Goal: Information Seeking & Learning: Learn about a topic

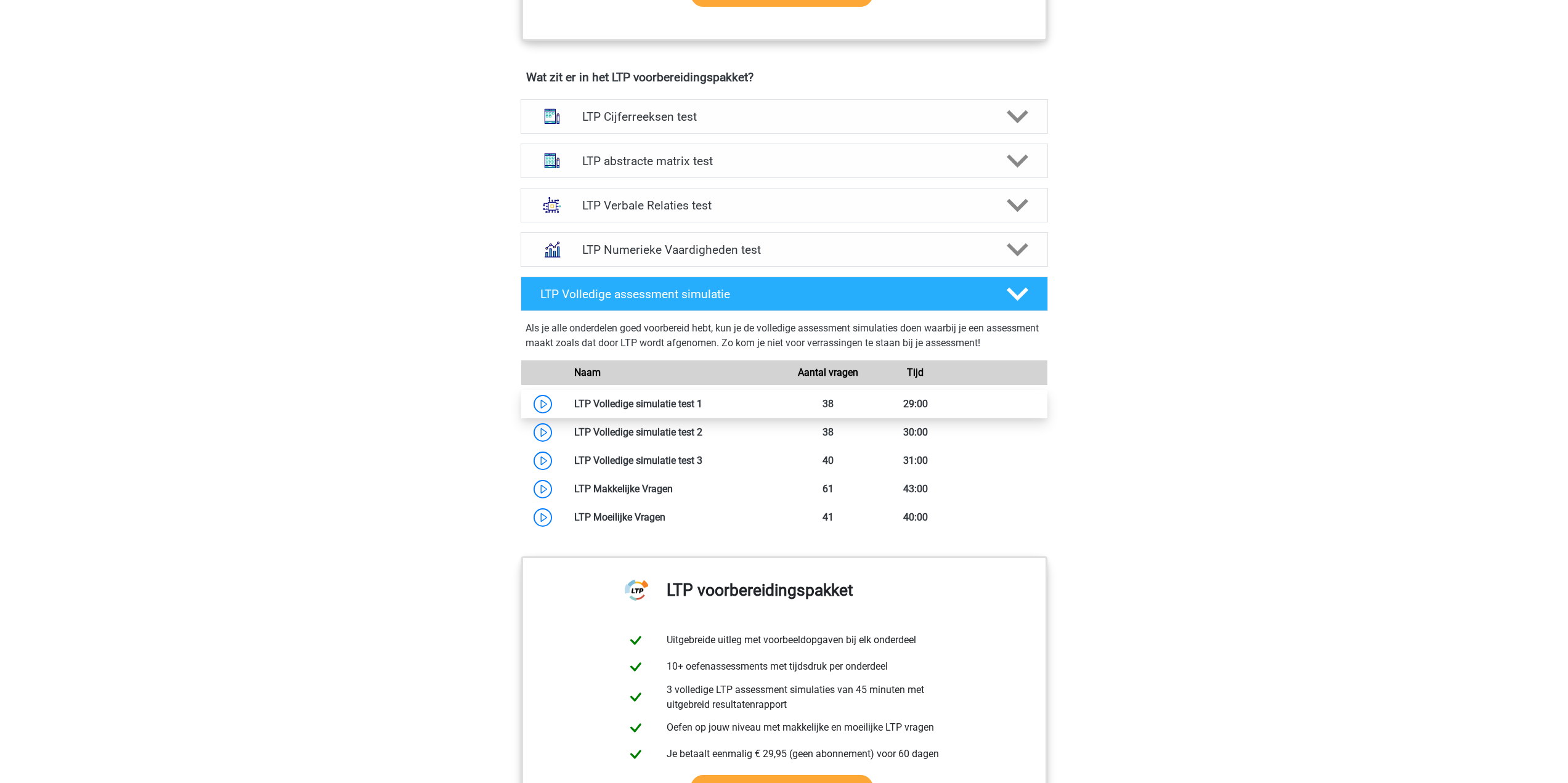
scroll to position [493, 0]
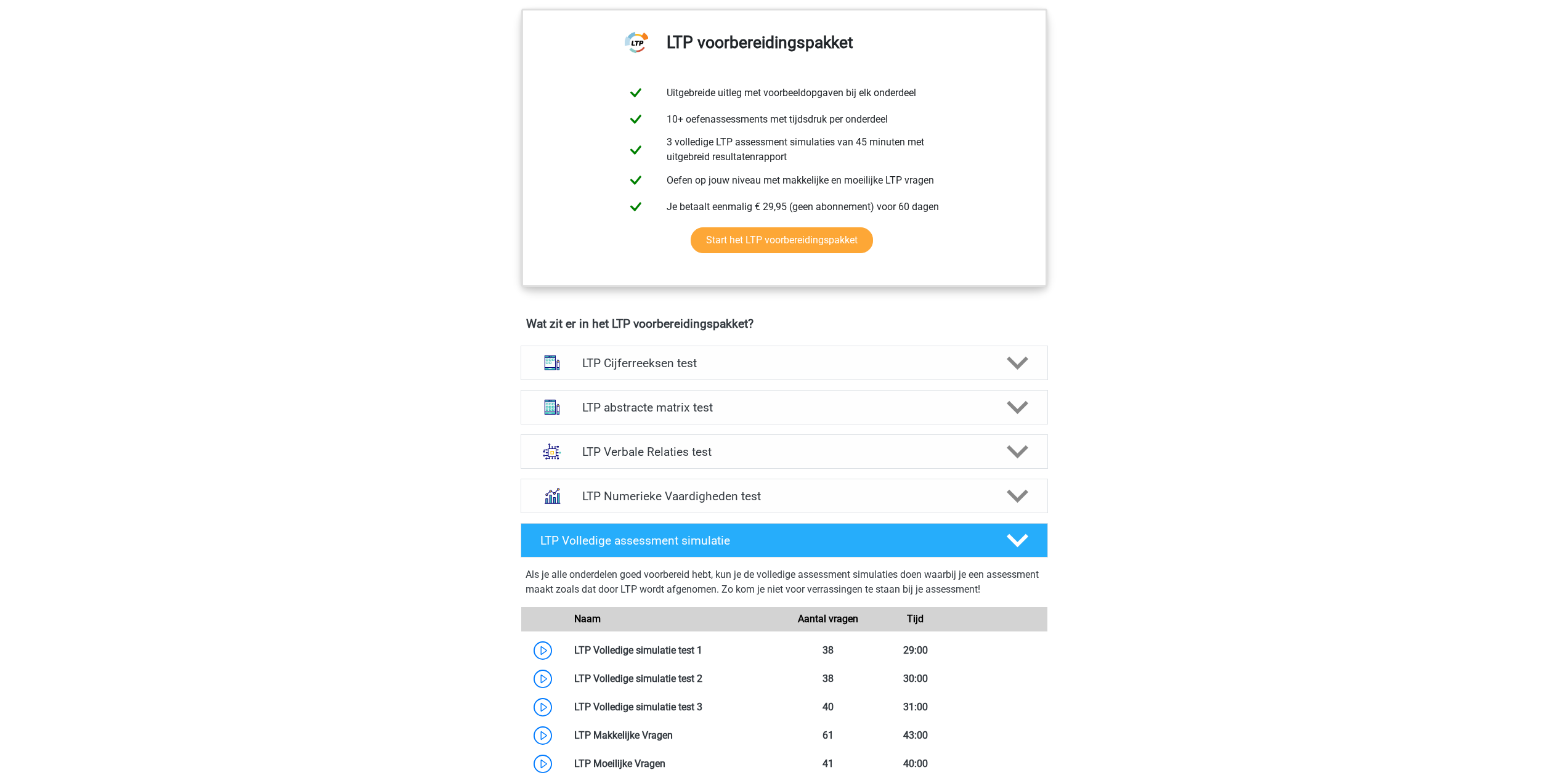
click at [639, 317] on h4 "Wat zit er in het LTP voorbereidingspakket?" at bounding box center [784, 324] width 517 height 14
click at [649, 356] on div "LTP Cijferreeksen test" at bounding box center [785, 363] width 528 height 35
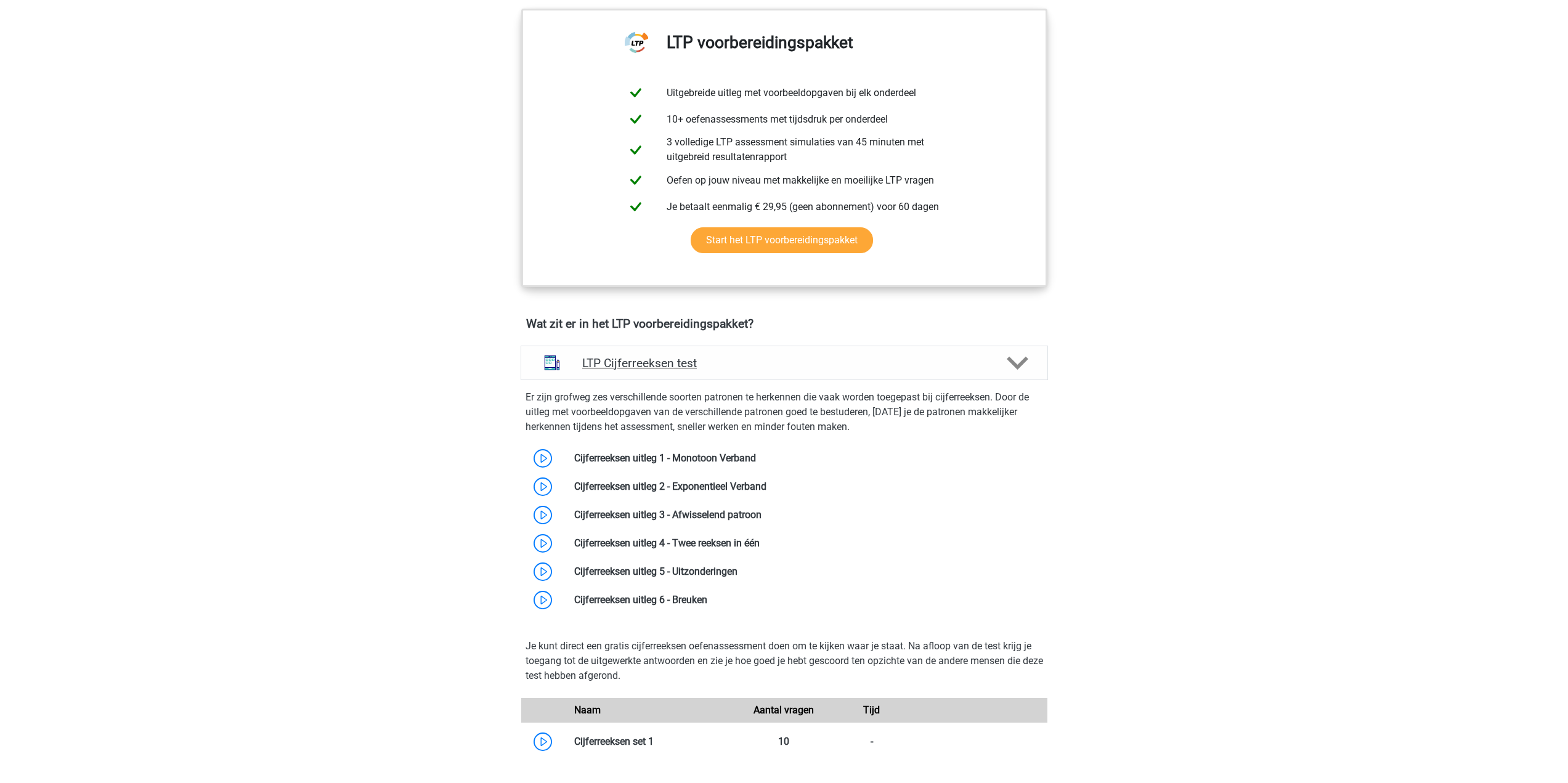
click at [717, 367] on h4 "LTP Cijferreeksen test" at bounding box center [784, 363] width 403 height 14
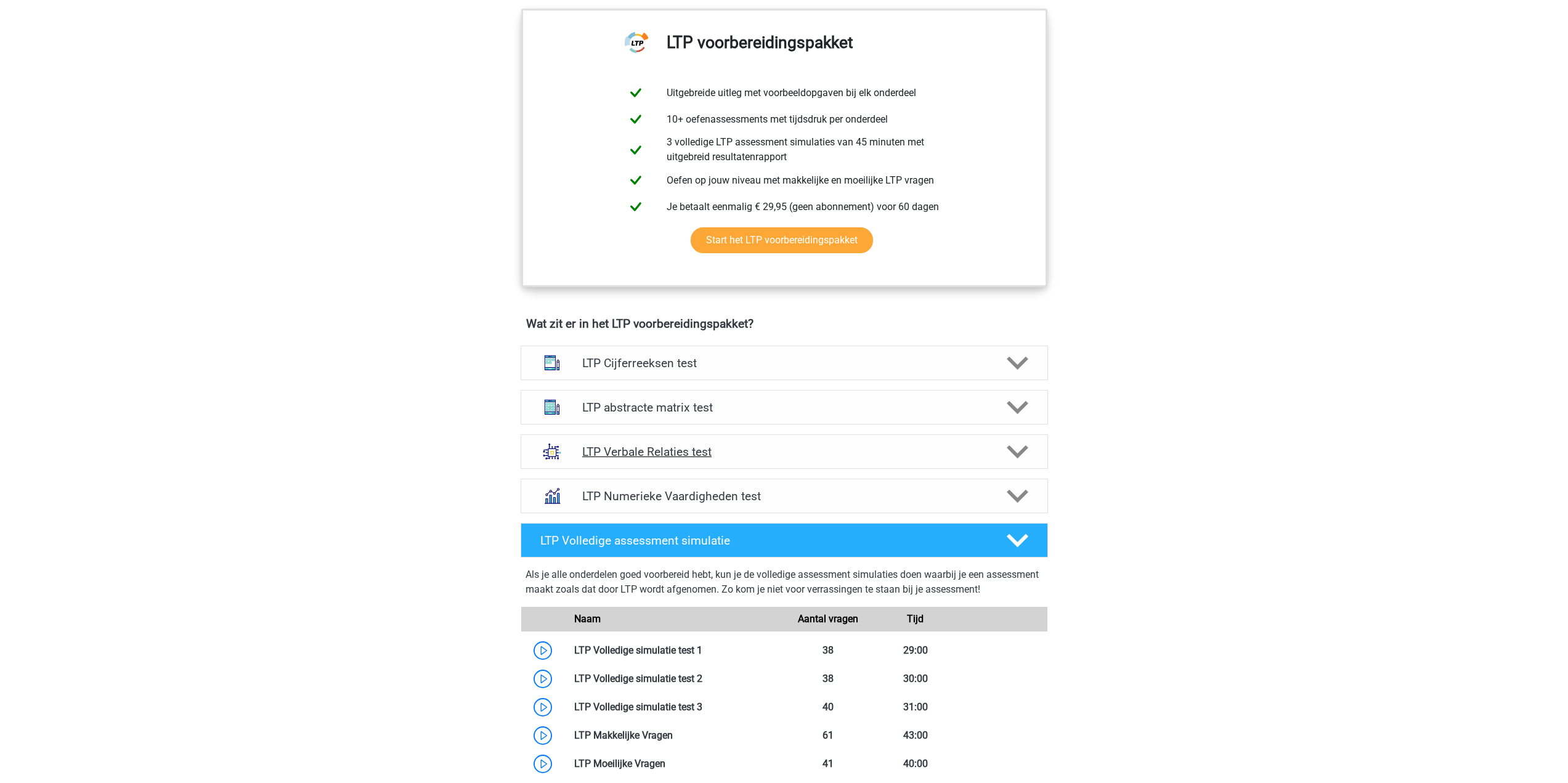
click at [677, 467] on div "LTP Verbale Relaties test" at bounding box center [785, 452] width 528 height 35
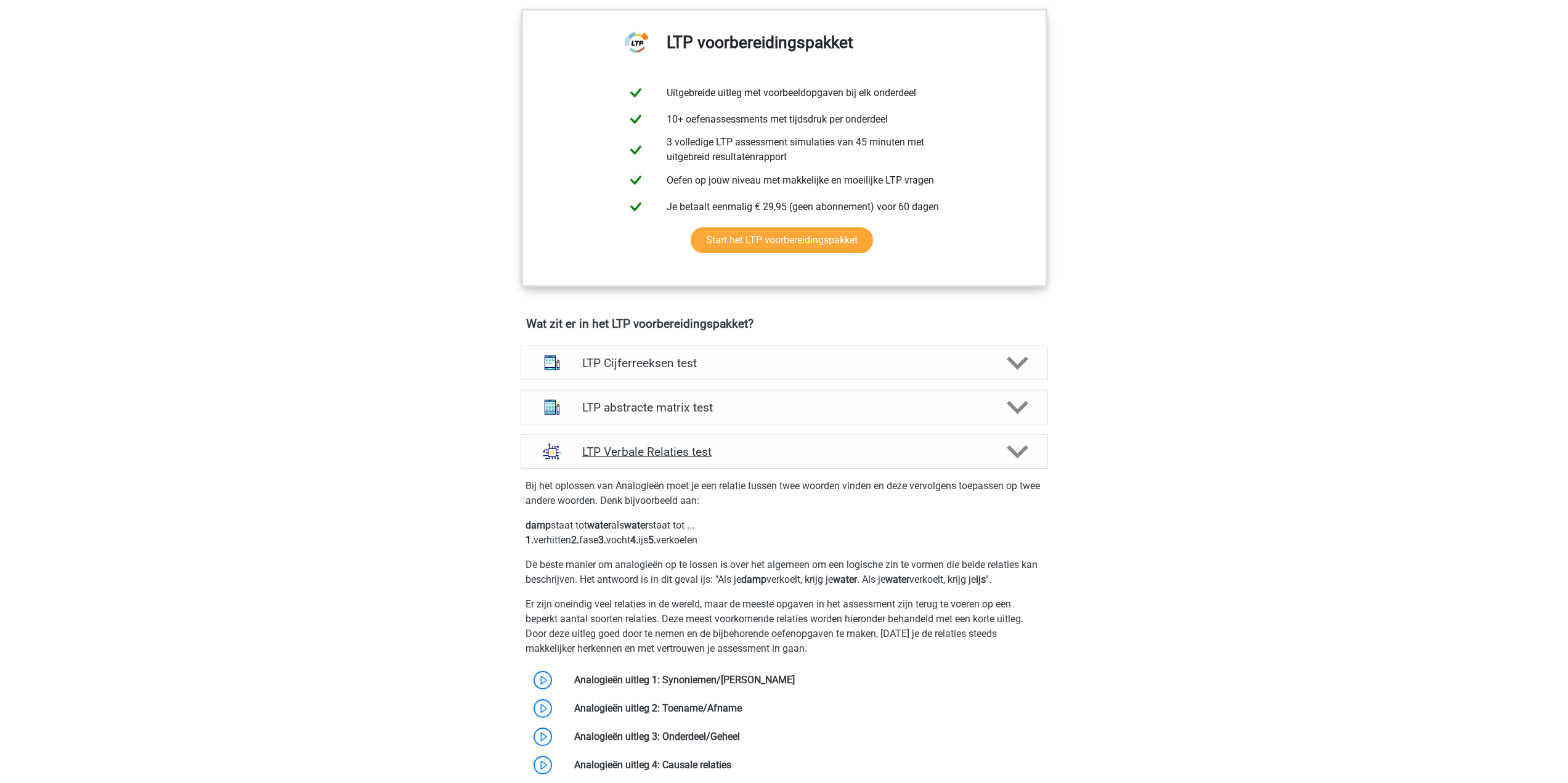
click at [677, 467] on div "LTP Verbale Relaties test" at bounding box center [785, 452] width 528 height 35
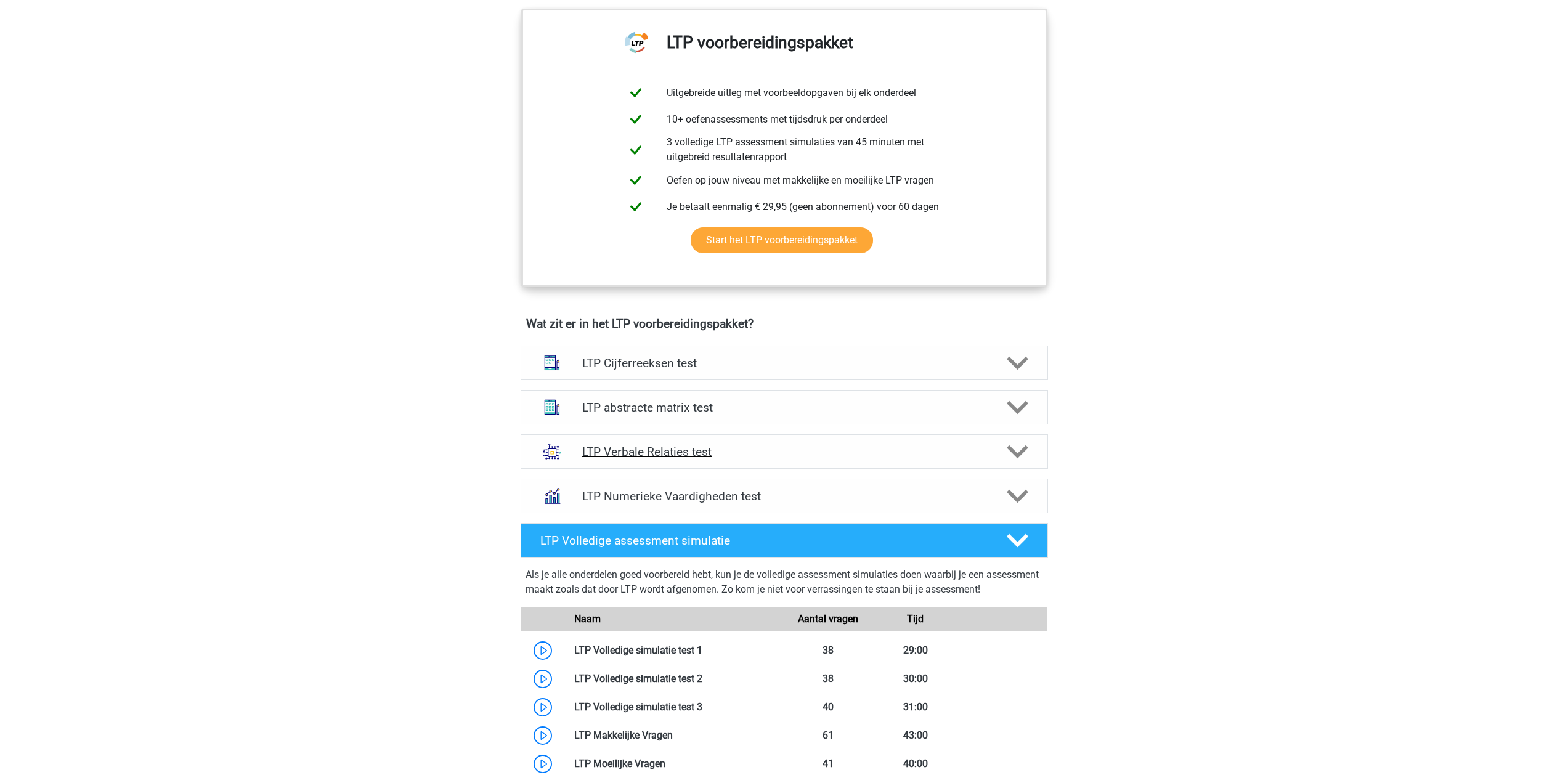
click at [677, 467] on div "LTP Verbale Relaties test" at bounding box center [785, 452] width 528 height 35
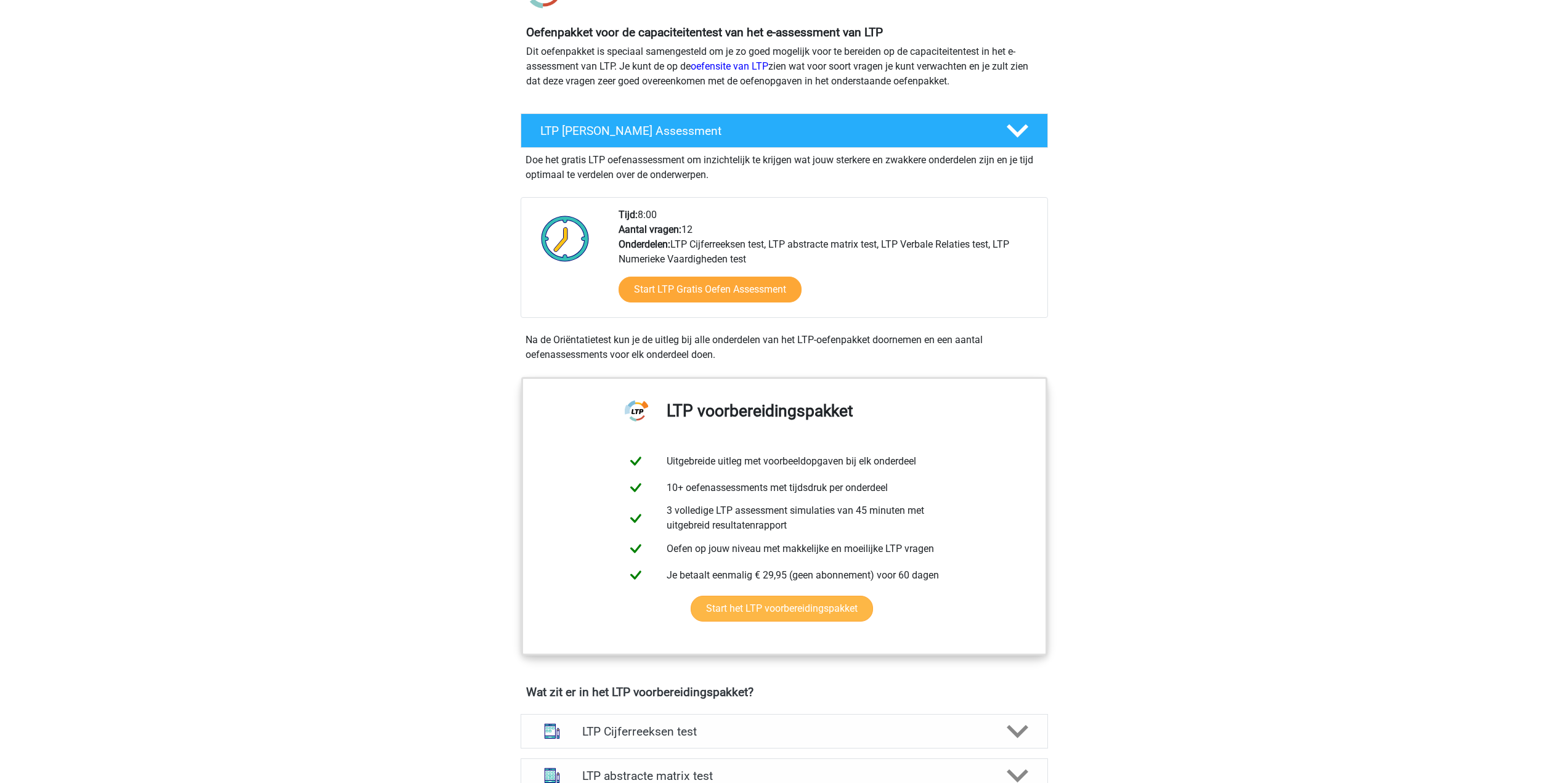
scroll to position [246, 0]
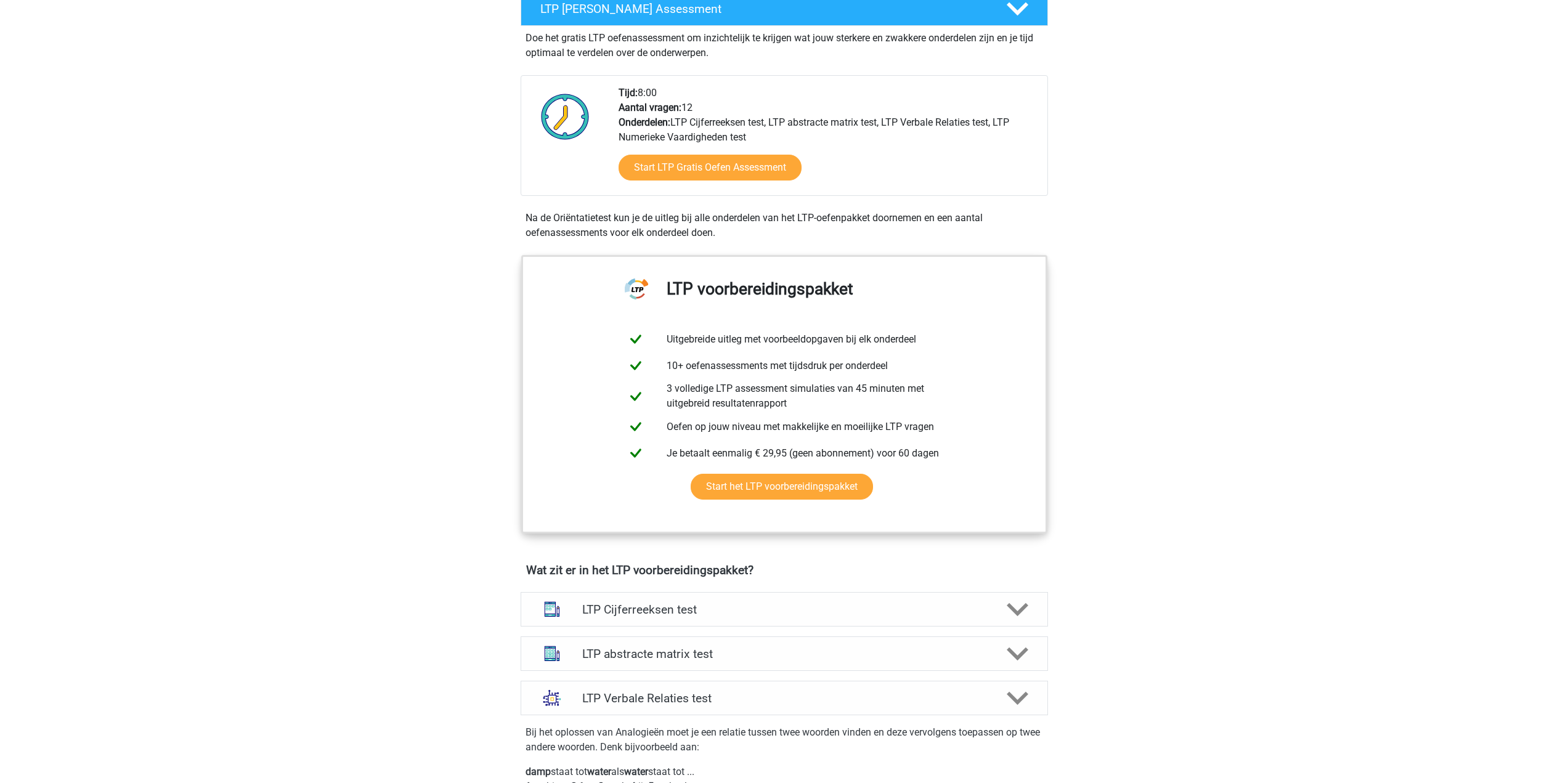
click at [707, 150] on div "Start LTP Gratis Oefen Assessment" at bounding box center [828, 170] width 419 height 51
click at [708, 164] on link "Start LTP Gratis Oefen Assessment" at bounding box center [710, 167] width 211 height 30
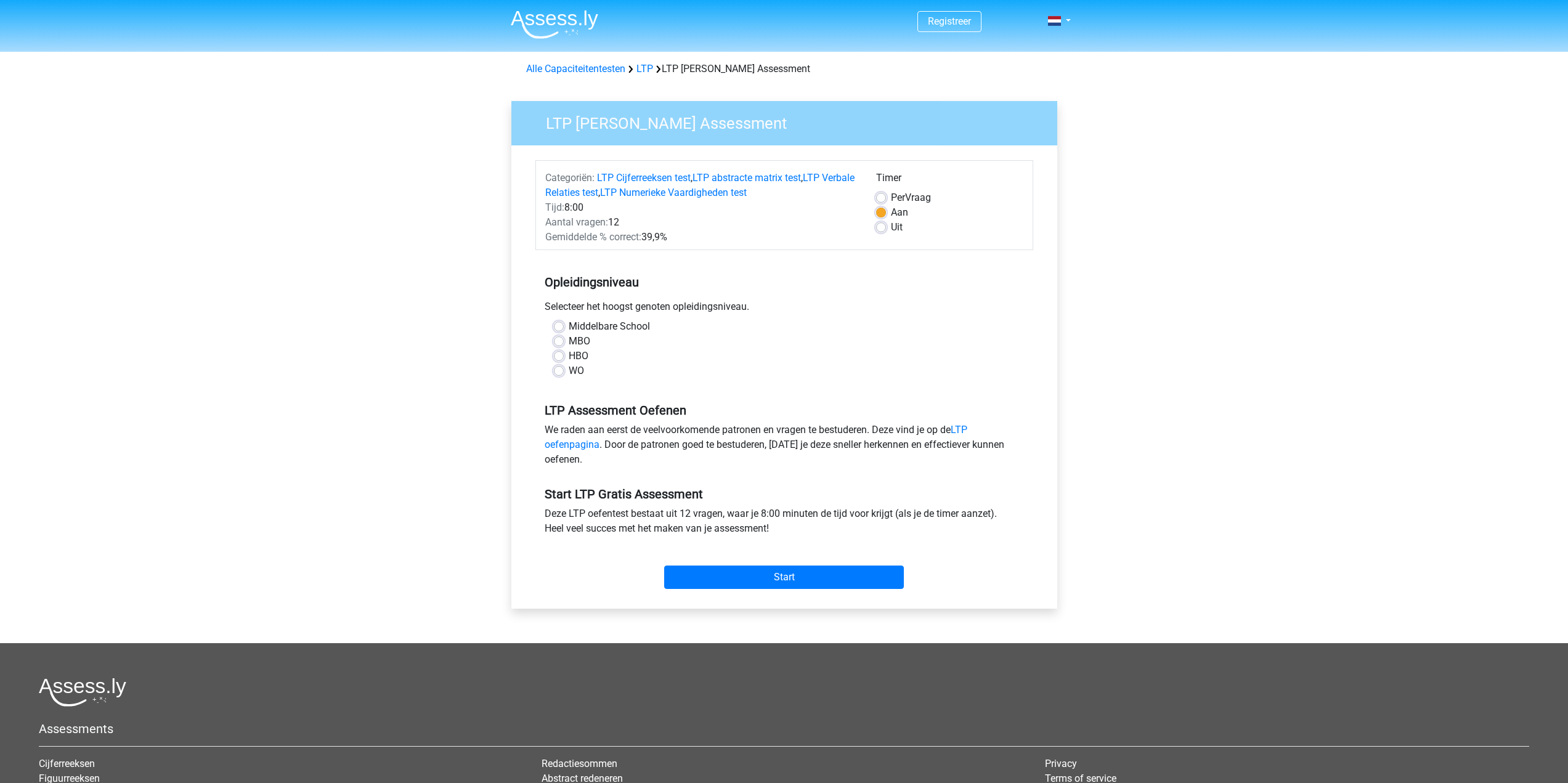
click at [569, 358] on label "HBO" at bounding box center [578, 355] width 19 height 14
click at [557, 358] on input "HBO" at bounding box center [559, 354] width 10 height 13
radio input "true"
click at [786, 572] on input "Start" at bounding box center [783, 578] width 239 height 24
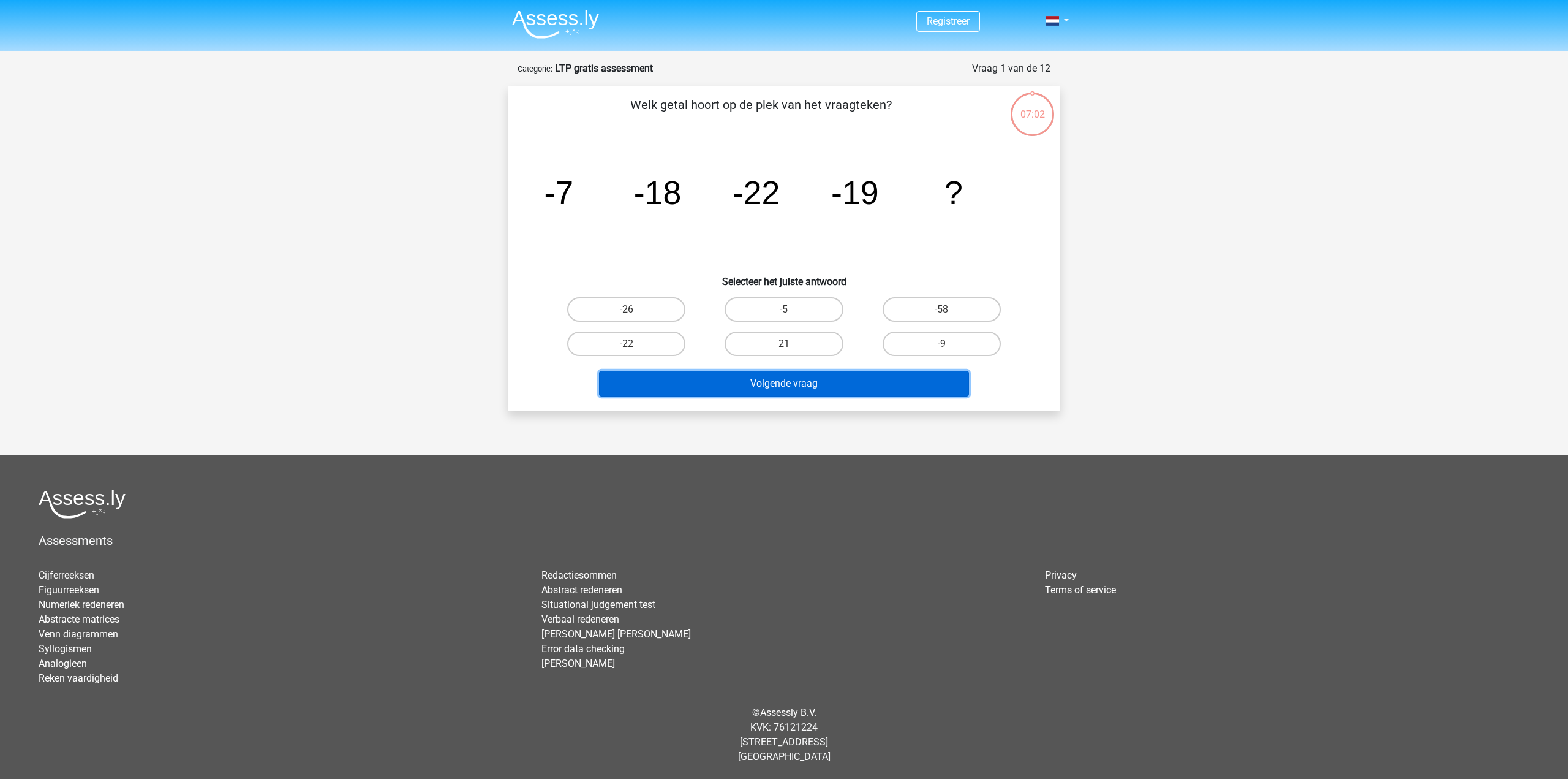
click at [715, 384] on button "Volgende vraag" at bounding box center [784, 384] width 371 height 26
click at [877, 252] on icon "image/svg+xml -7 -18 -22 -19 ?" at bounding box center [784, 204] width 494 height 124
click at [937, 343] on label "-9" at bounding box center [942, 343] width 119 height 24
click at [942, 344] on input "-9" at bounding box center [945, 347] width 8 height 8
radio input "true"
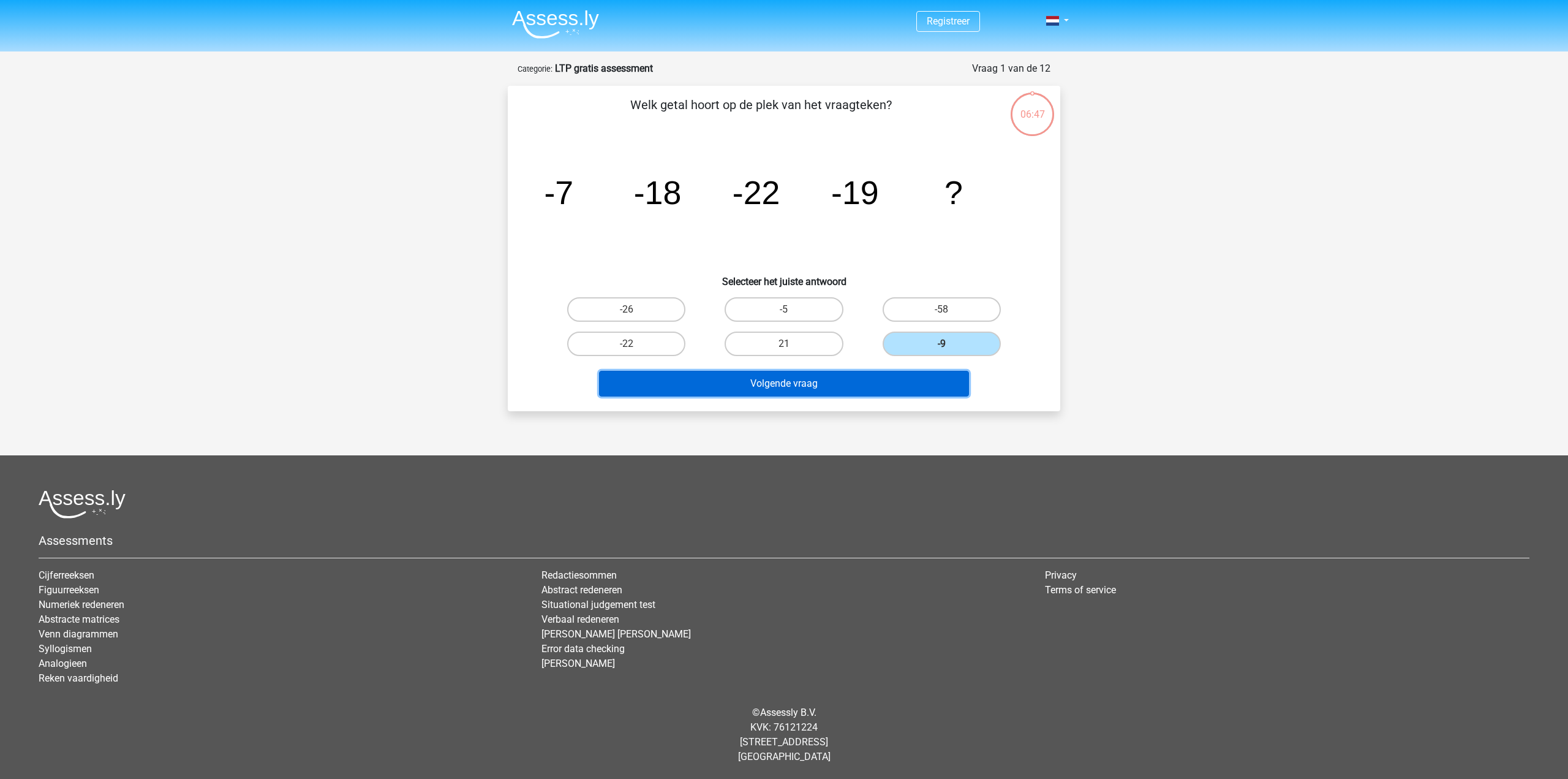
click at [834, 393] on button "Volgende vraag" at bounding box center [784, 384] width 371 height 26
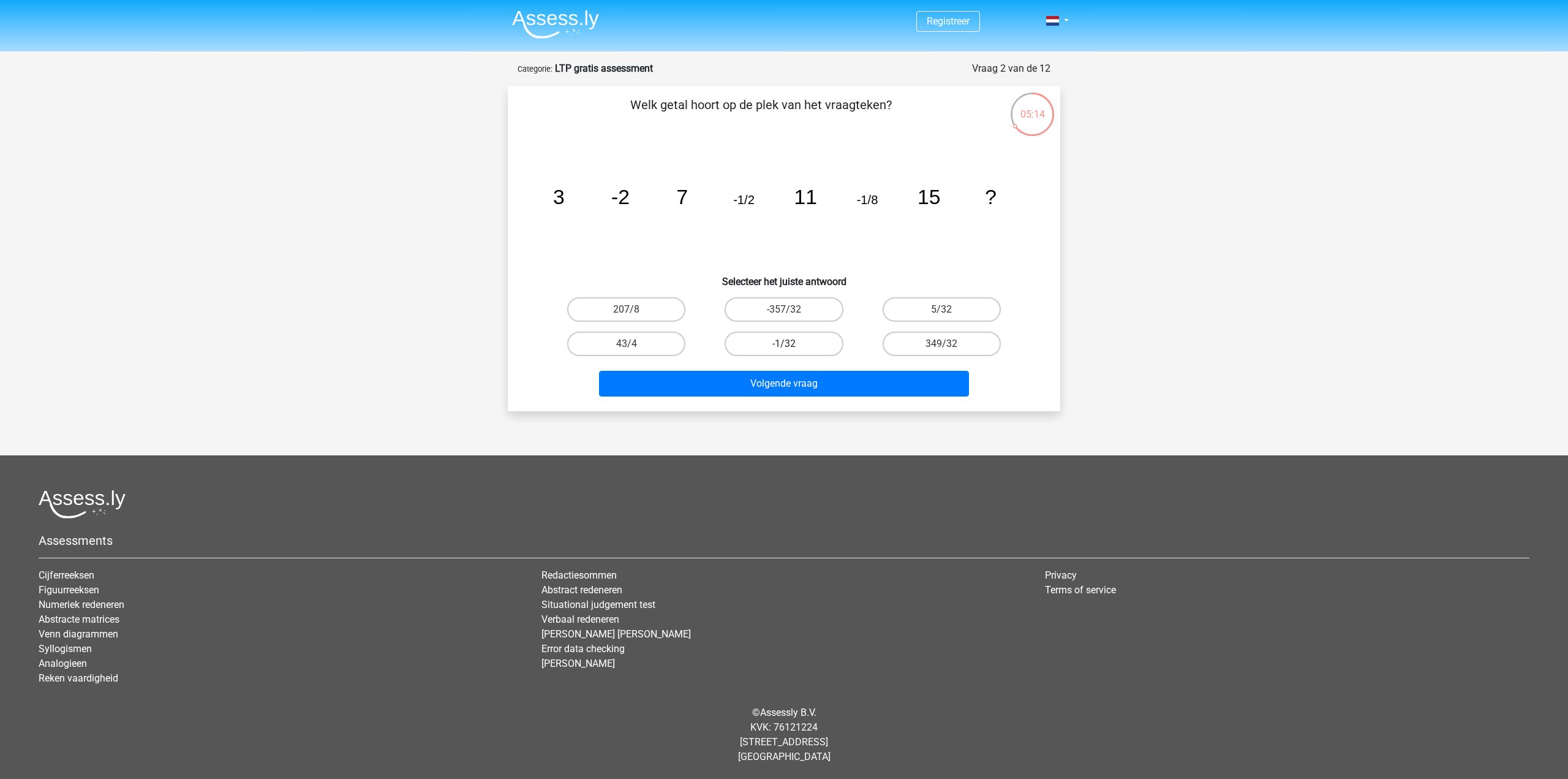
click at [782, 347] on label "-1/32" at bounding box center [784, 343] width 119 height 24
click at [784, 347] on input "-1/32" at bounding box center [788, 347] width 8 height 8
radio input "true"
click at [831, 410] on div "Welk getal hoort op de plek van het vraagteken? image/svg+xml 3 -2 7 -1/2 11 -1…" at bounding box center [784, 248] width 552 height 326
click at [827, 401] on div "Welk getal hoort op de plek van het vraagteken? image/svg+xml 3 -2 7 -1/2 11 -1…" at bounding box center [784, 248] width 552 height 326
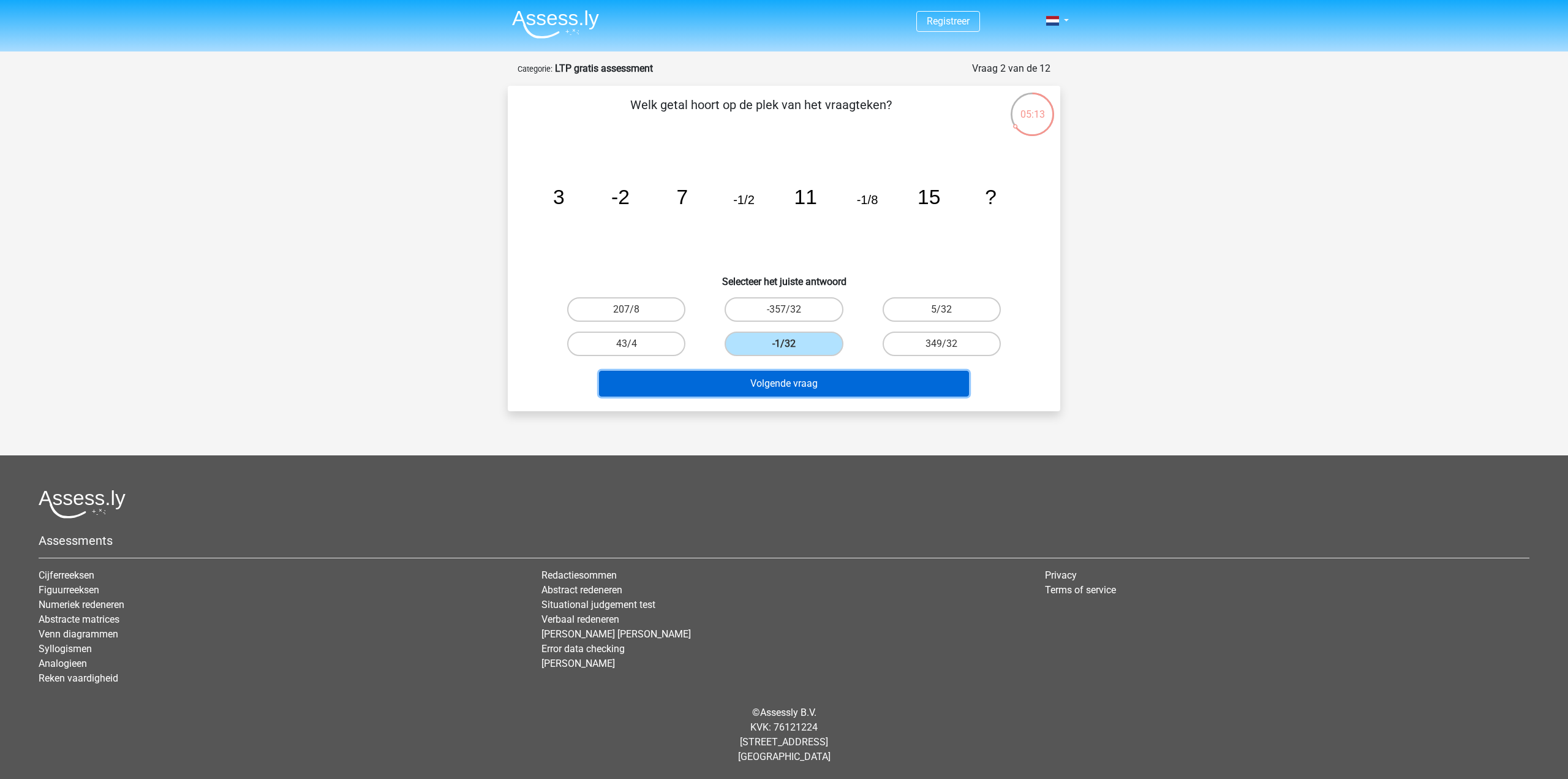
click at [816, 384] on button "Volgende vraag" at bounding box center [784, 384] width 371 height 26
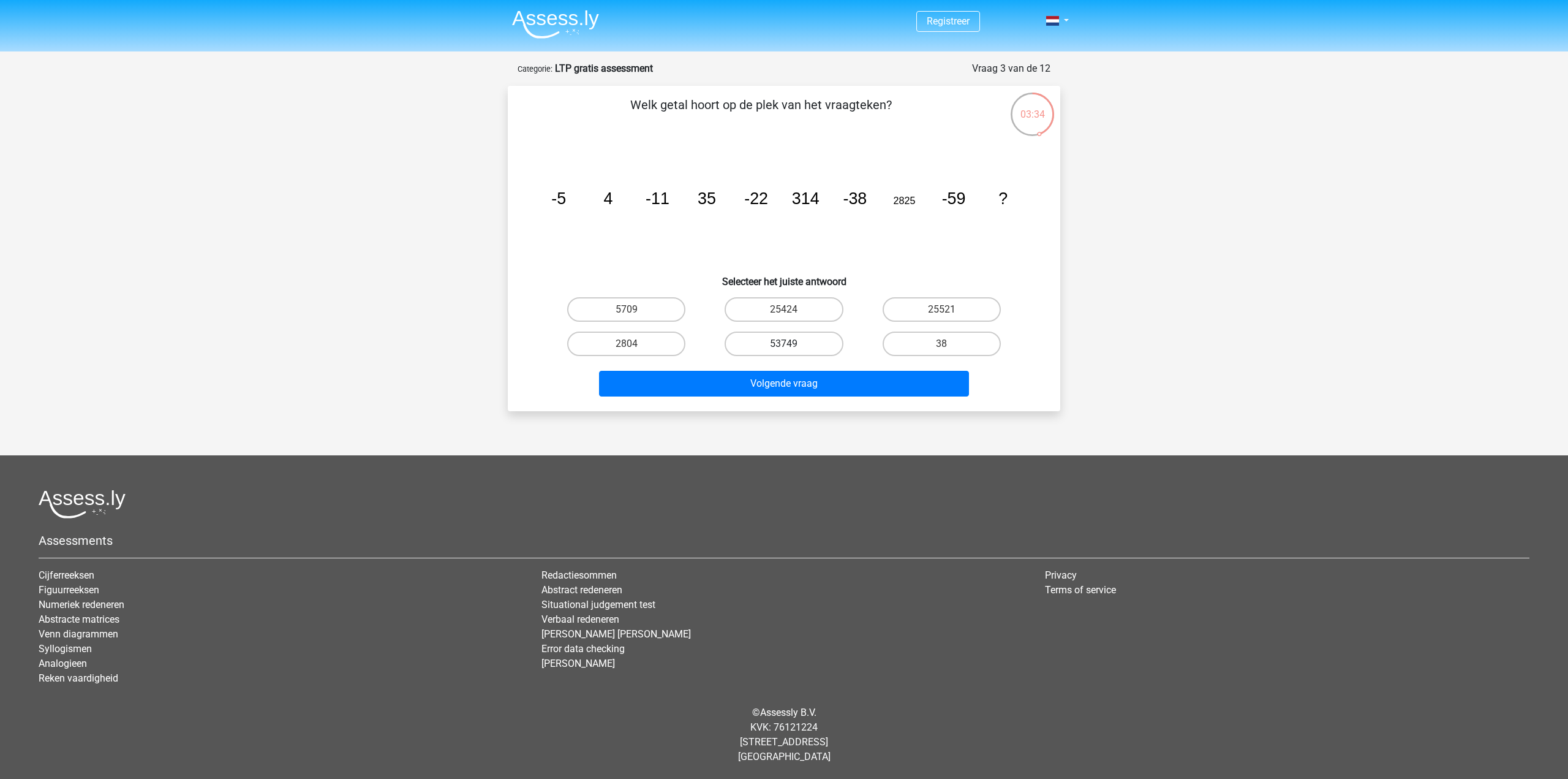
click at [794, 346] on label "53749" at bounding box center [784, 343] width 119 height 24
click at [792, 346] on input "53749" at bounding box center [788, 347] width 8 height 8
radio input "true"
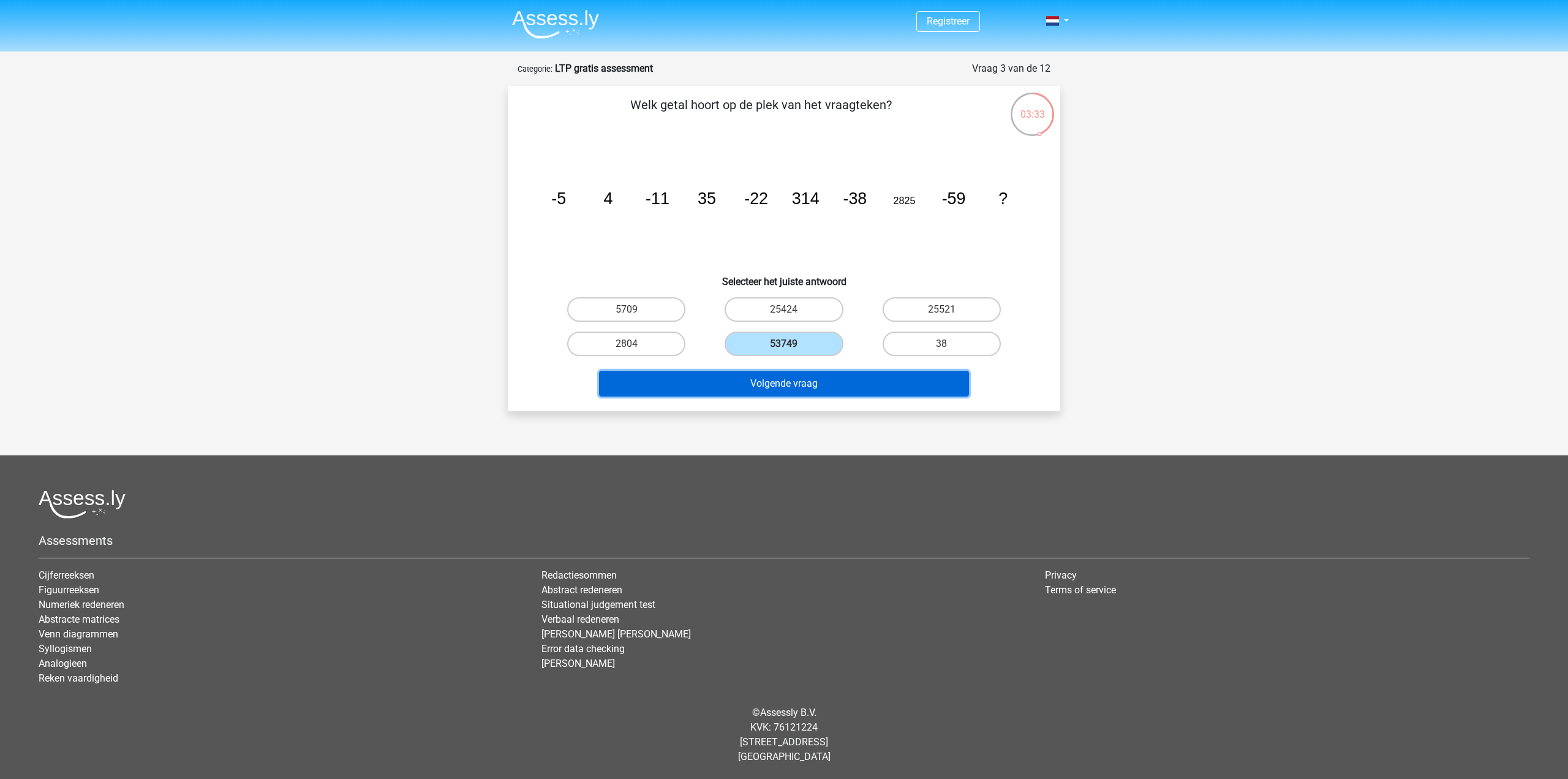
click at [861, 374] on button "Volgende vraag" at bounding box center [784, 384] width 371 height 26
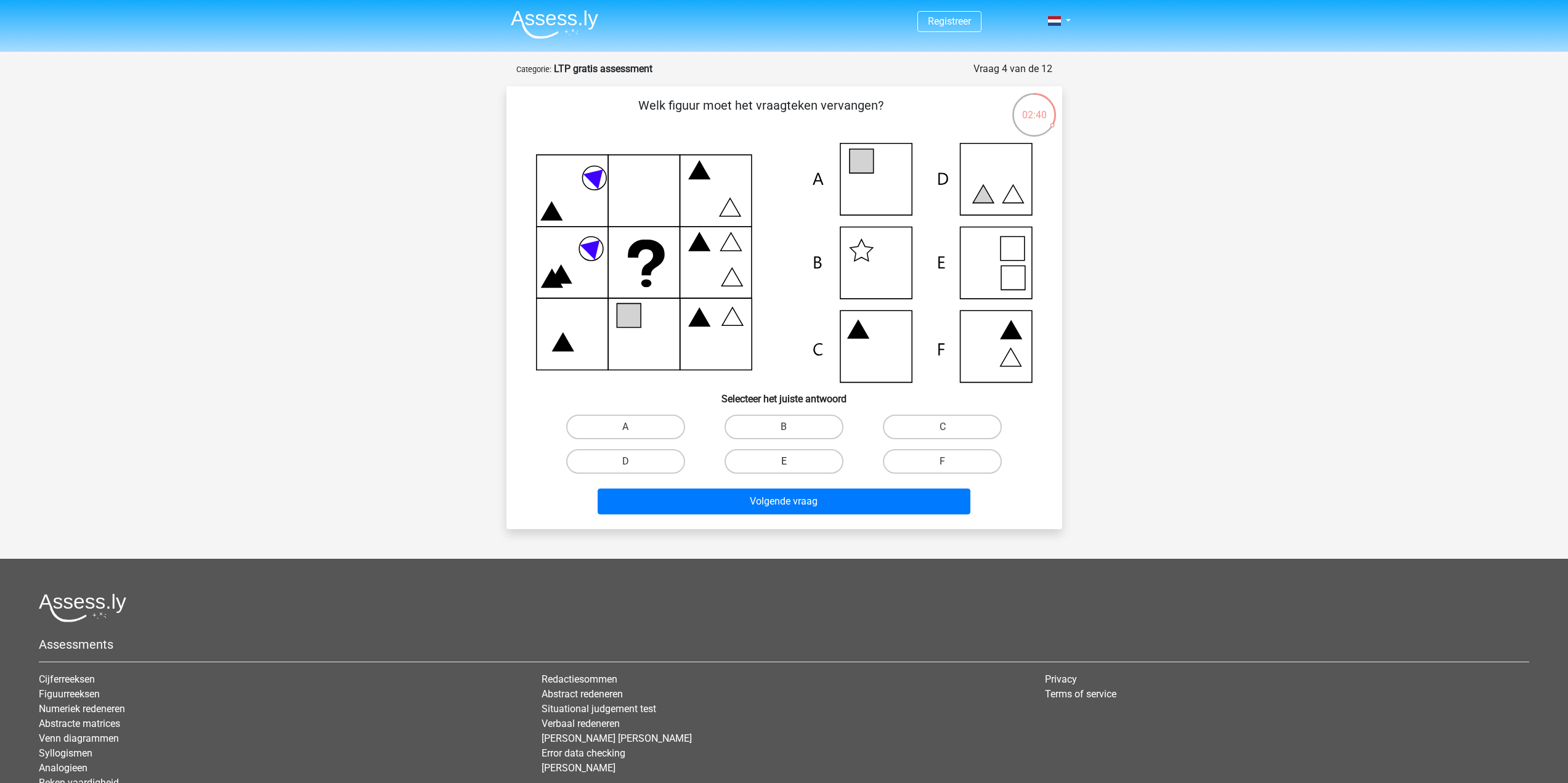
click at [781, 465] on label "E" at bounding box center [784, 461] width 119 height 25
click at [784, 465] on input "E" at bounding box center [787, 465] width 8 height 8
radio input "true"
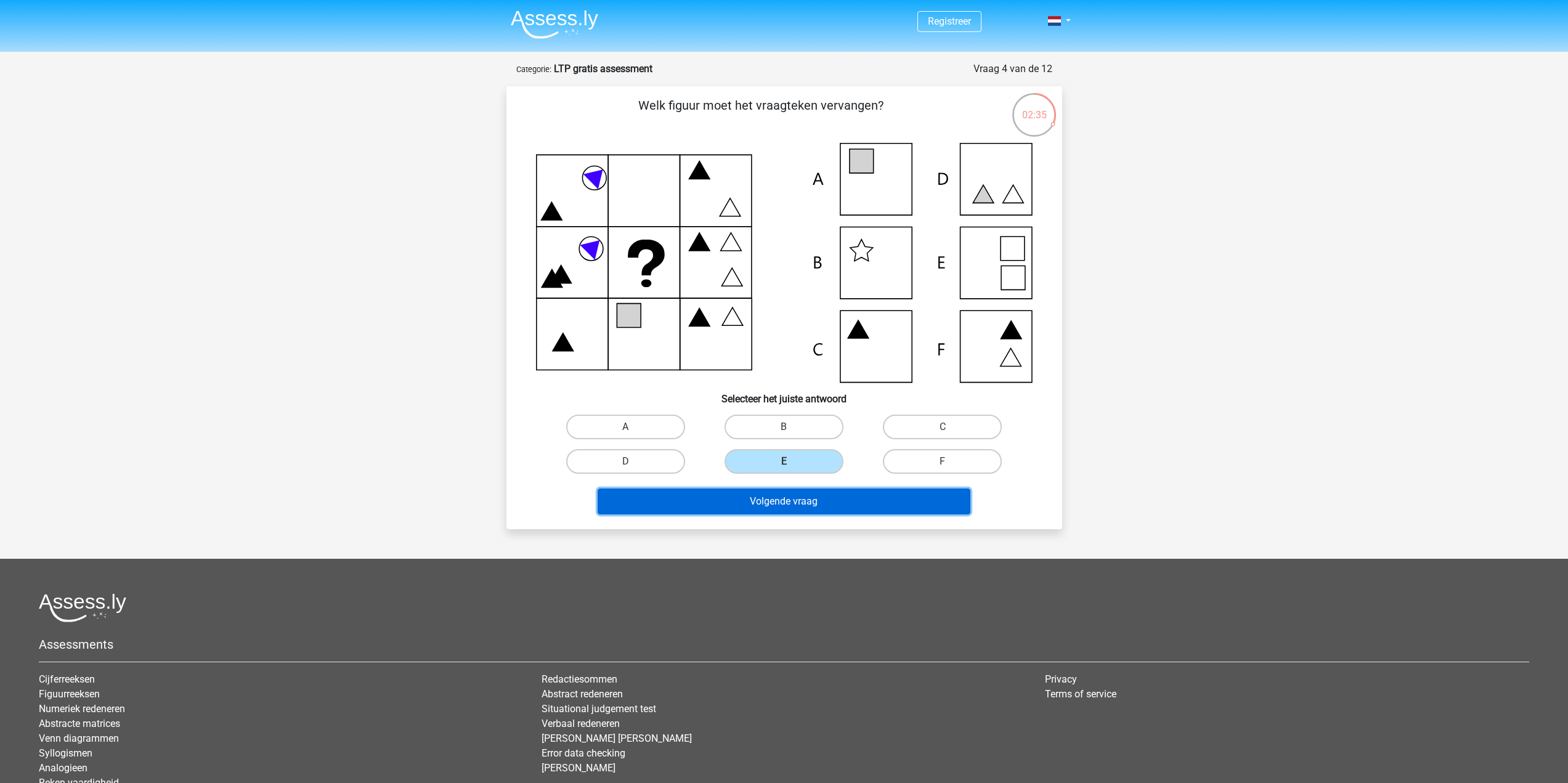
click at [777, 489] on button "Volgende vraag" at bounding box center [784, 501] width 373 height 26
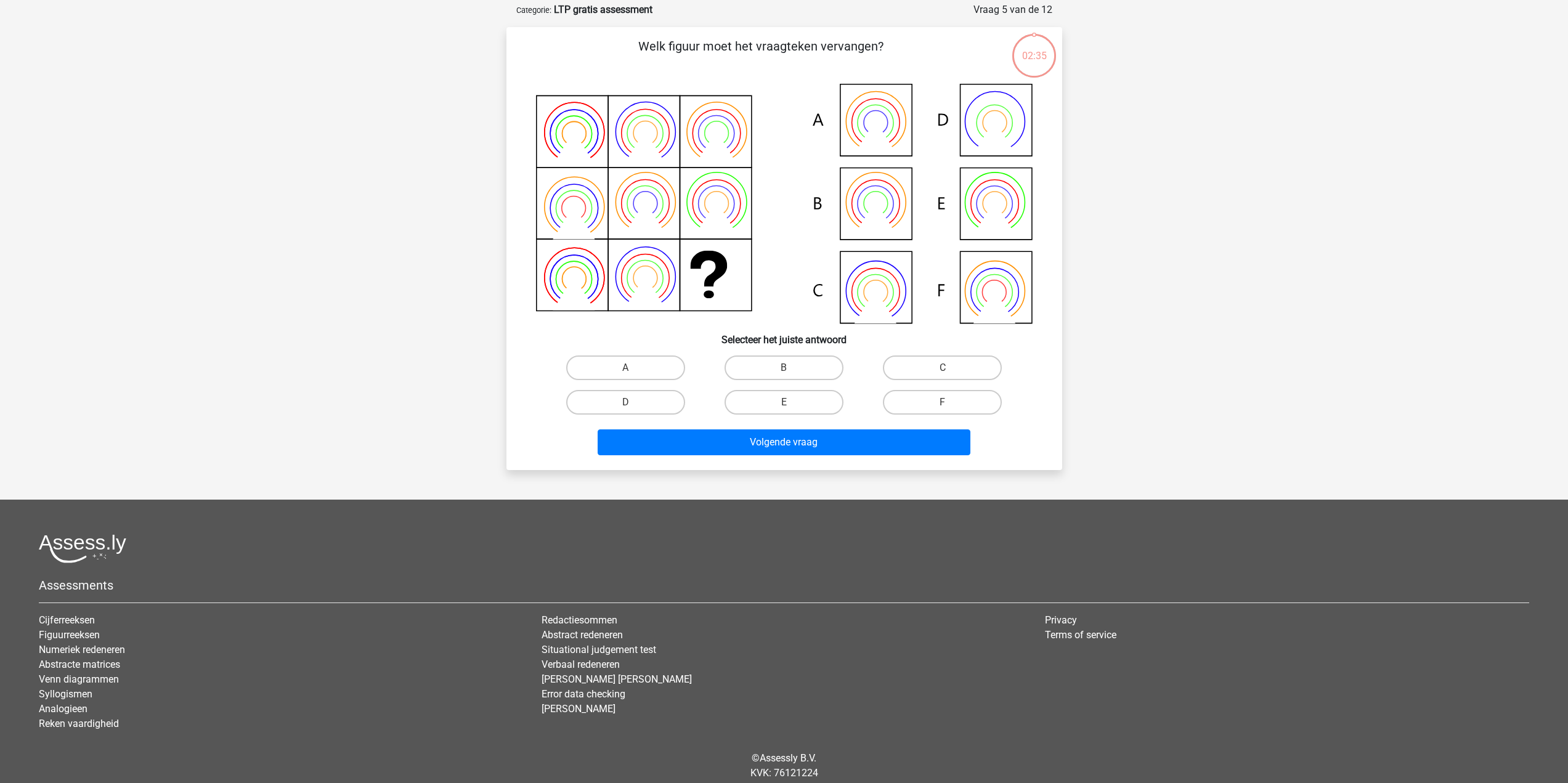
scroll to position [62, 0]
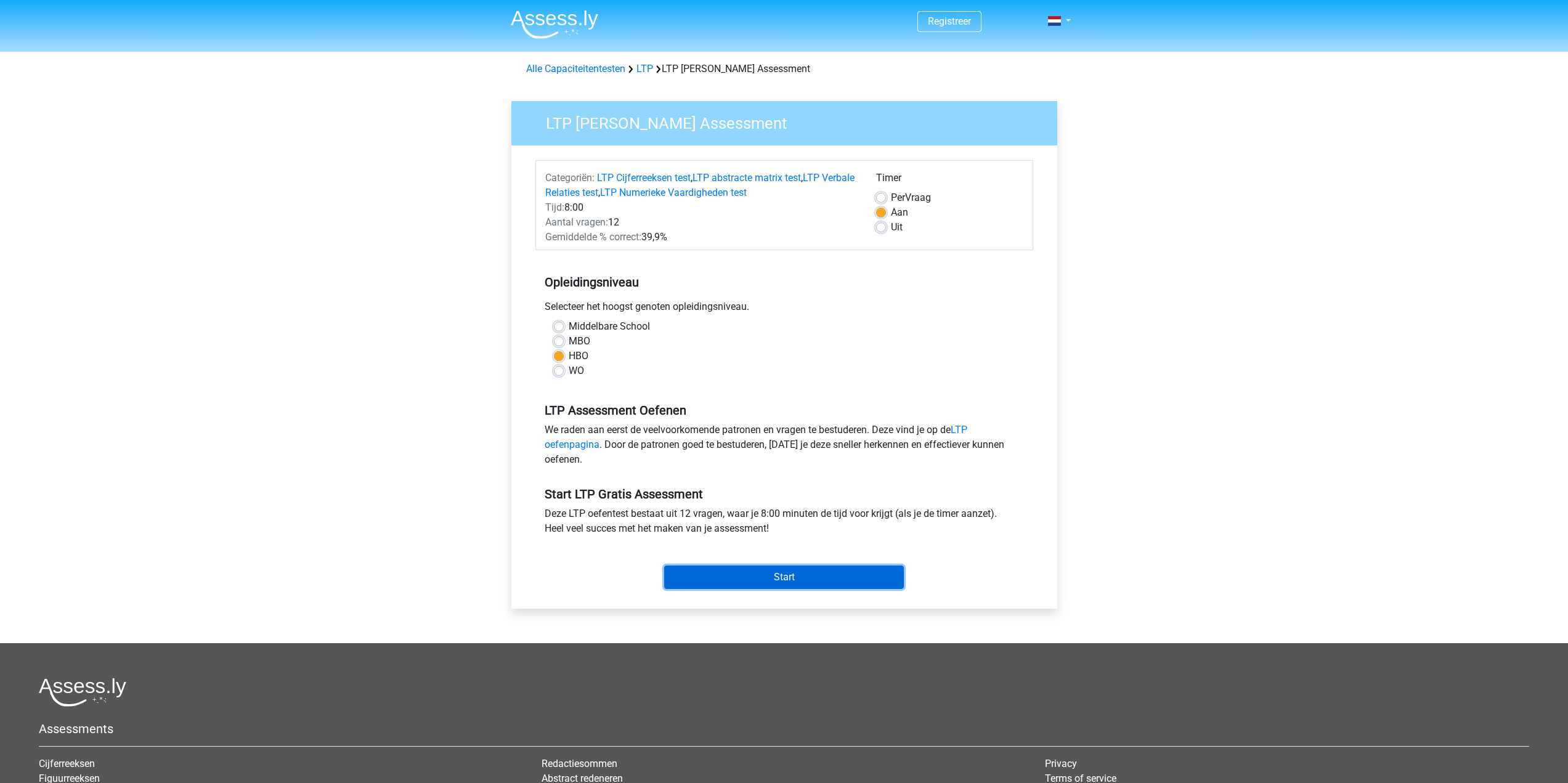
click at [765, 568] on input "Start" at bounding box center [783, 578] width 239 height 24
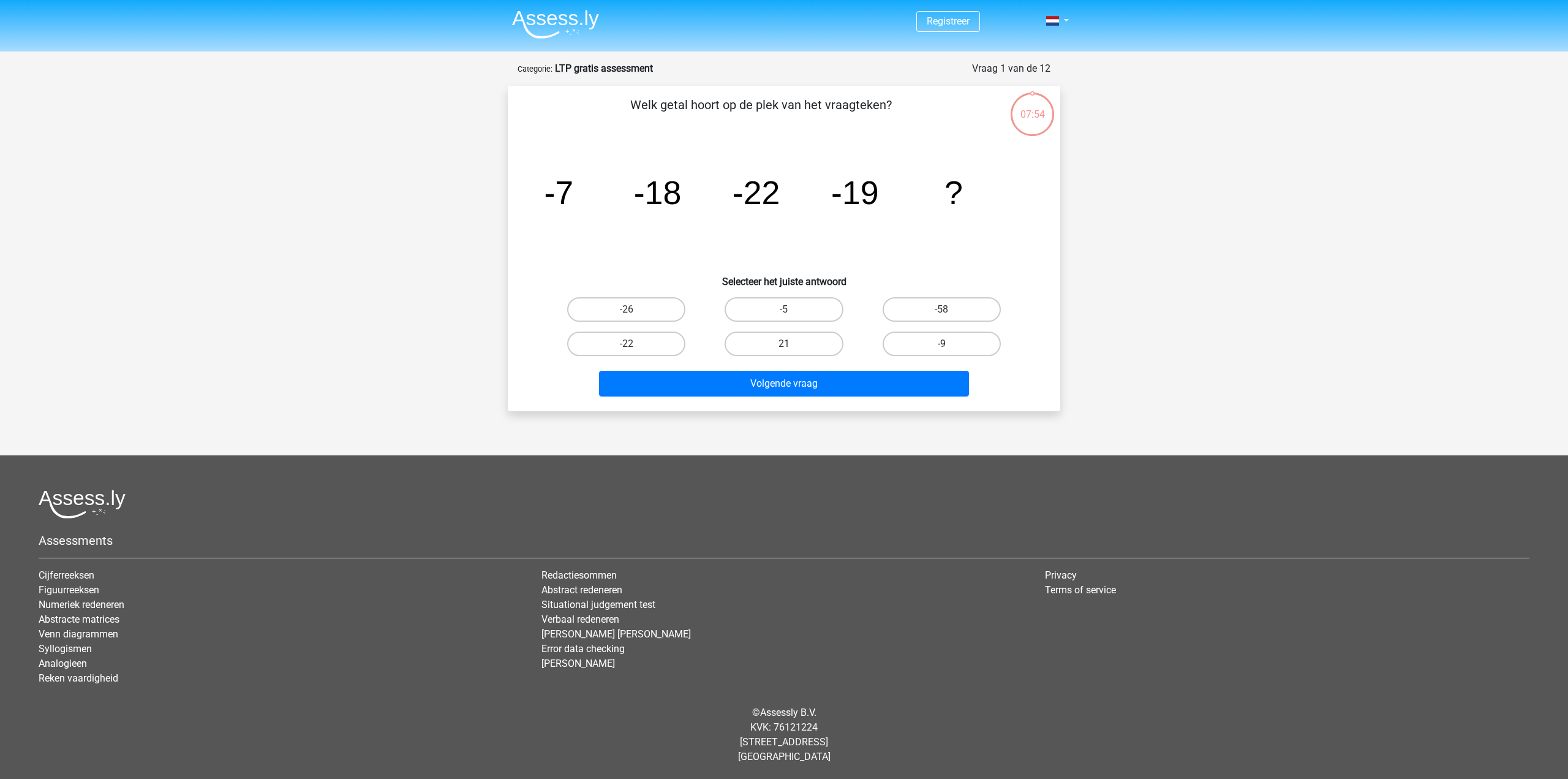
click at [958, 336] on label "-9" at bounding box center [942, 343] width 119 height 24
click at [949, 344] on input "-9" at bounding box center [945, 347] width 8 height 8
radio input "true"
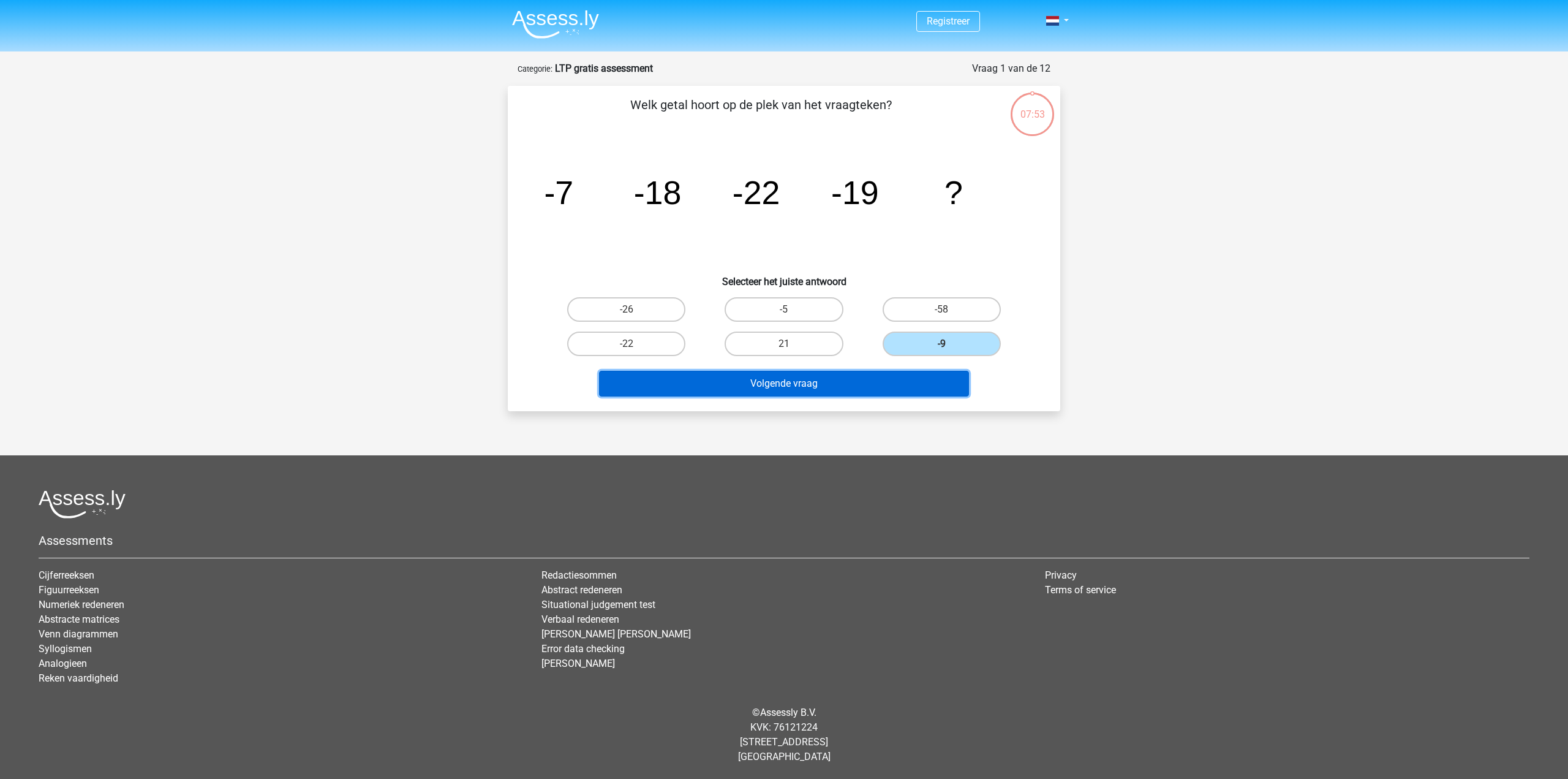
click at [906, 380] on button "Volgende vraag" at bounding box center [784, 384] width 371 height 26
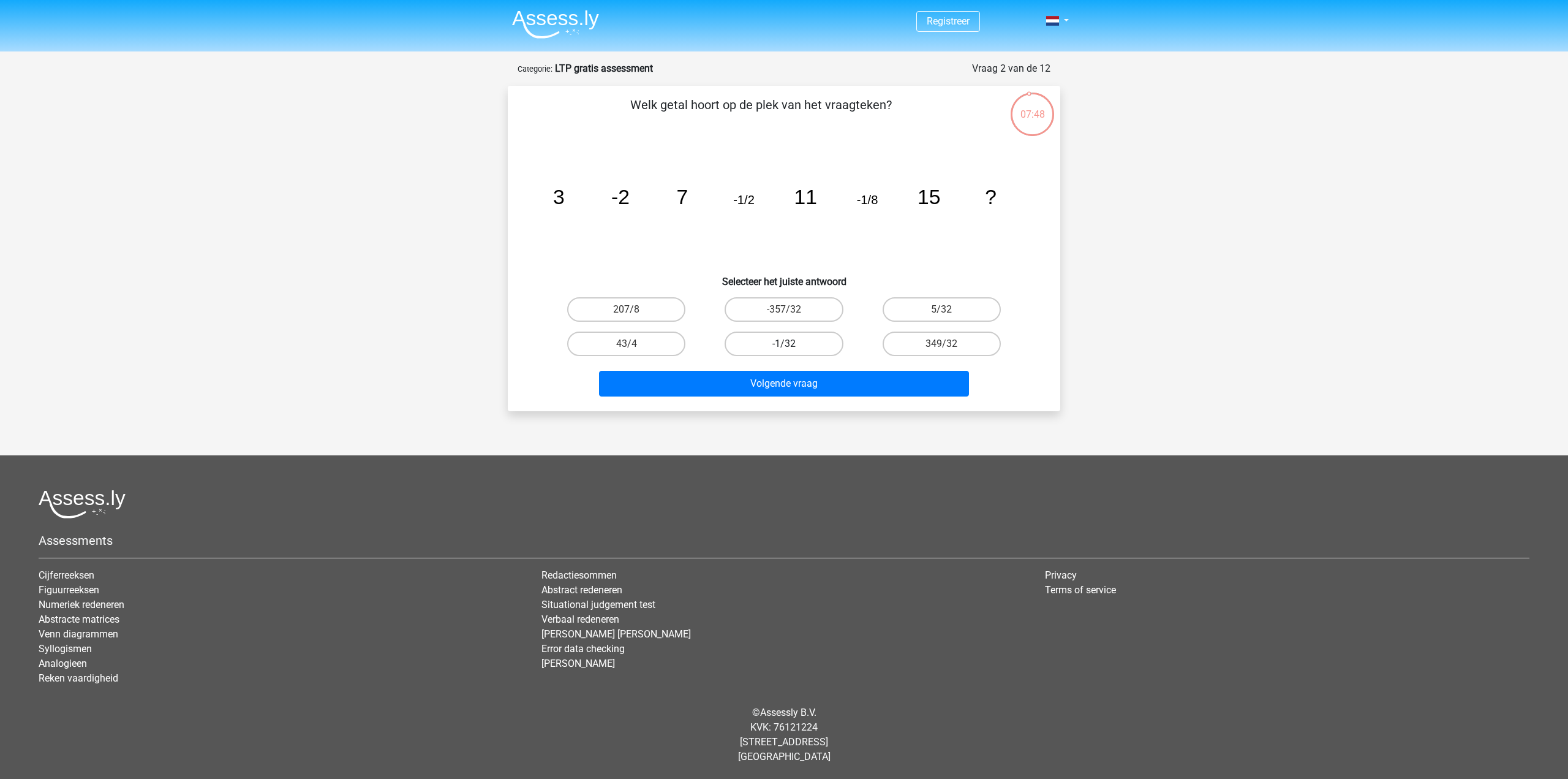
click at [800, 340] on label "-1/32" at bounding box center [784, 343] width 119 height 24
click at [792, 344] on input "-1/32" at bounding box center [788, 347] width 8 height 8
radio input "true"
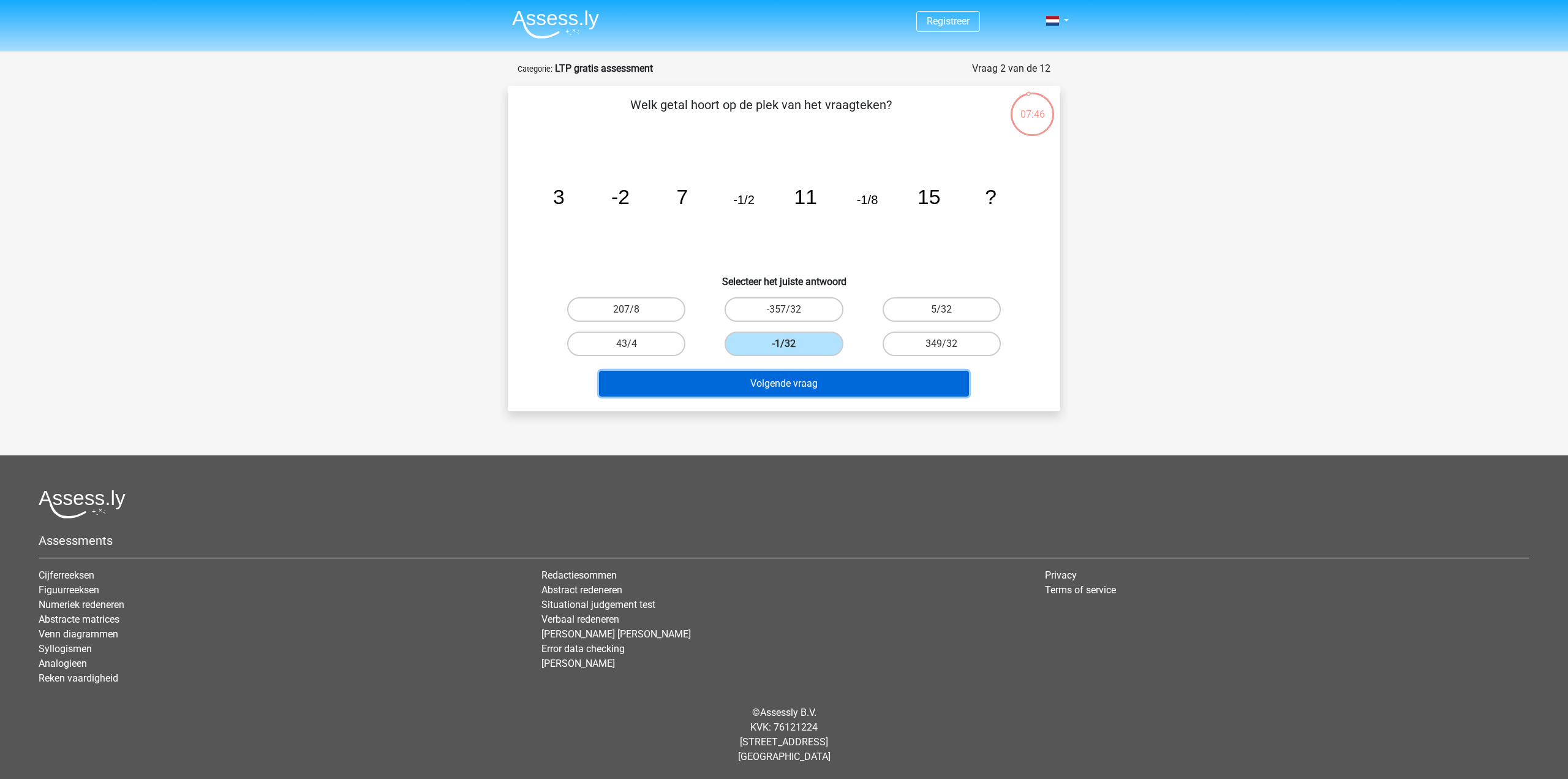
click at [859, 383] on button "Volgende vraag" at bounding box center [784, 384] width 371 height 26
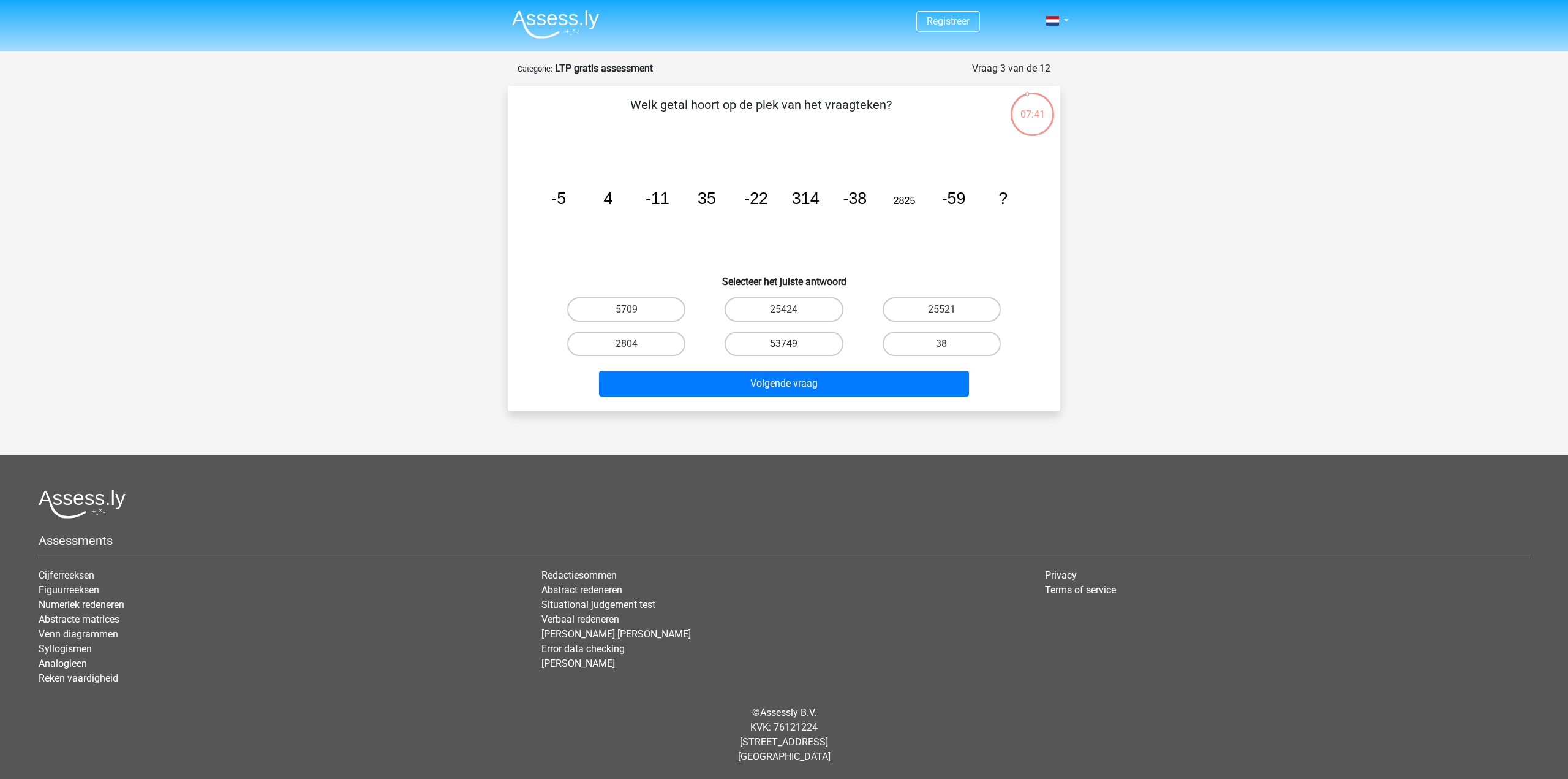
click at [803, 349] on label "53749" at bounding box center [784, 343] width 119 height 24
click at [792, 349] on input "53749" at bounding box center [788, 347] width 8 height 8
radio input "true"
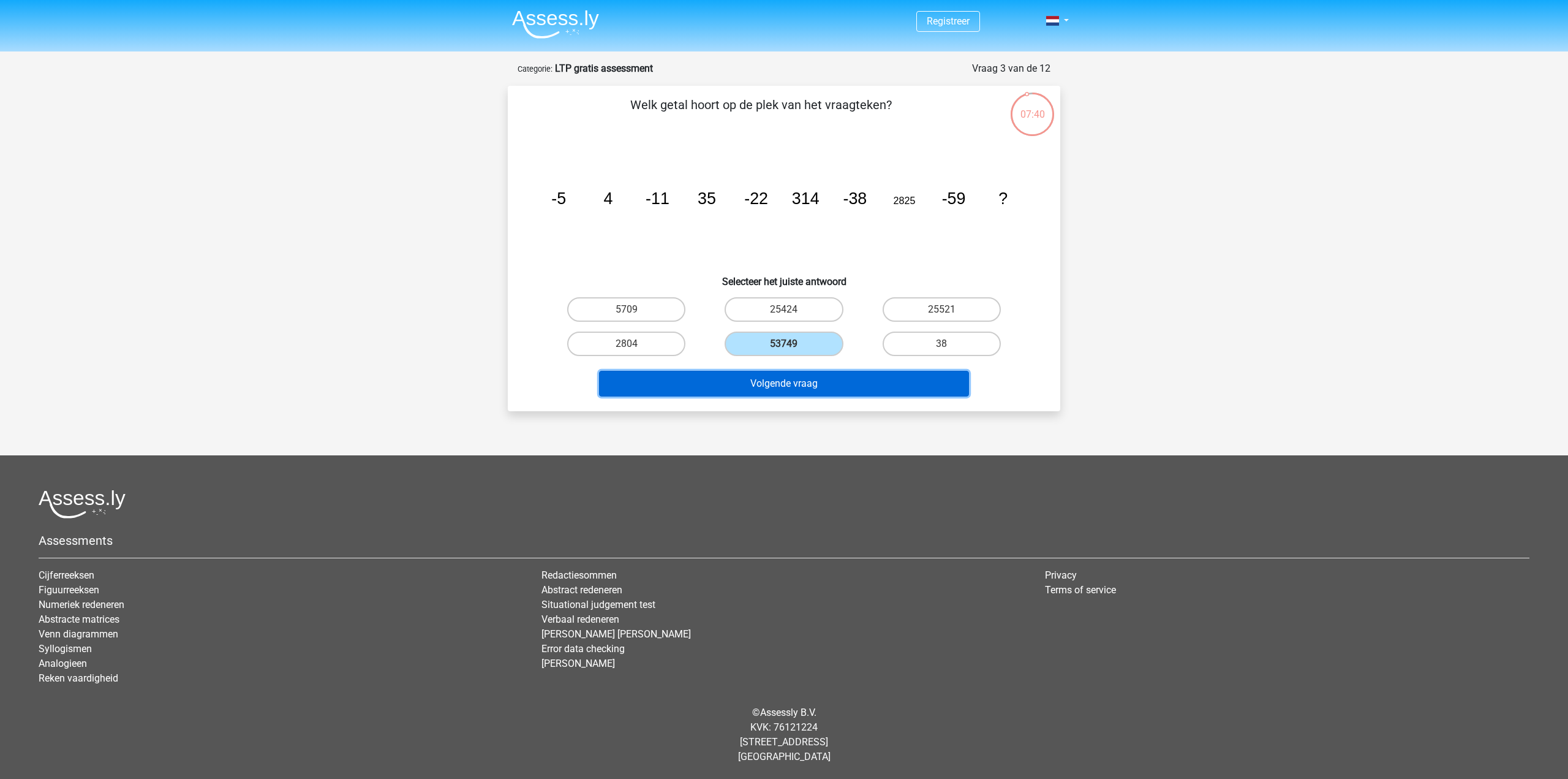
click at [779, 393] on button "Volgende vraag" at bounding box center [784, 384] width 371 height 26
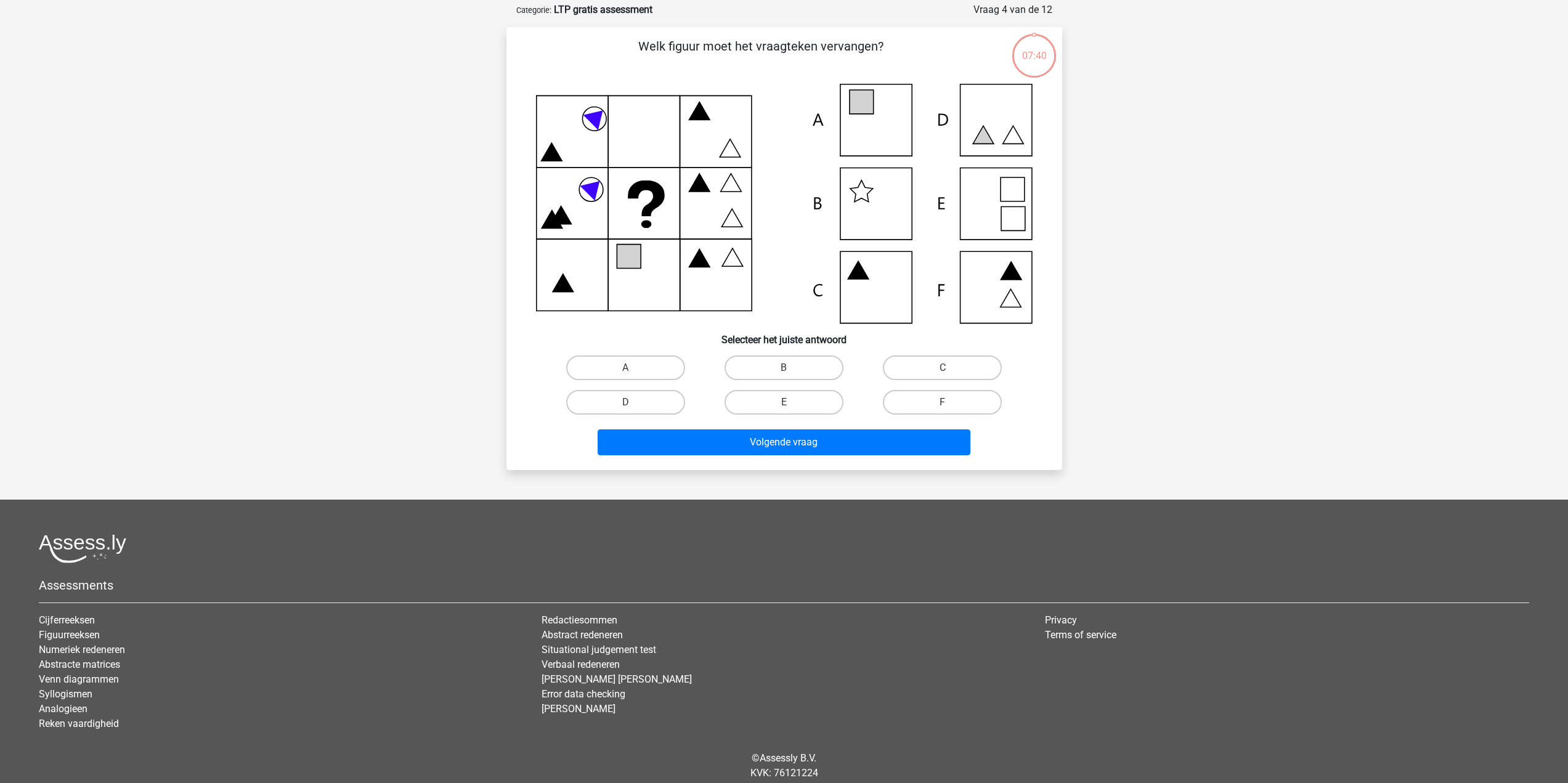
scroll to position [62, 0]
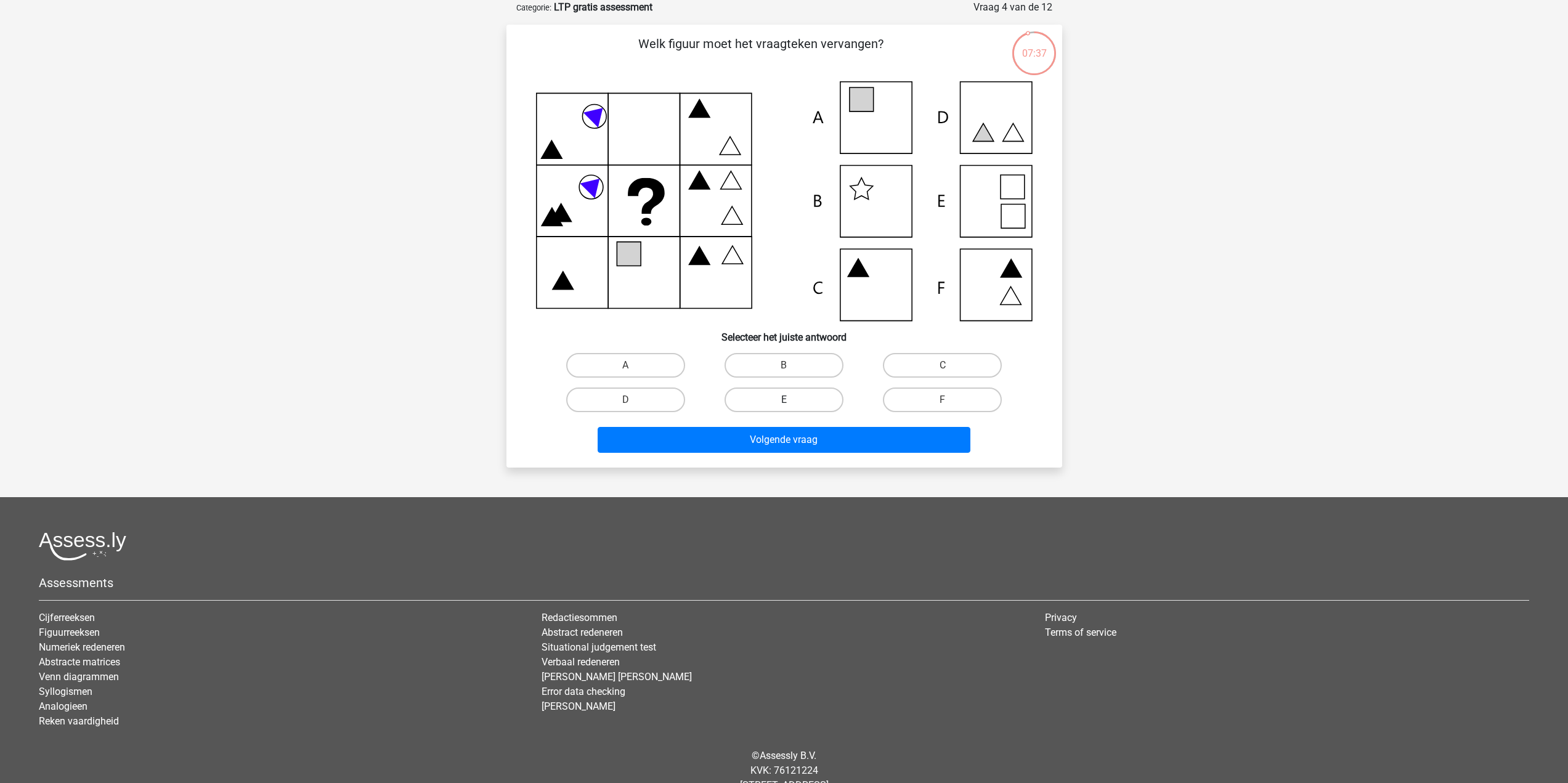
click at [776, 407] on label "E" at bounding box center [784, 399] width 119 height 25
click at [784, 407] on input "E" at bounding box center [787, 403] width 8 height 8
radio input "true"
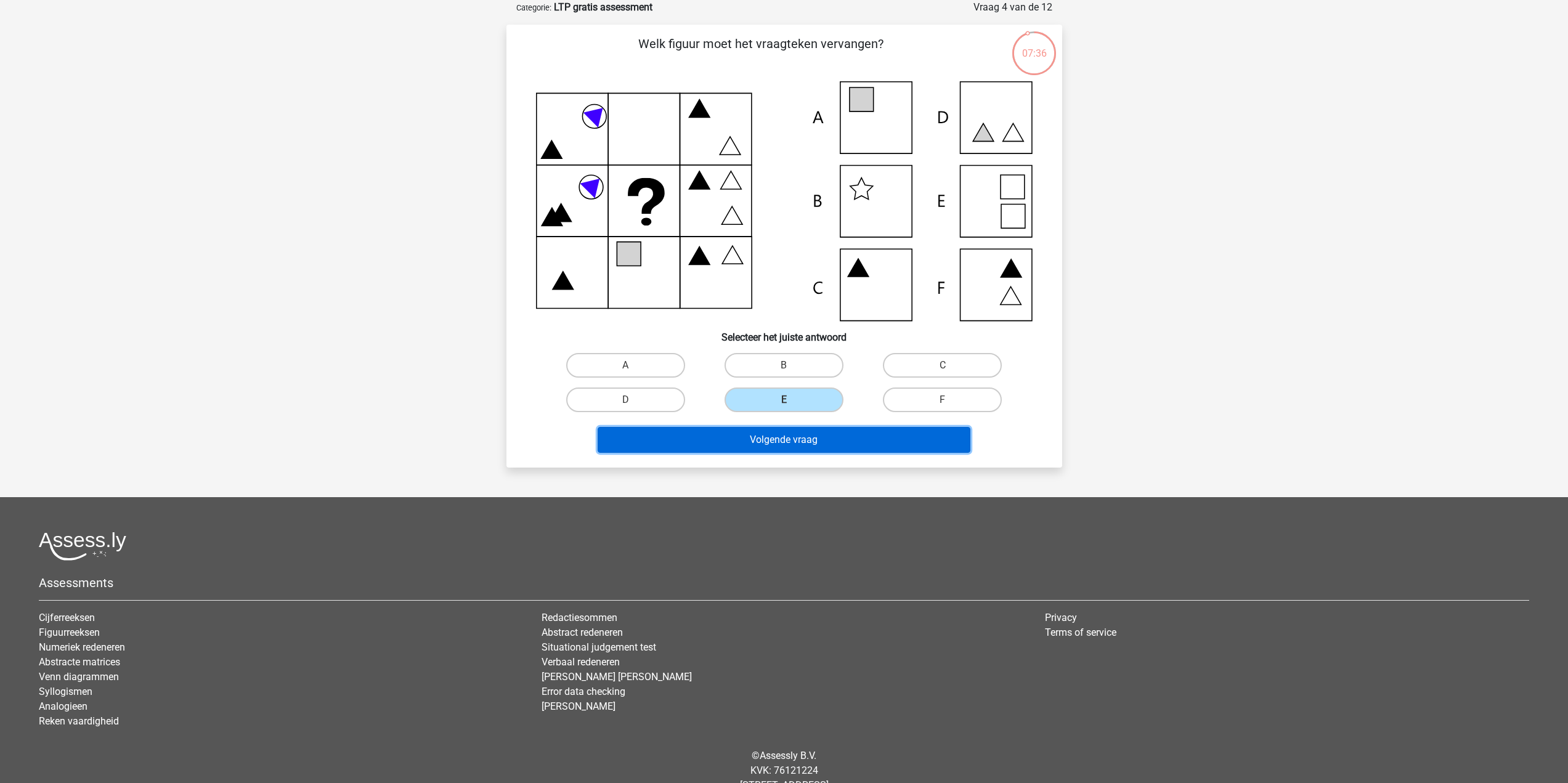
click at [896, 438] on button "Volgende vraag" at bounding box center [784, 440] width 373 height 26
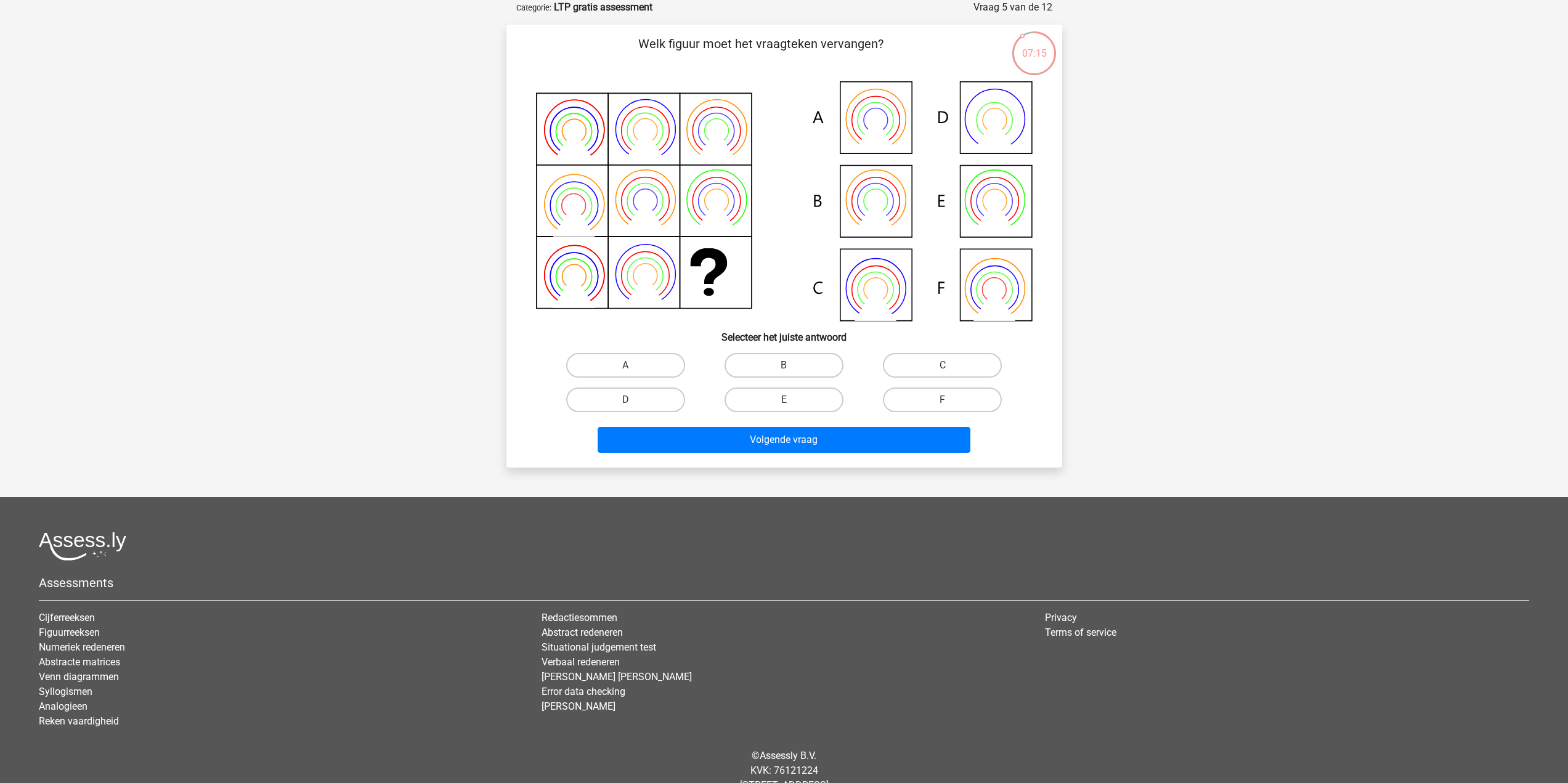
click at [986, 210] on icon at bounding box center [995, 201] width 24 height 24
click at [784, 395] on label "E" at bounding box center [784, 399] width 119 height 25
click at [784, 400] on input "E" at bounding box center [787, 403] width 8 height 8
radio input "true"
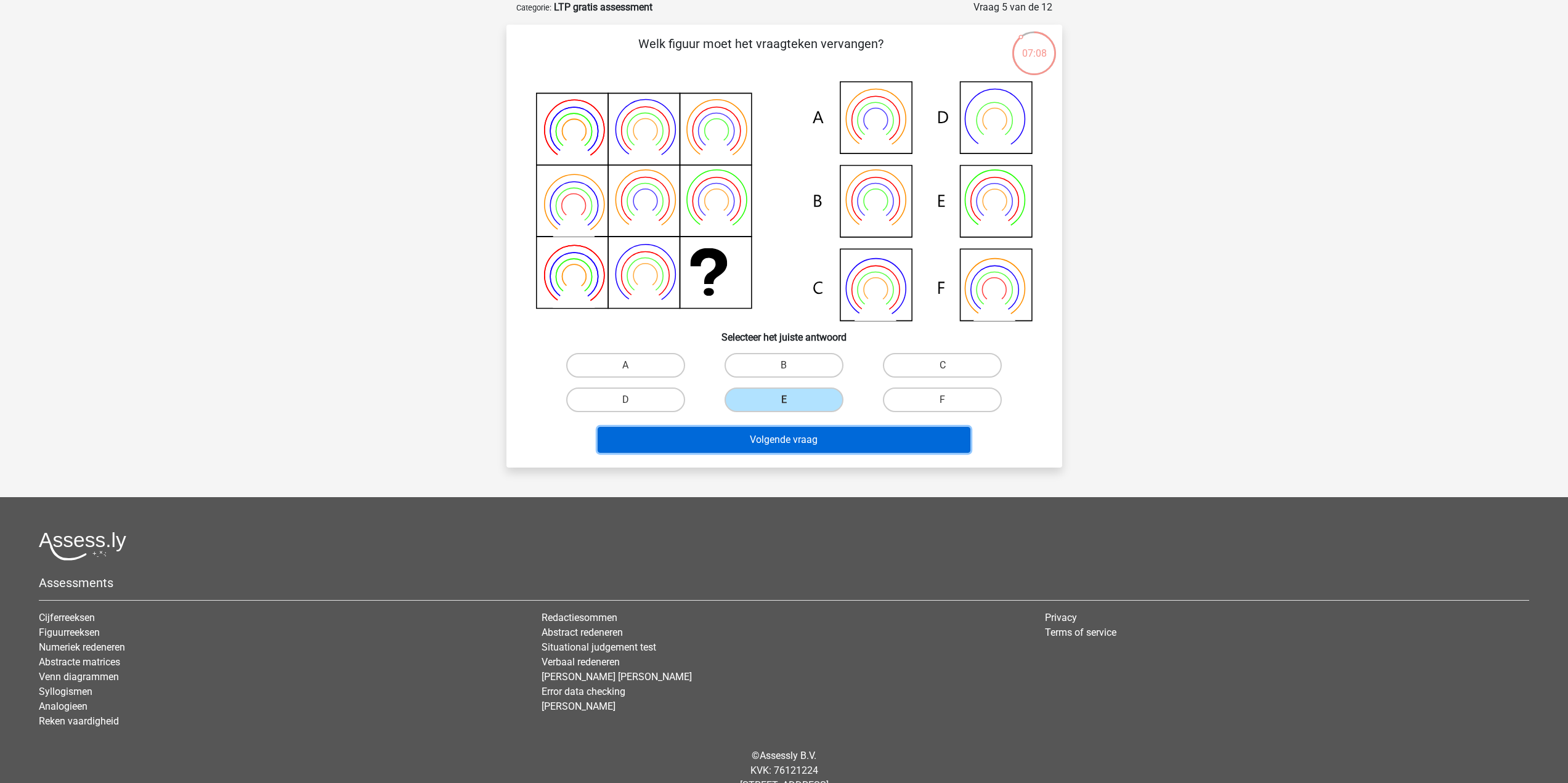
click at [789, 447] on button "Volgende vraag" at bounding box center [784, 440] width 373 height 26
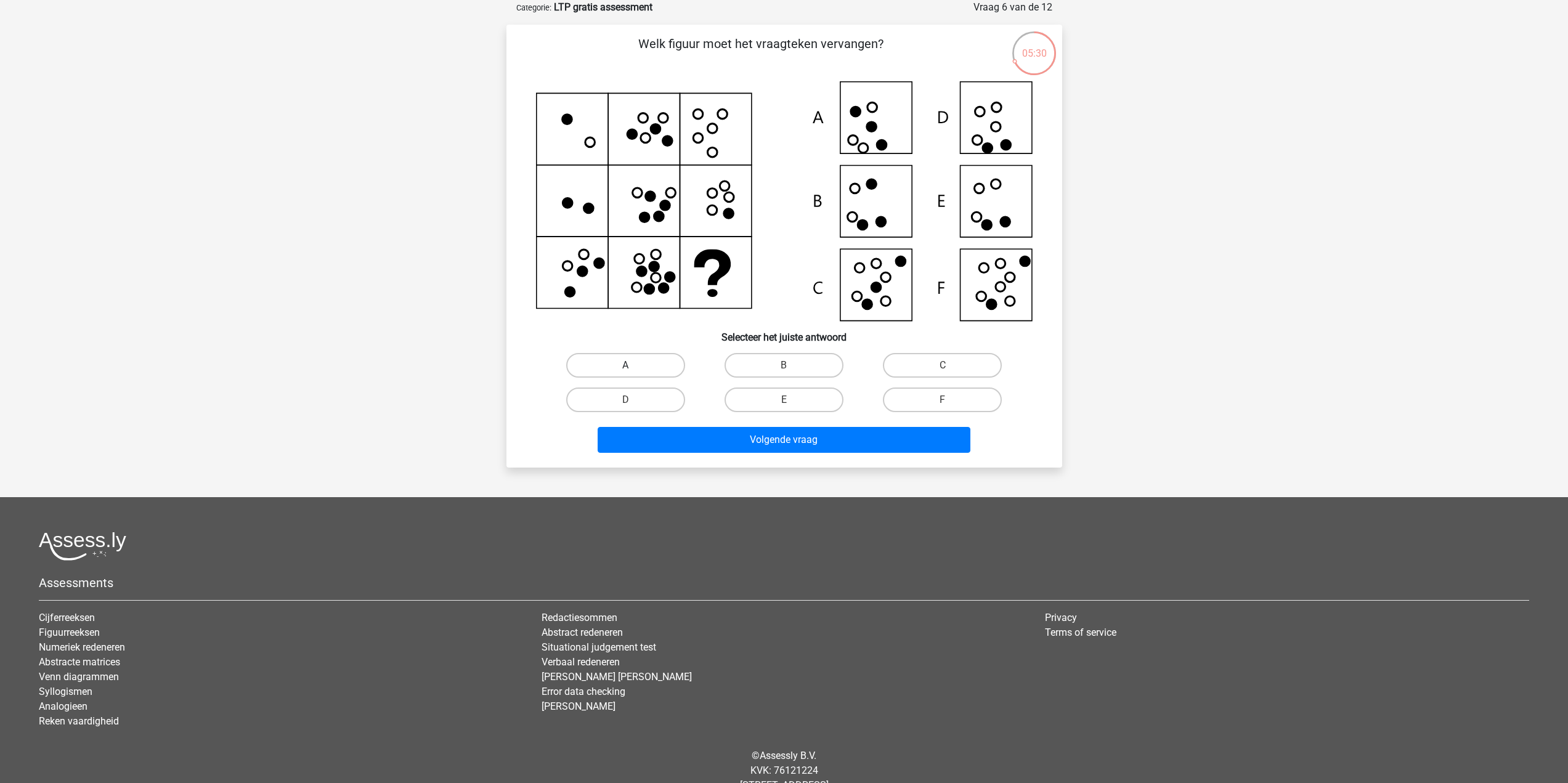
click at [668, 371] on label "A" at bounding box center [626, 365] width 119 height 25
click at [633, 371] on input "A" at bounding box center [629, 369] width 8 height 8
radio input "true"
click at [761, 440] on button "Volgende vraag" at bounding box center [784, 440] width 373 height 26
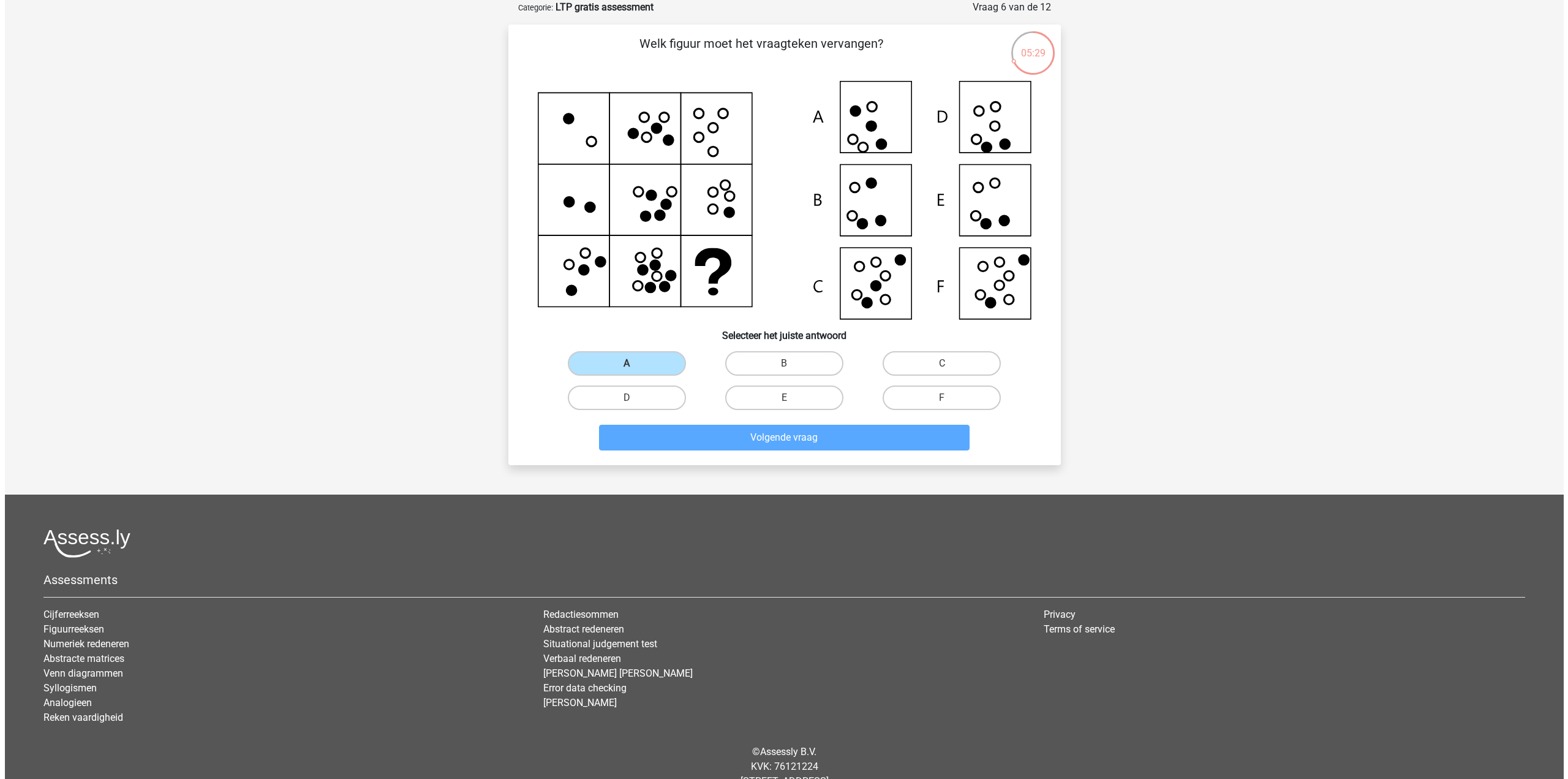
scroll to position [0, 0]
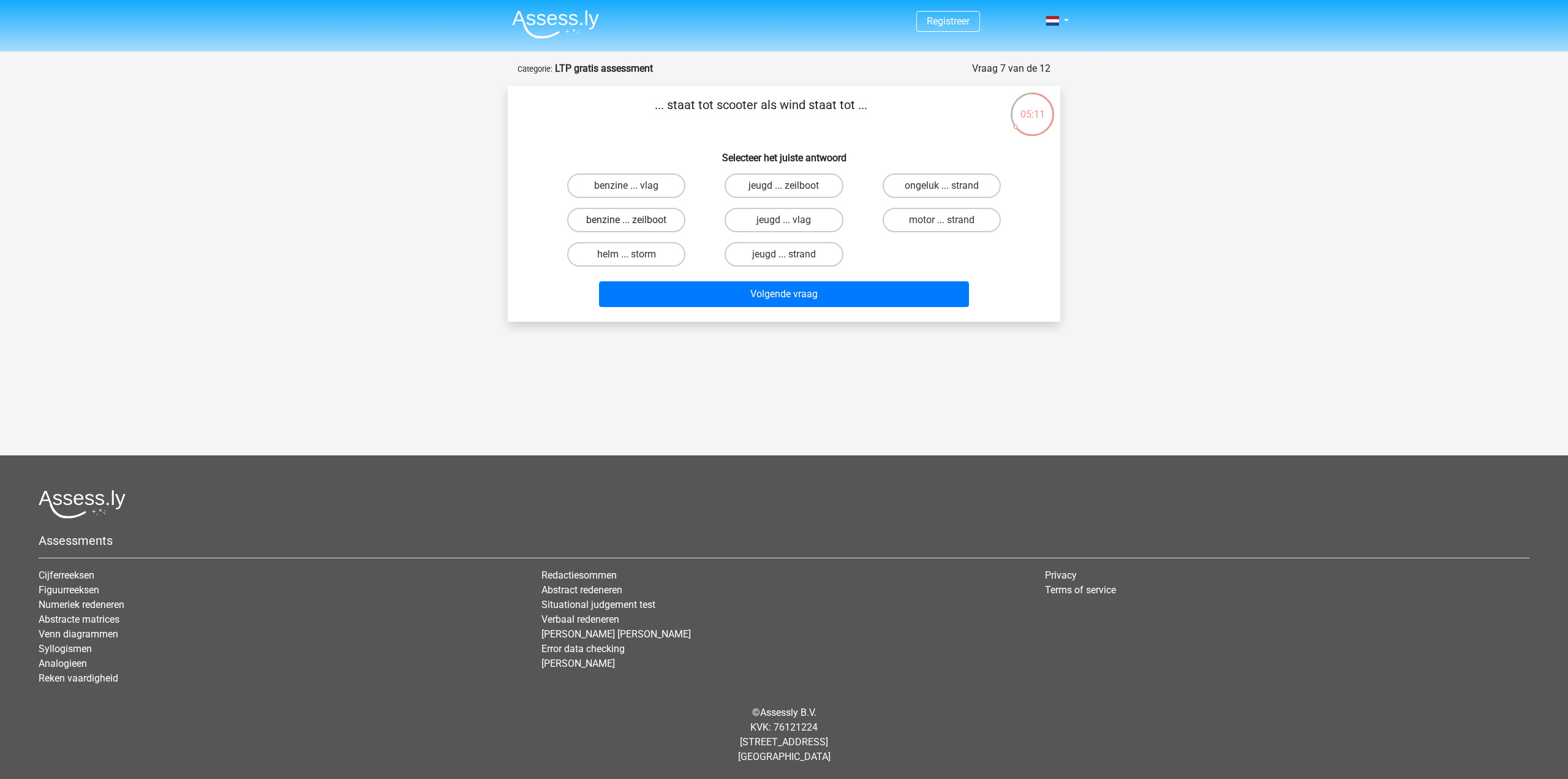
click at [674, 225] on label "benzine ... zeilboot" at bounding box center [626, 220] width 119 height 24
click at [635, 225] on input "benzine ... zeilboot" at bounding box center [630, 224] width 8 height 8
radio input "true"
click at [762, 302] on button "Volgende vraag" at bounding box center [784, 294] width 371 height 26
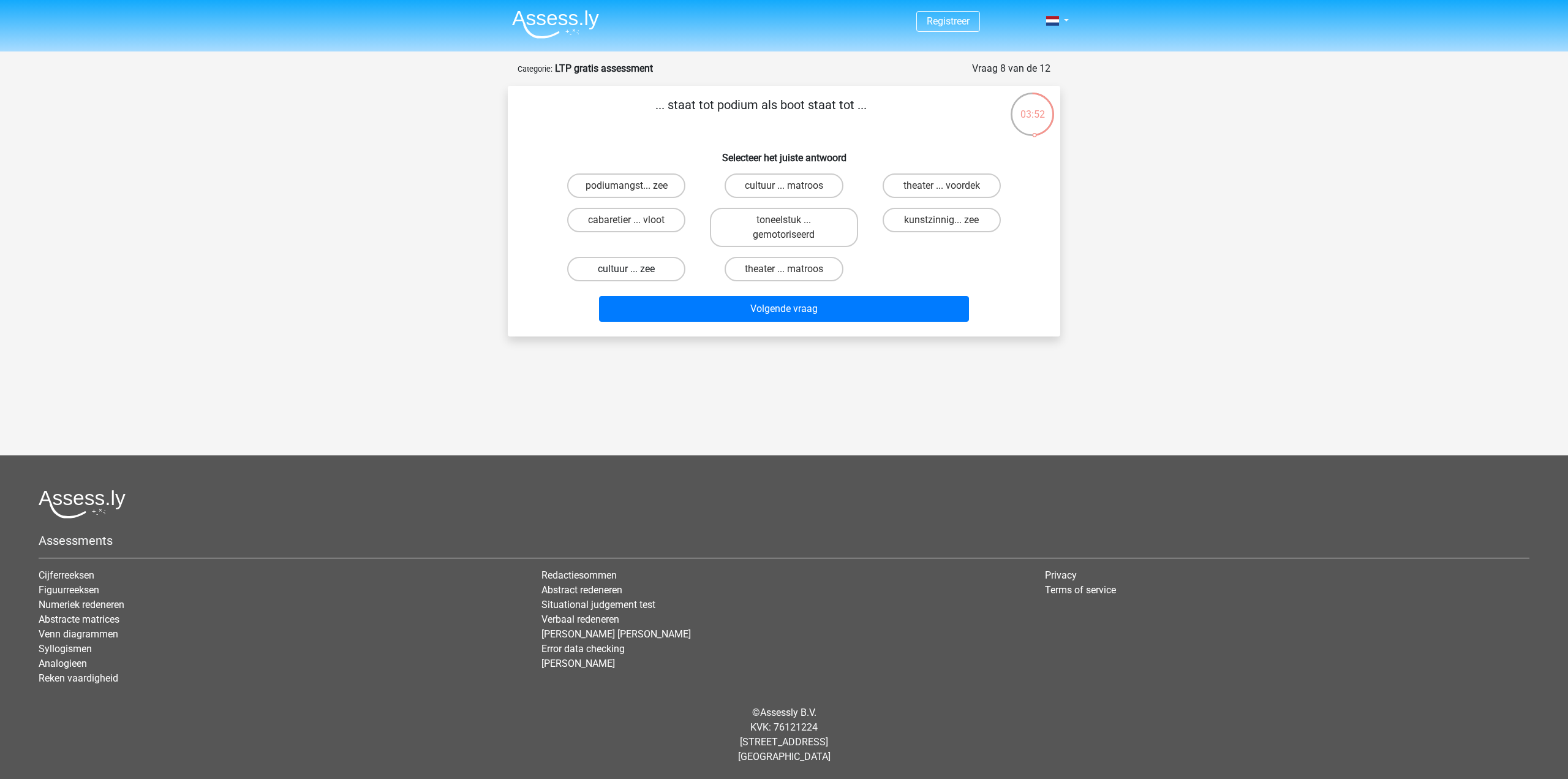
click at [602, 263] on label "cultuur ... zee" at bounding box center [626, 268] width 119 height 24
click at [626, 269] on input "cultuur ... zee" at bounding box center [630, 273] width 8 height 8
radio input "true"
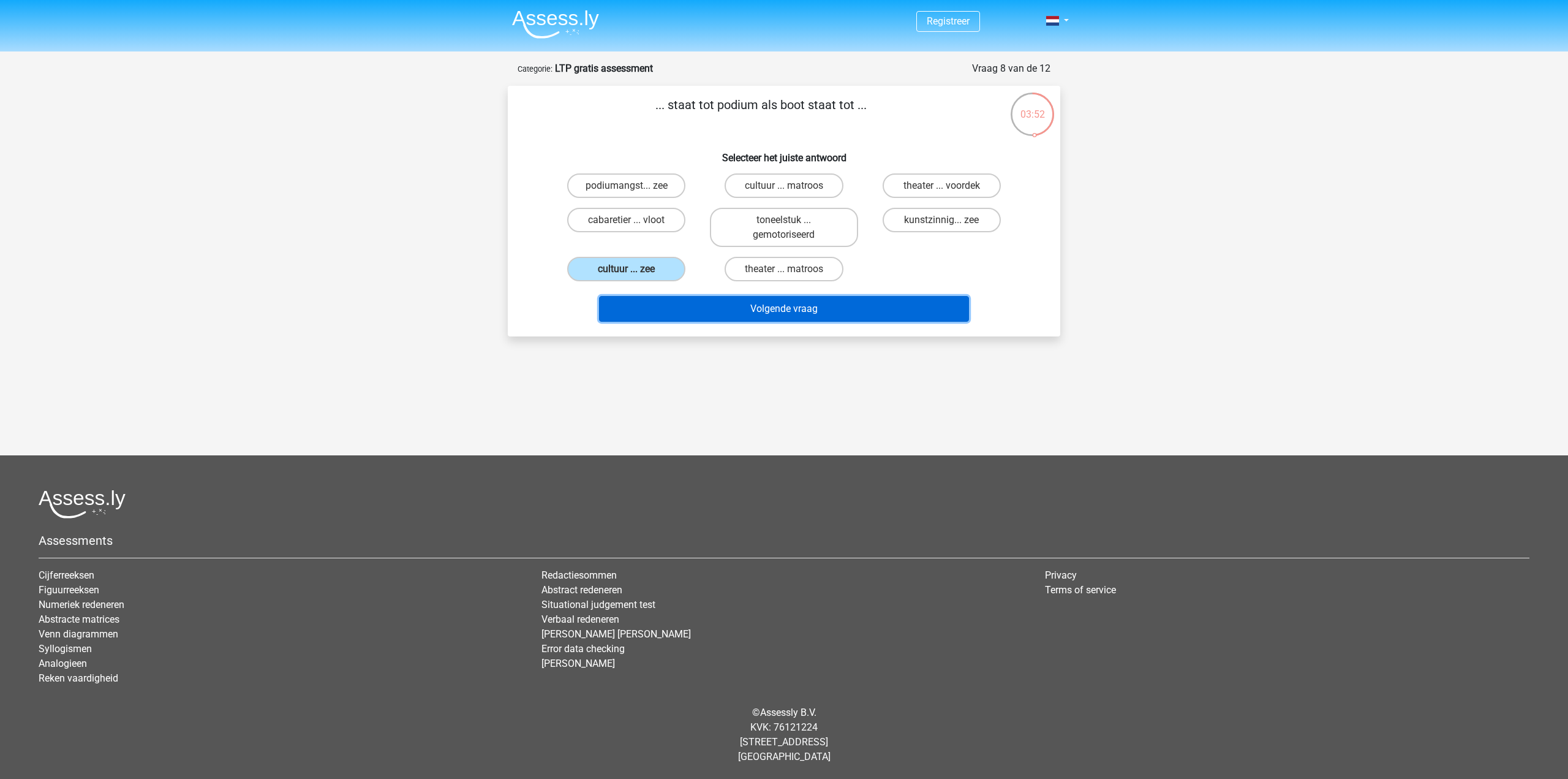
click at [736, 301] on button "Volgende vraag" at bounding box center [784, 309] width 371 height 26
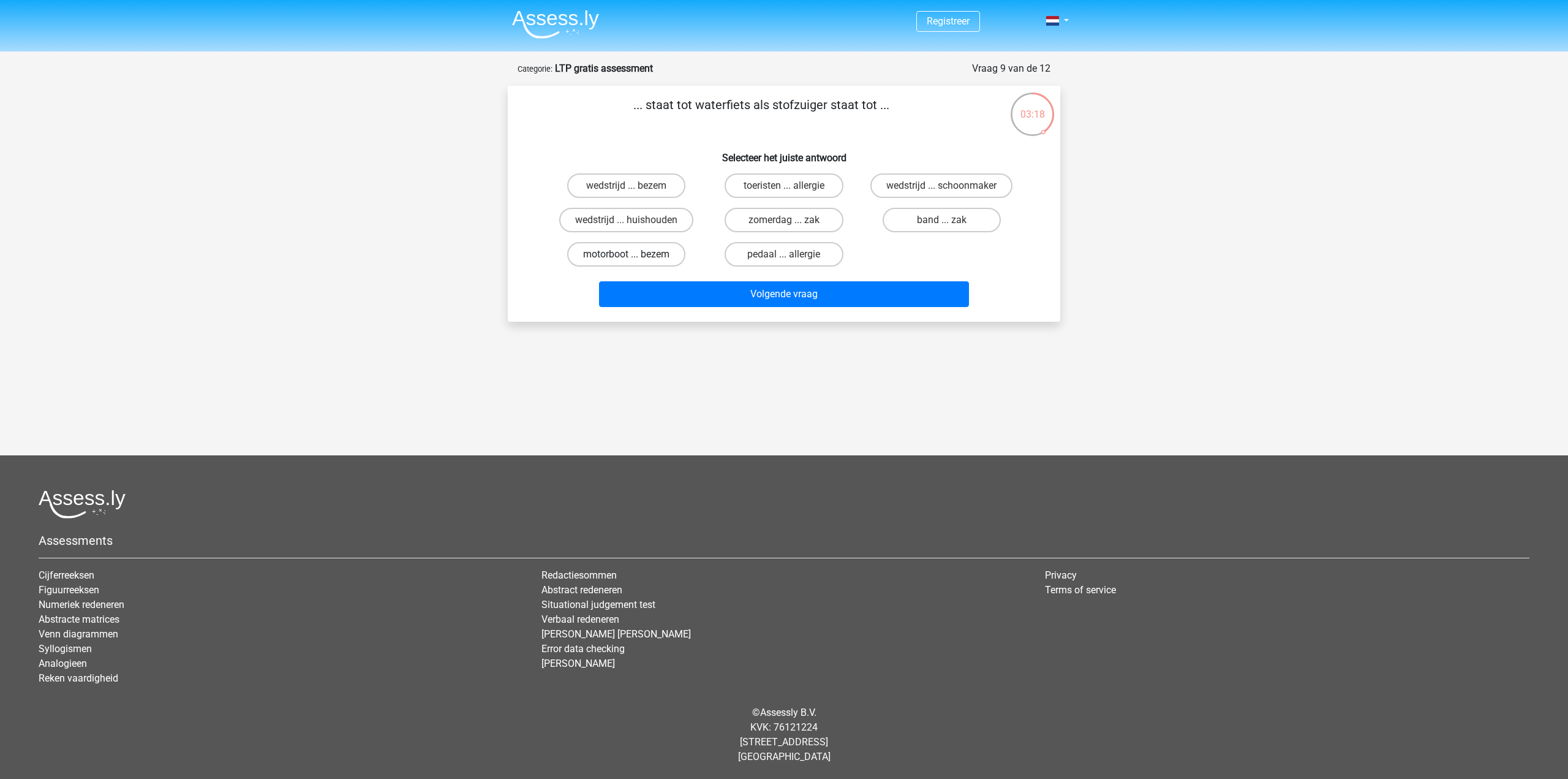
click at [639, 247] on label "motorboot ... bezem" at bounding box center [626, 254] width 119 height 24
click at [635, 254] on input "motorboot ... bezem" at bounding box center [630, 257] width 8 height 8
radio input "true"
click at [768, 300] on button "Volgende vraag" at bounding box center [784, 294] width 371 height 26
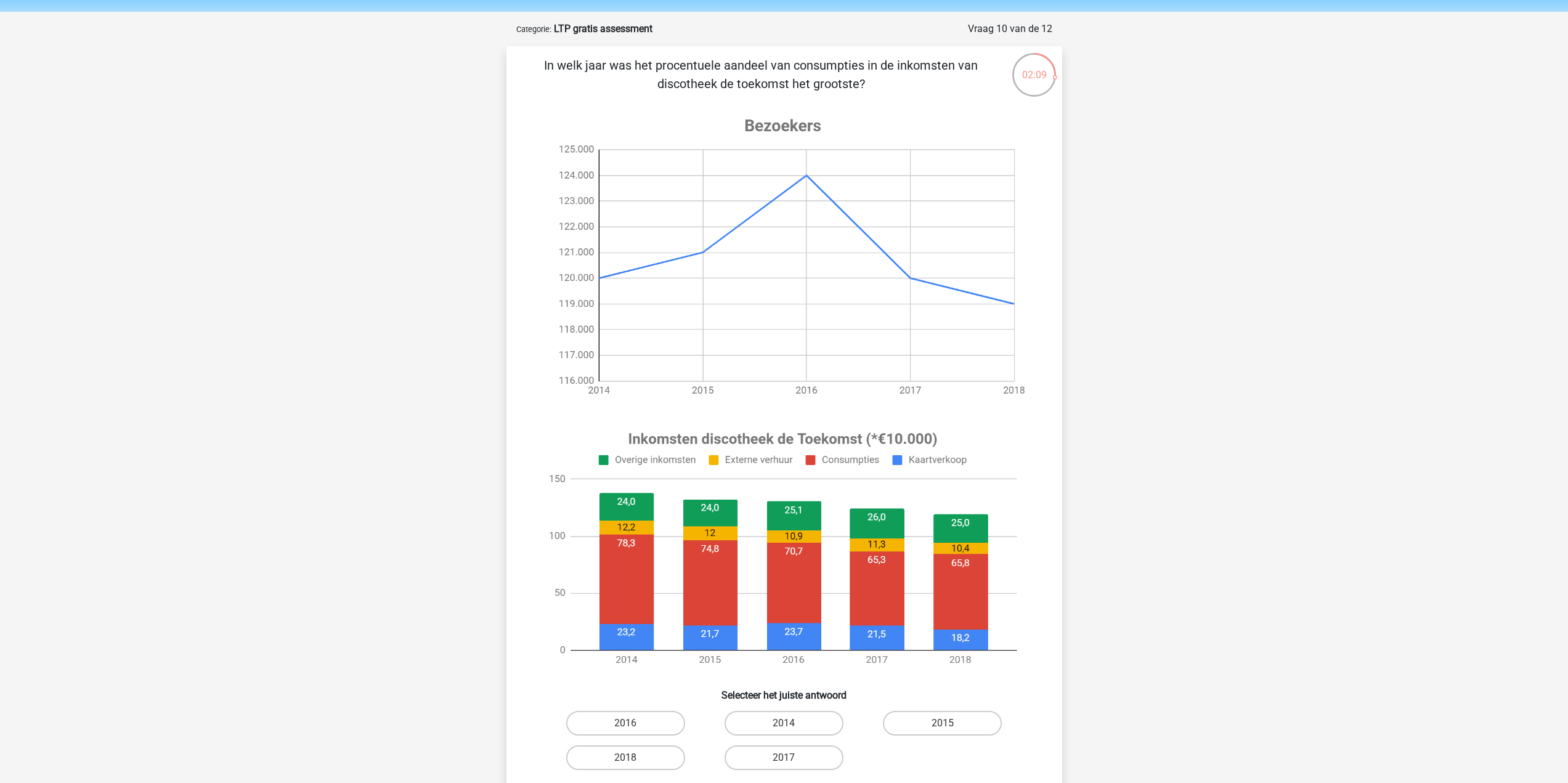
scroll to position [62, 0]
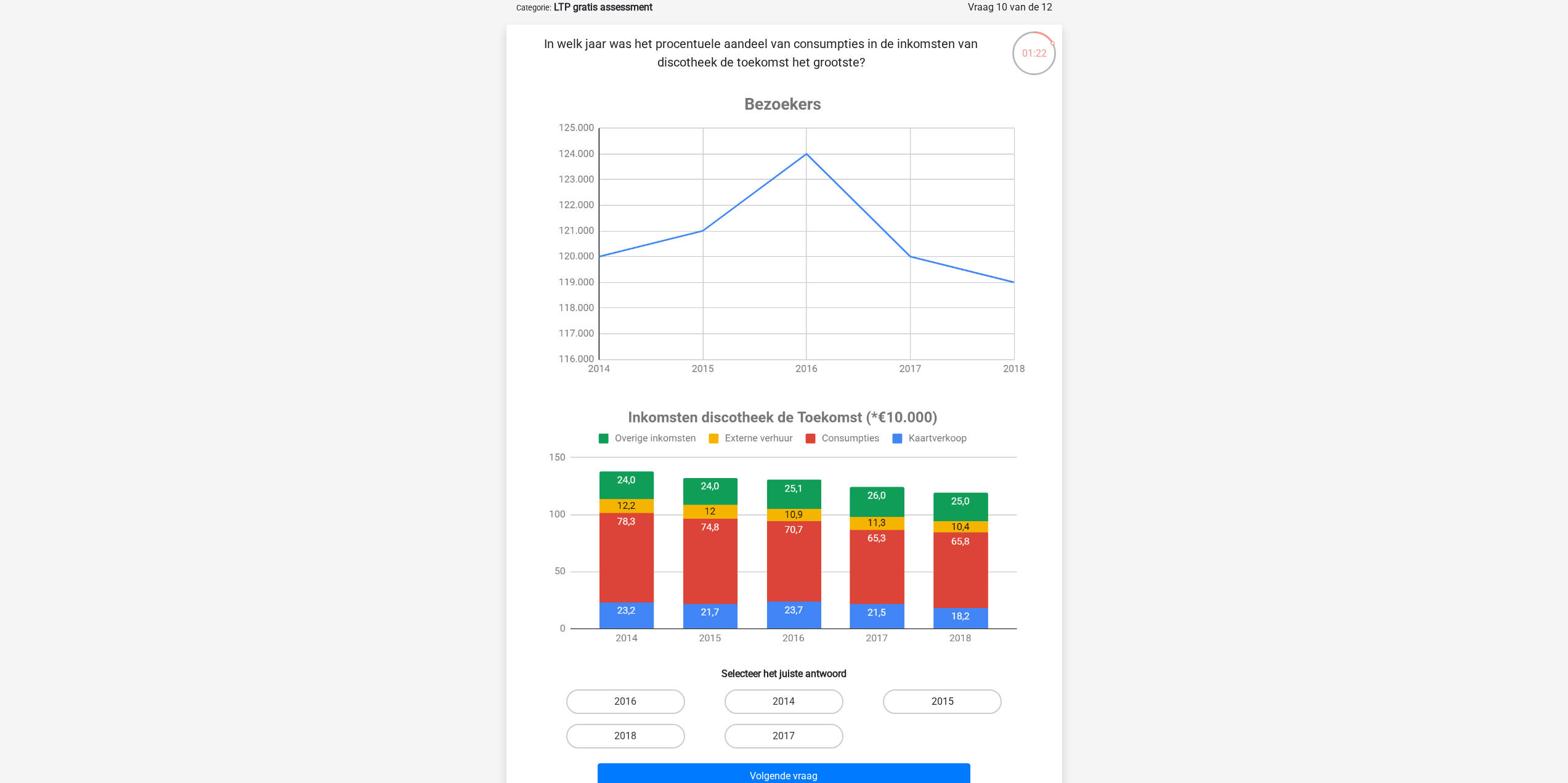
click at [937, 703] on label "2015" at bounding box center [942, 701] width 119 height 25
click at [943, 703] on input "2015" at bounding box center [946, 705] width 8 height 8
radio input "true"
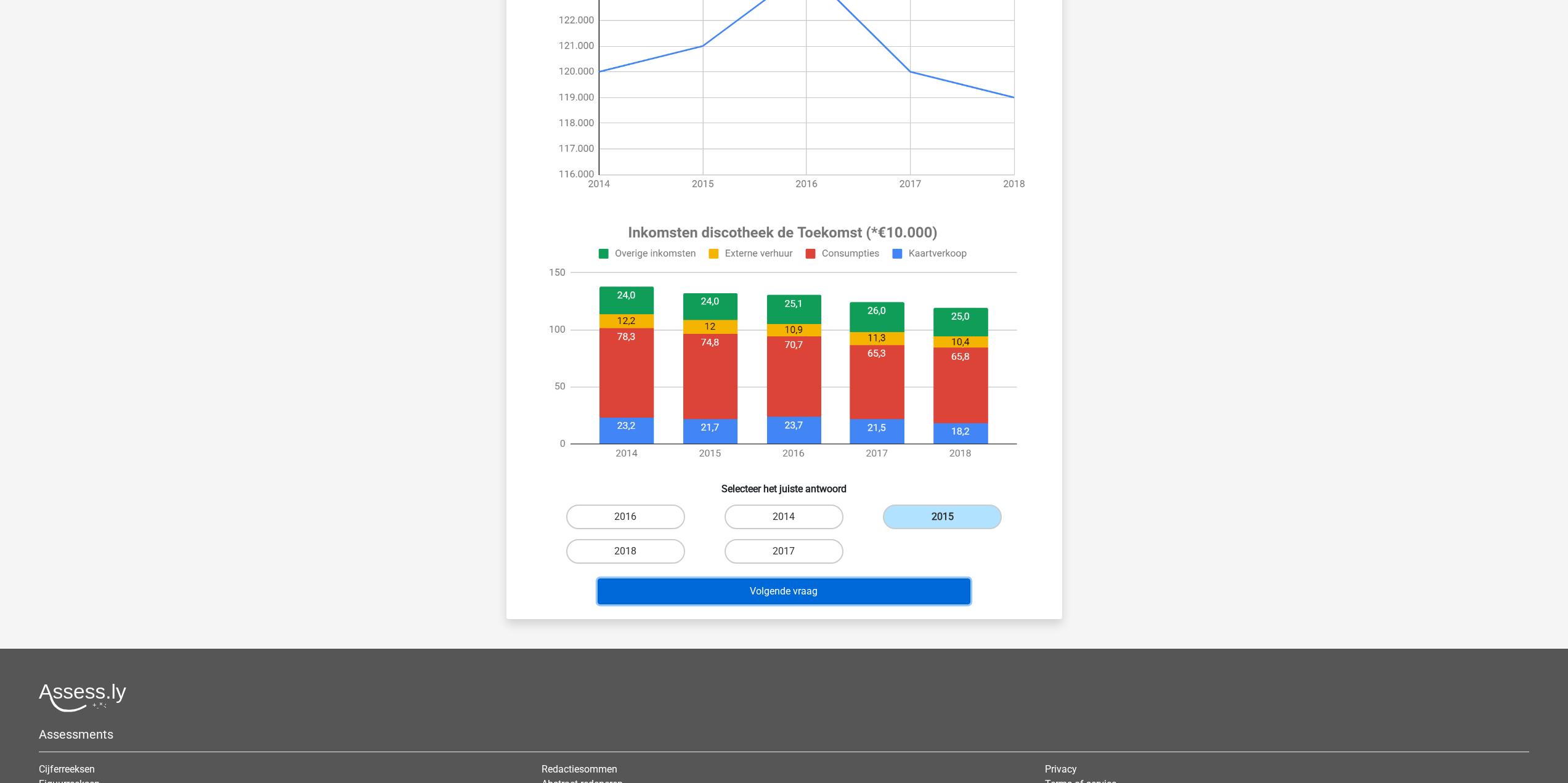
click at [864, 600] on button "Volgende vraag" at bounding box center [784, 591] width 373 height 26
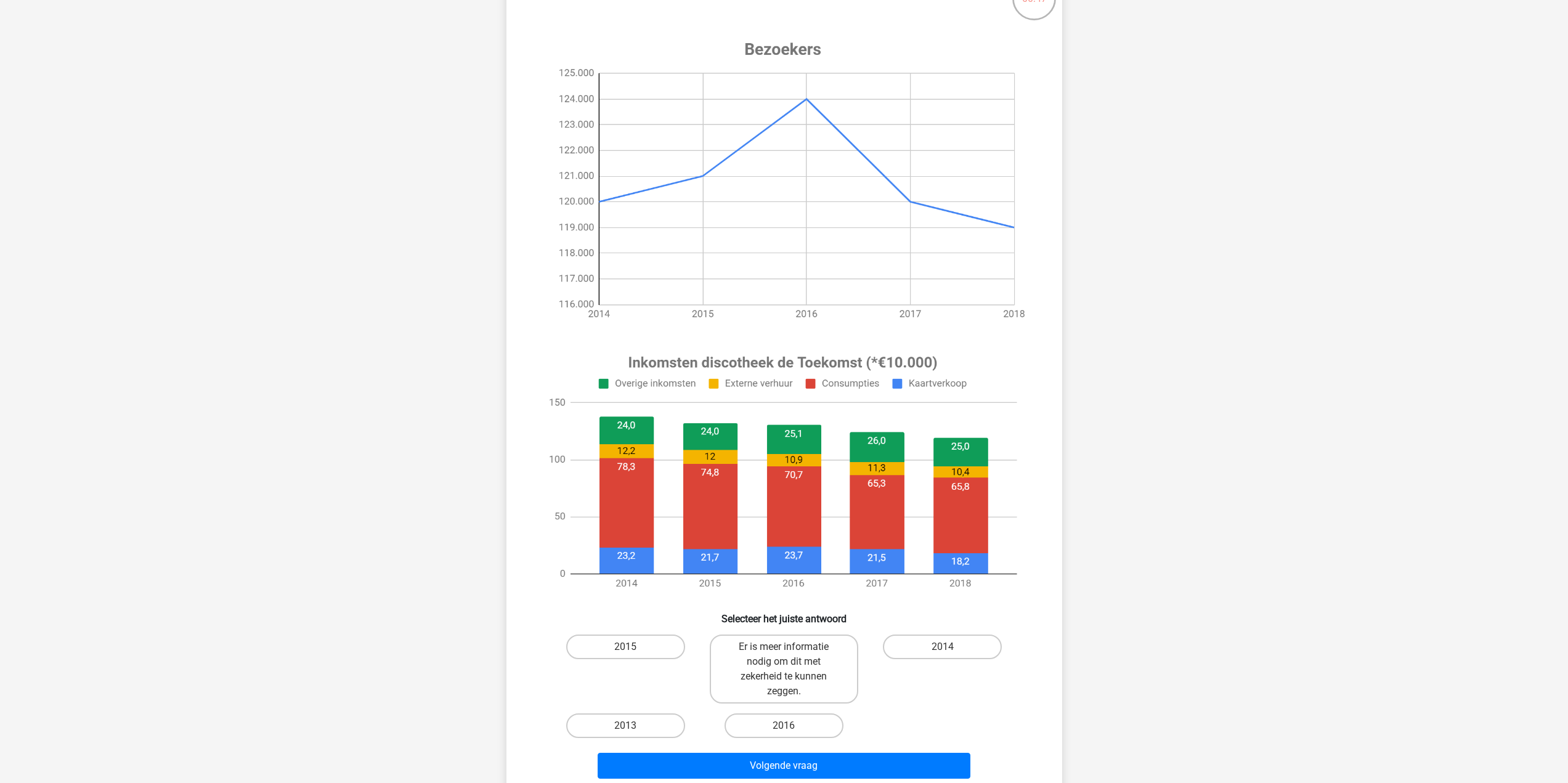
scroll to position [246, 0]
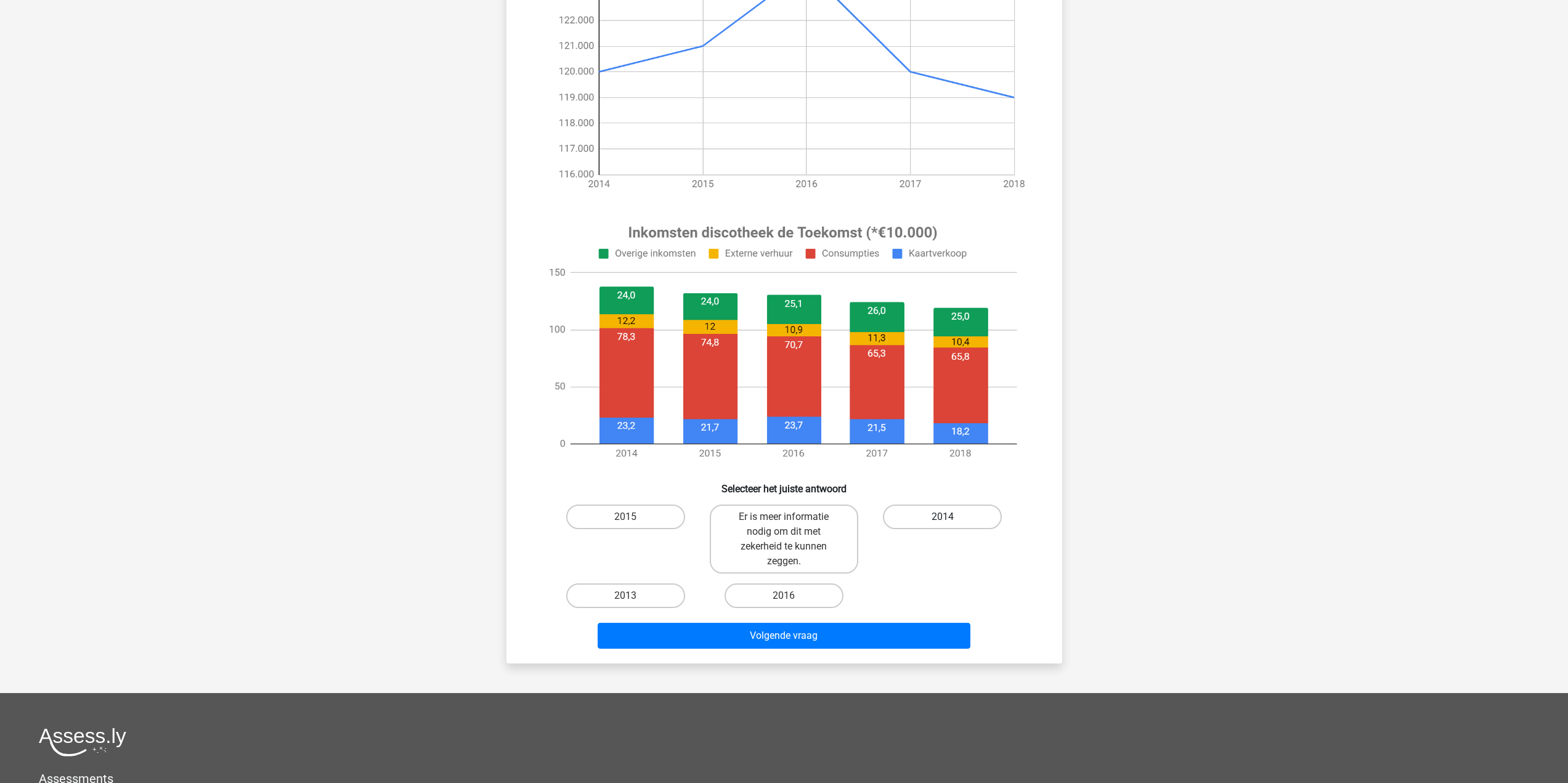
click at [951, 514] on label "2014" at bounding box center [942, 517] width 119 height 25
click at [951, 517] on input "2014" at bounding box center [946, 520] width 8 height 8
radio input "true"
click at [937, 638] on button "Volgende vraag" at bounding box center [784, 636] width 373 height 26
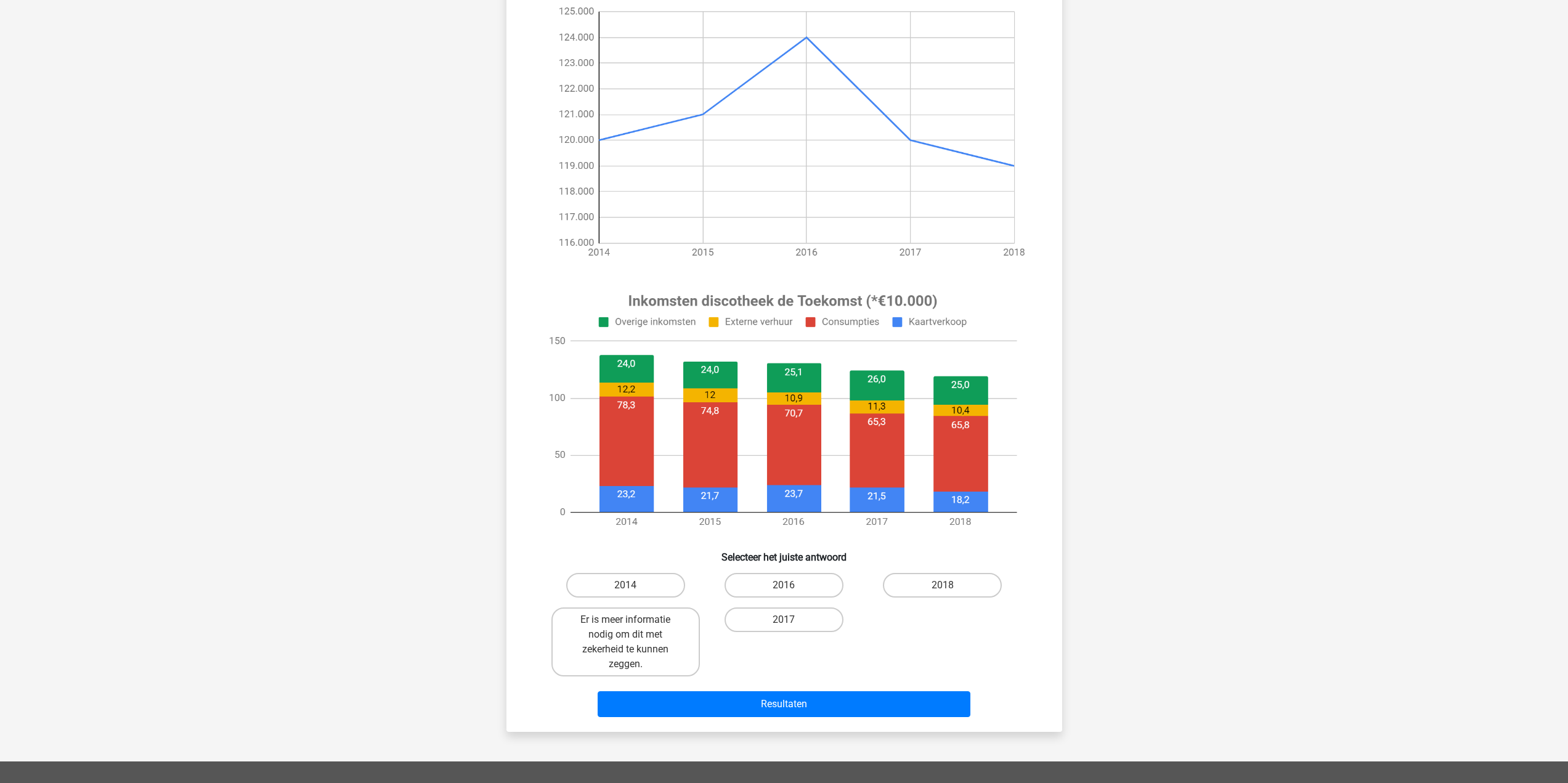
scroll to position [185, 0]
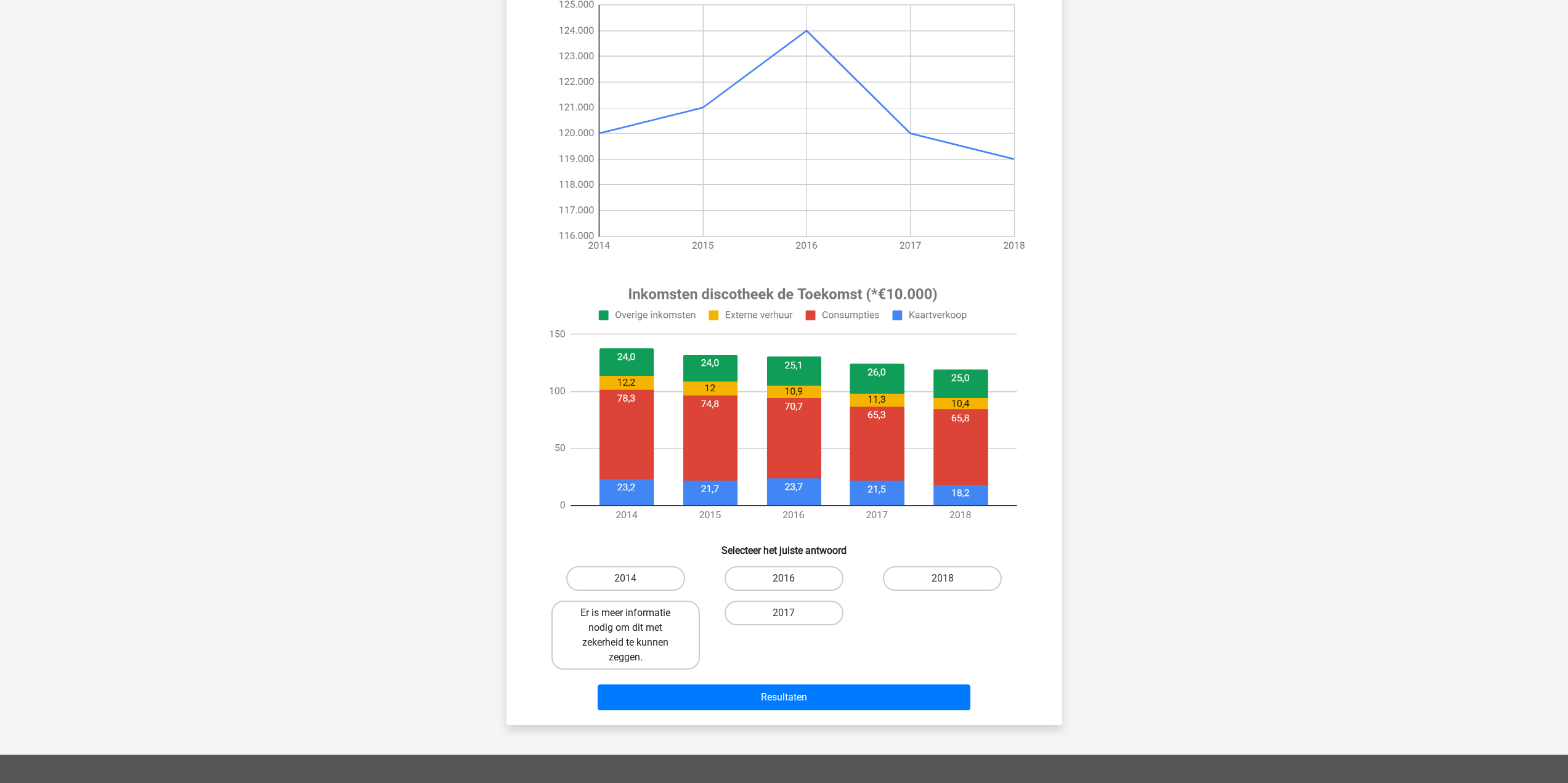
click at [639, 660] on label "Er is meer informatie nodig om dit met zekerheid te kunnen zeggen." at bounding box center [626, 635] width 149 height 69
click at [633, 621] on input "Er is meer informatie nodig om dit met zekerheid te kunnen zeggen." at bounding box center [629, 616] width 8 height 8
radio input "true"
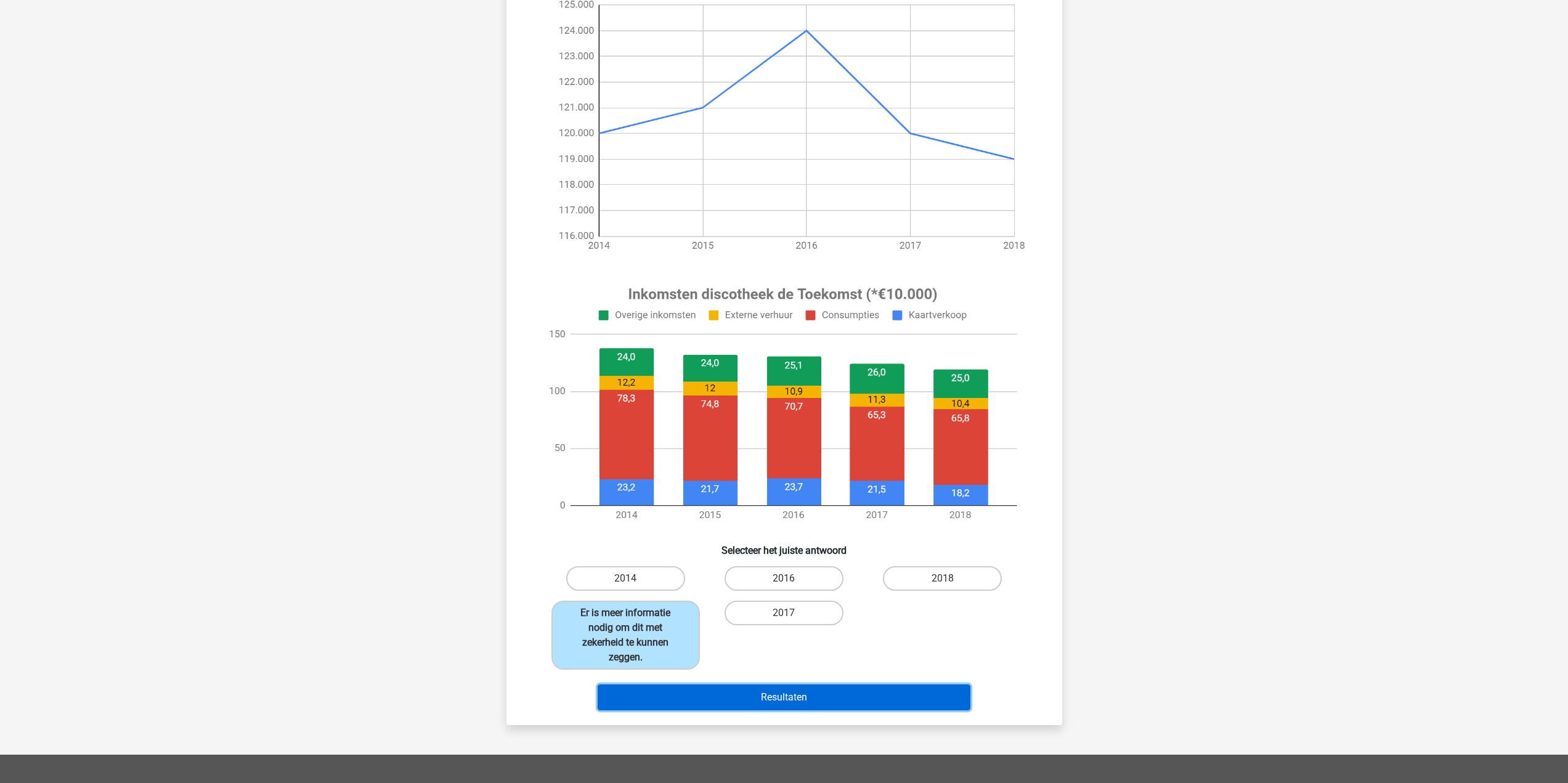
click at [725, 707] on button "Resultaten" at bounding box center [784, 698] width 373 height 26
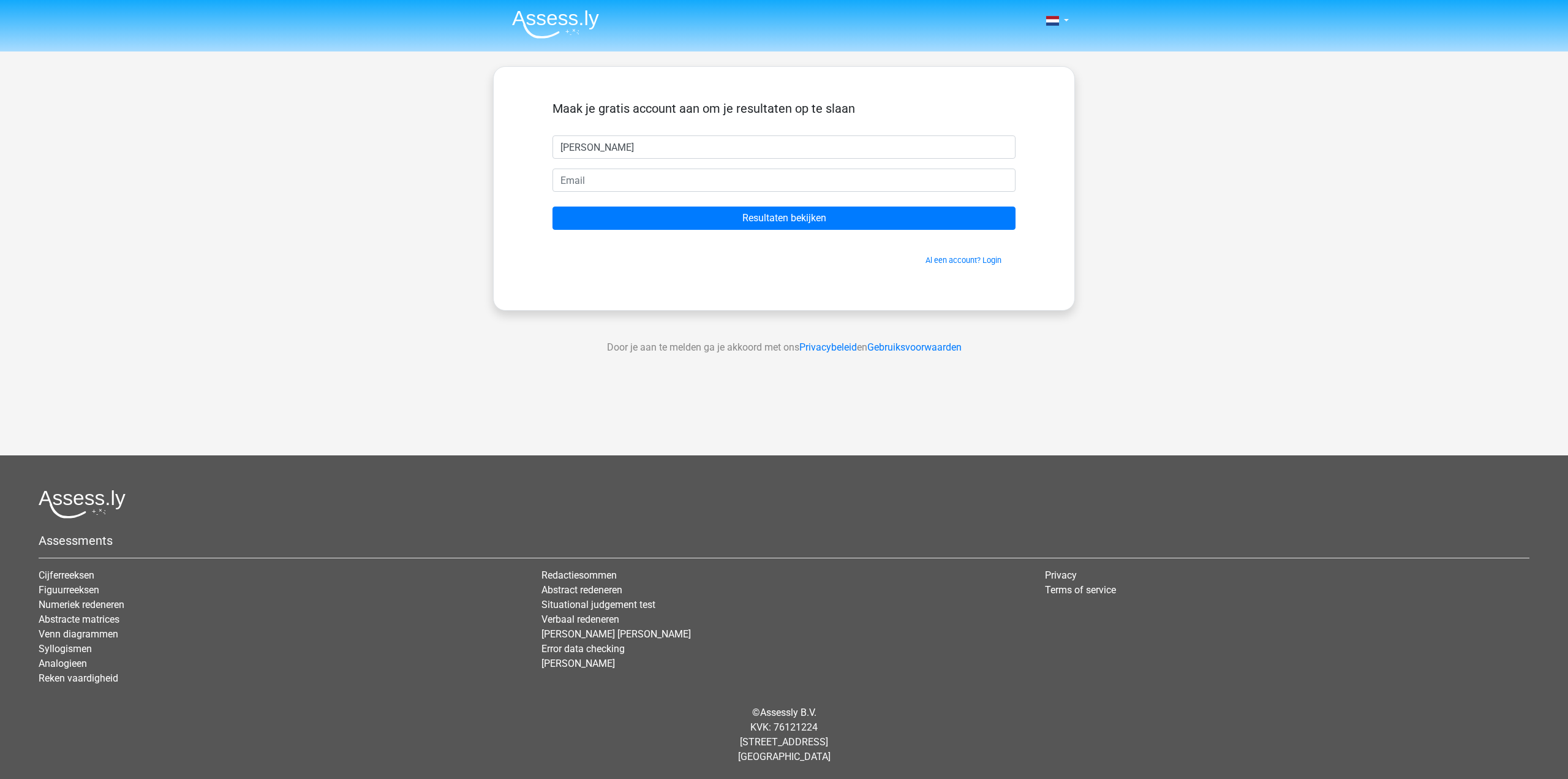
type input "[PERSON_NAME]"
type input "P"
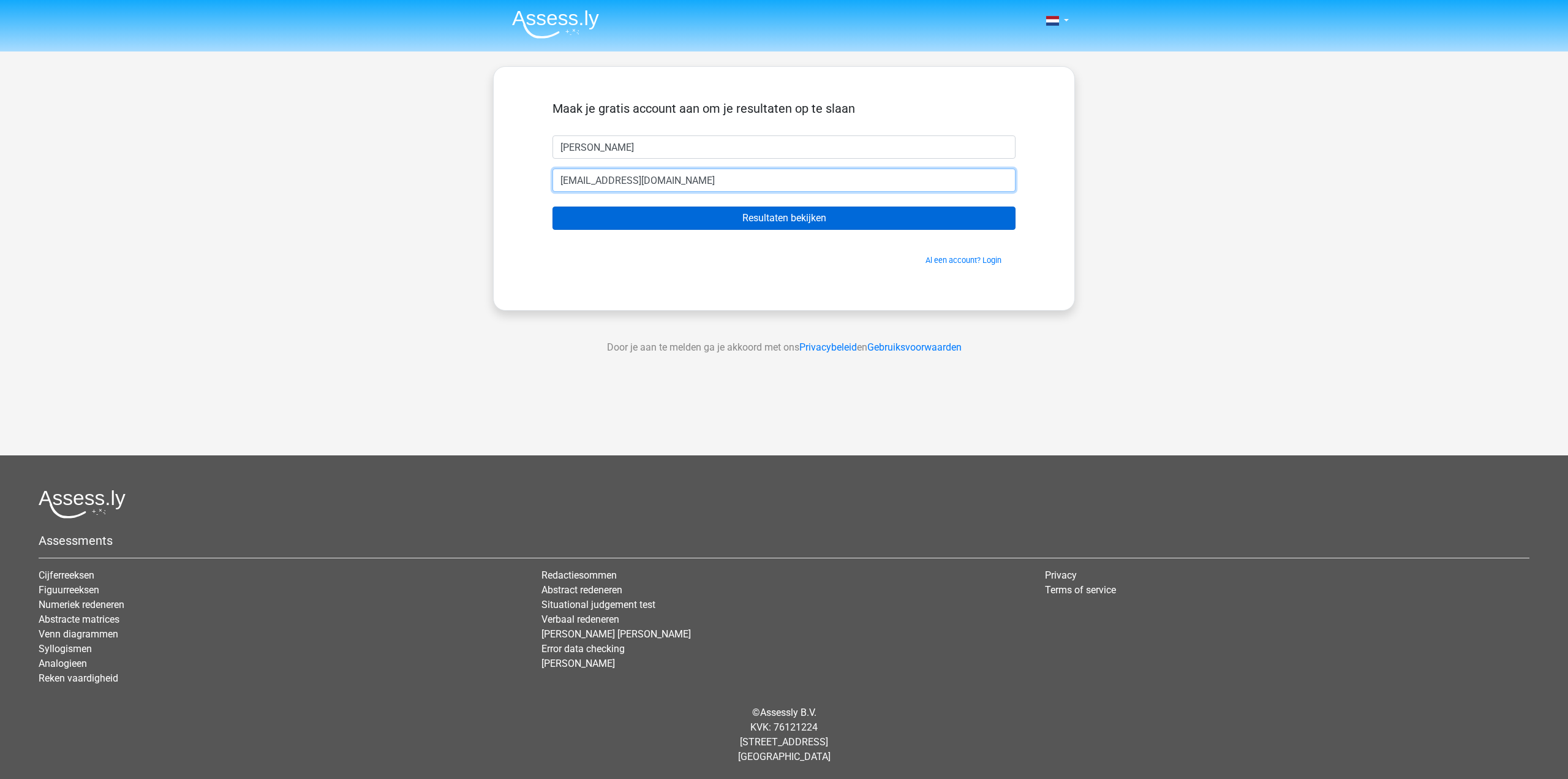
type input "[EMAIL_ADDRESS][DOMAIN_NAME]"
click at [918, 211] on input "Resultaten bekijken" at bounding box center [784, 219] width 463 height 24
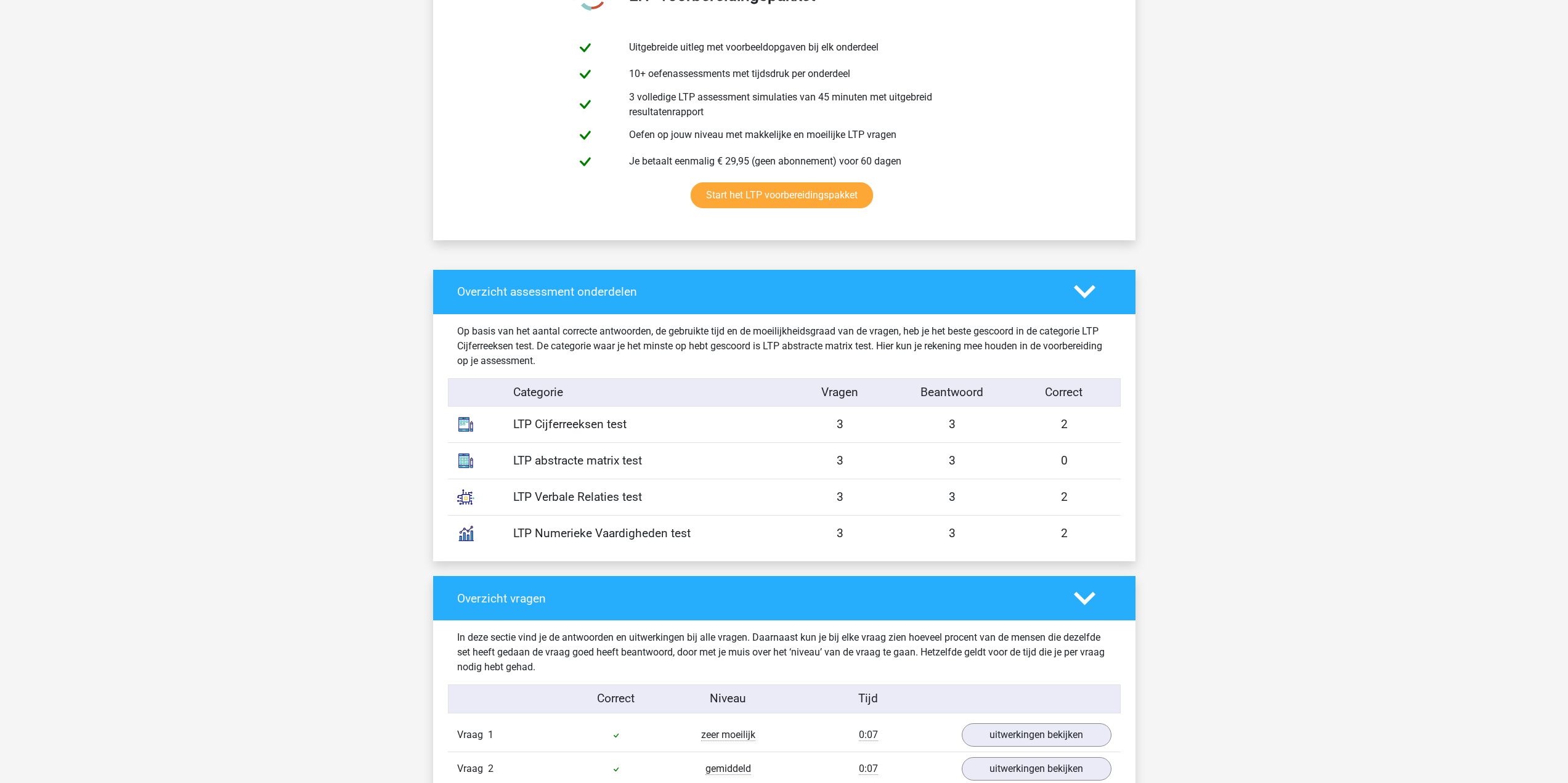
scroll to position [605, 0]
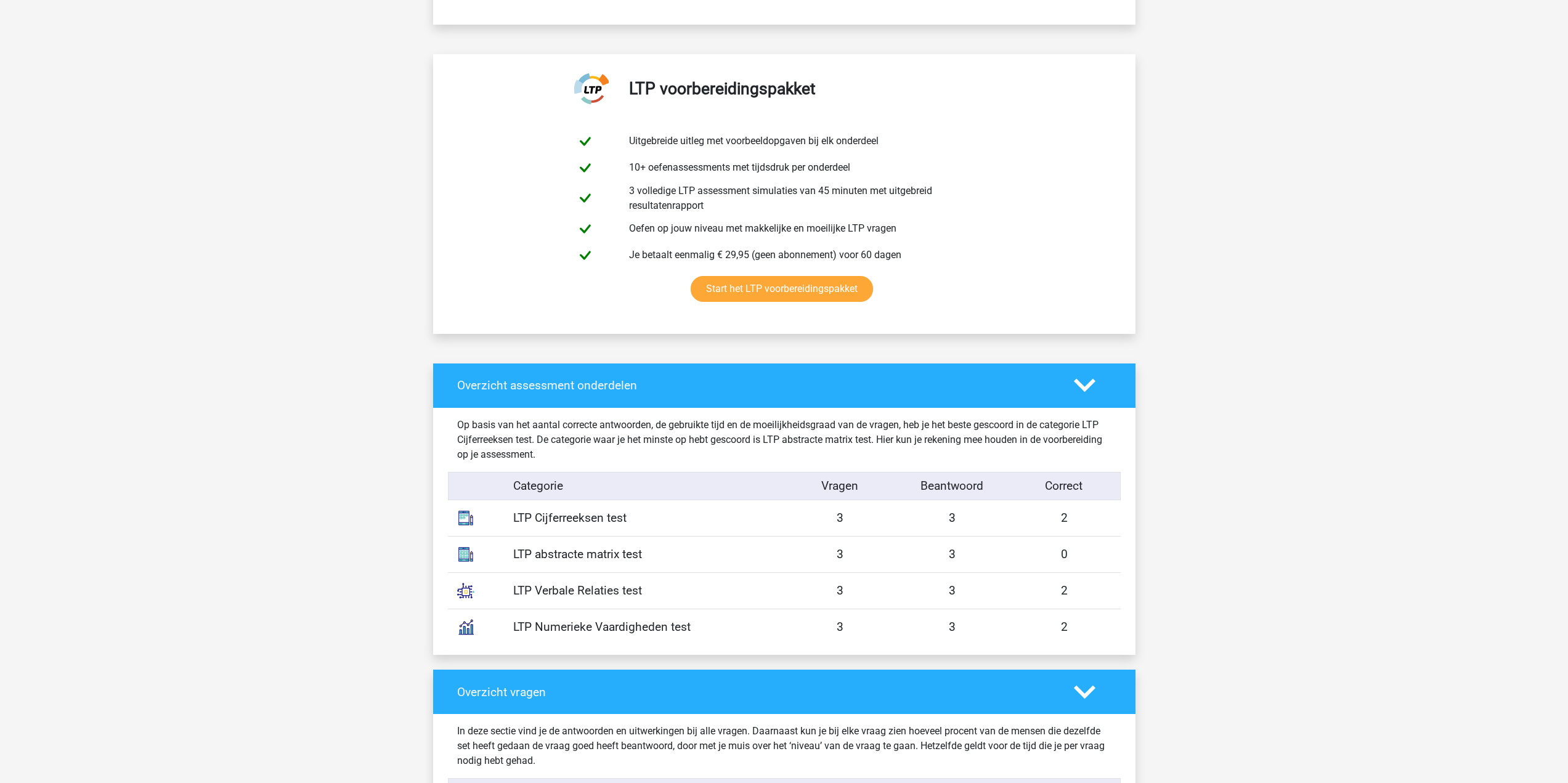
click at [768, 510] on div "LTP Cijferreeksen test" at bounding box center [644, 518] width 281 height 18
click at [583, 499] on div "Categorie Vragen Beantwoord Correct" at bounding box center [785, 486] width 673 height 29
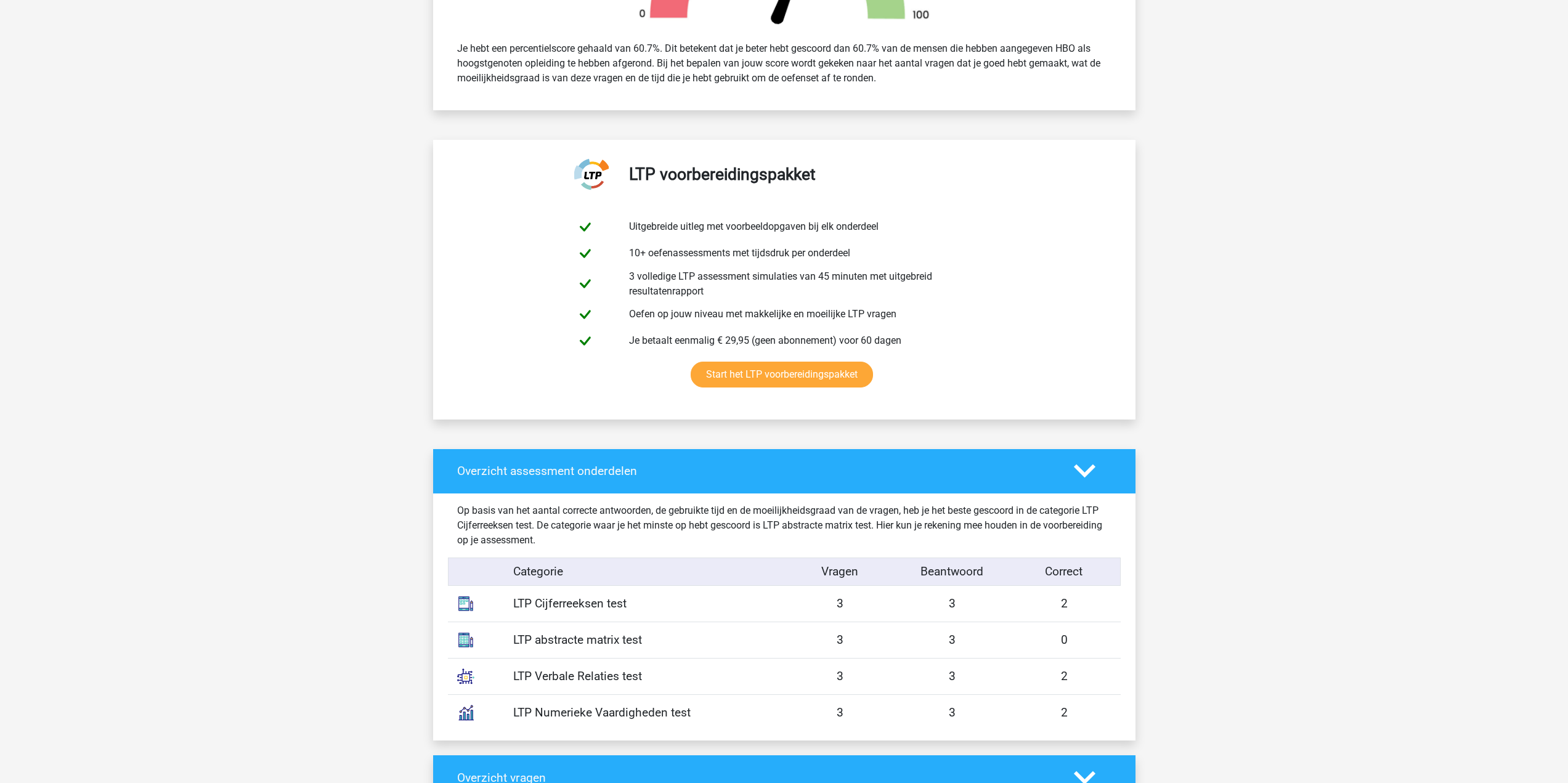
scroll to position [483, 0]
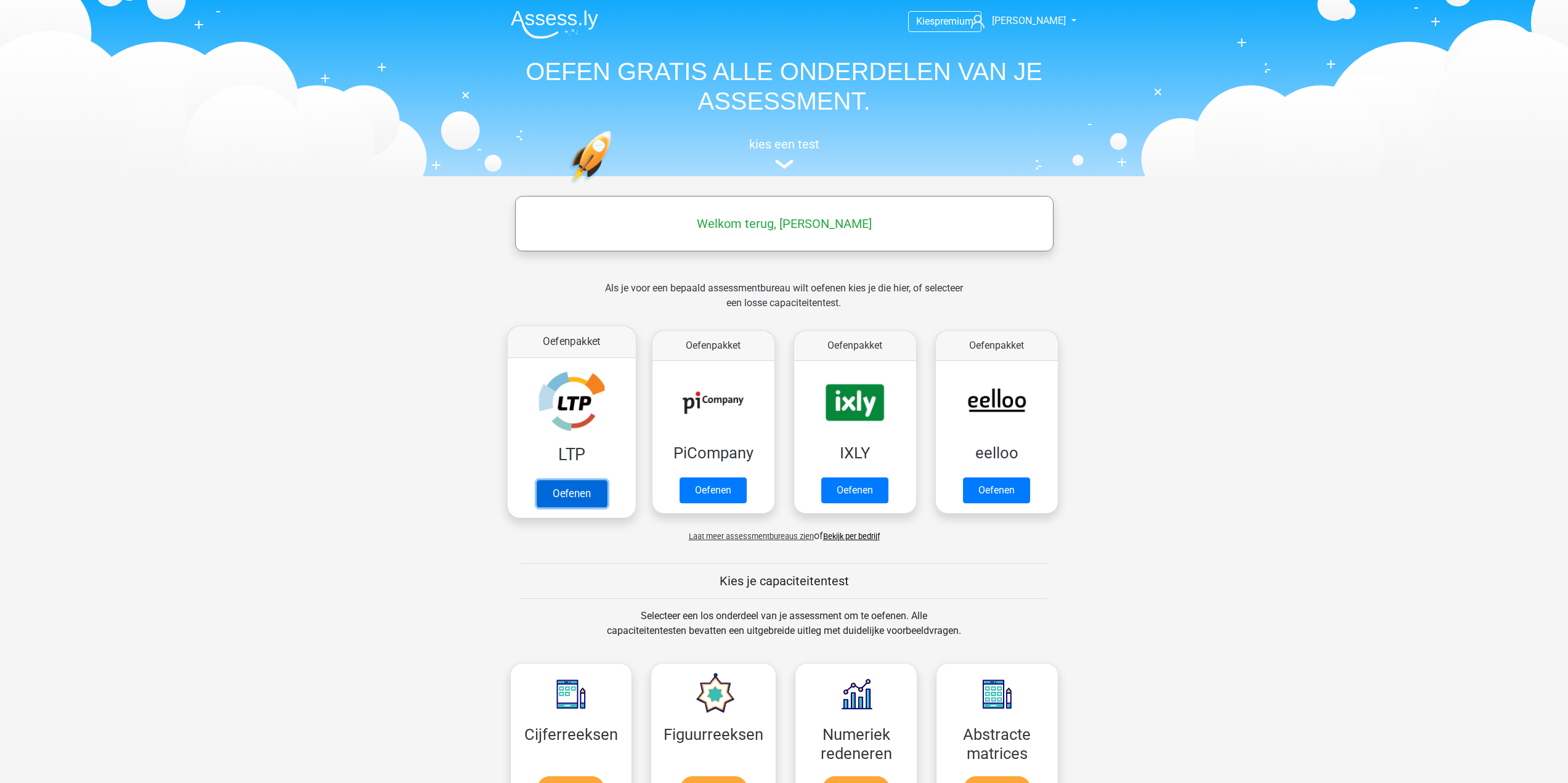
click at [546, 480] on link "Oefenen" at bounding box center [571, 494] width 70 height 27
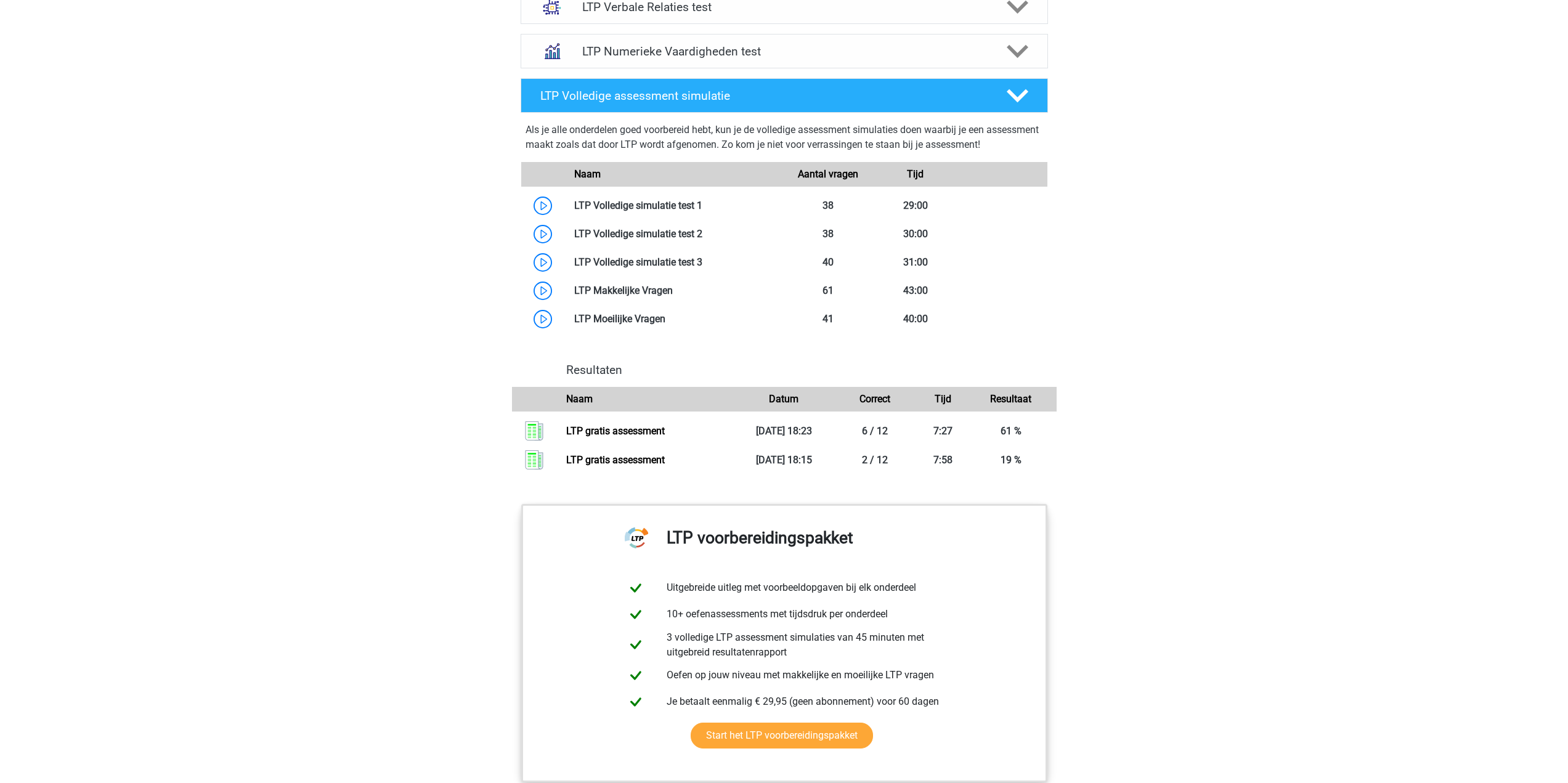
scroll to position [986, 0]
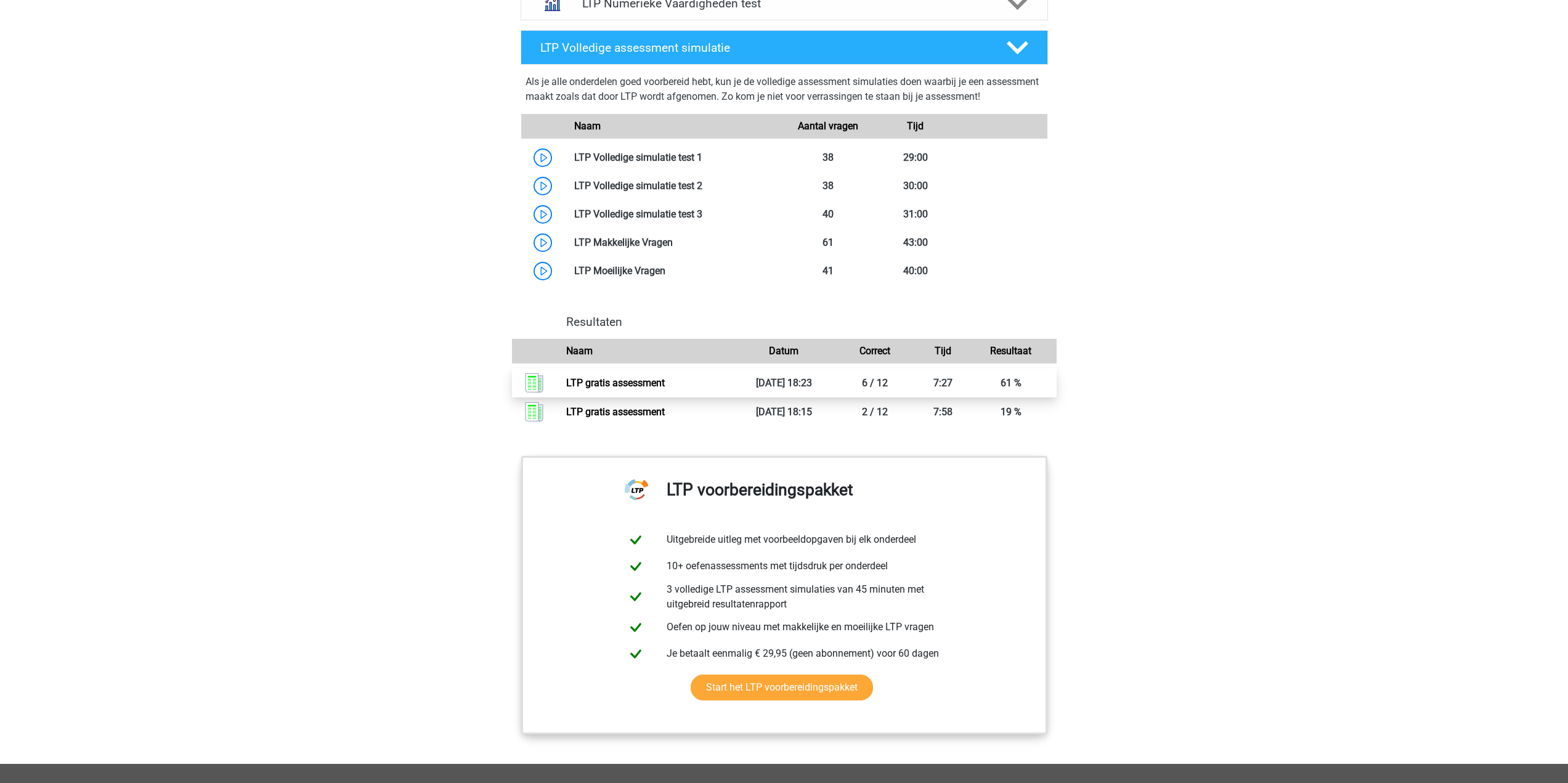
click at [607, 385] on link "LTP gratis assessment" at bounding box center [616, 383] width 99 height 12
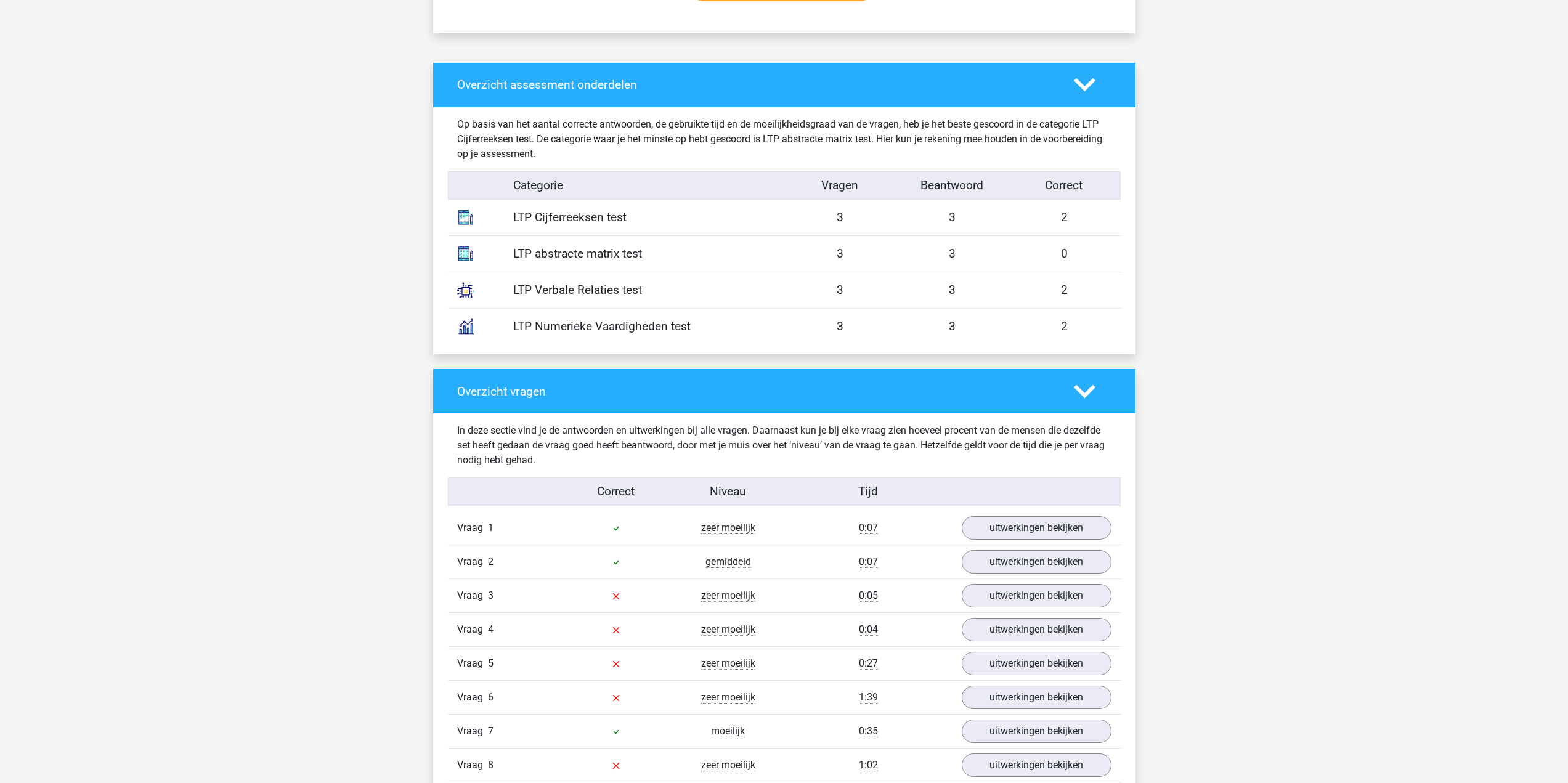
scroll to position [986, 0]
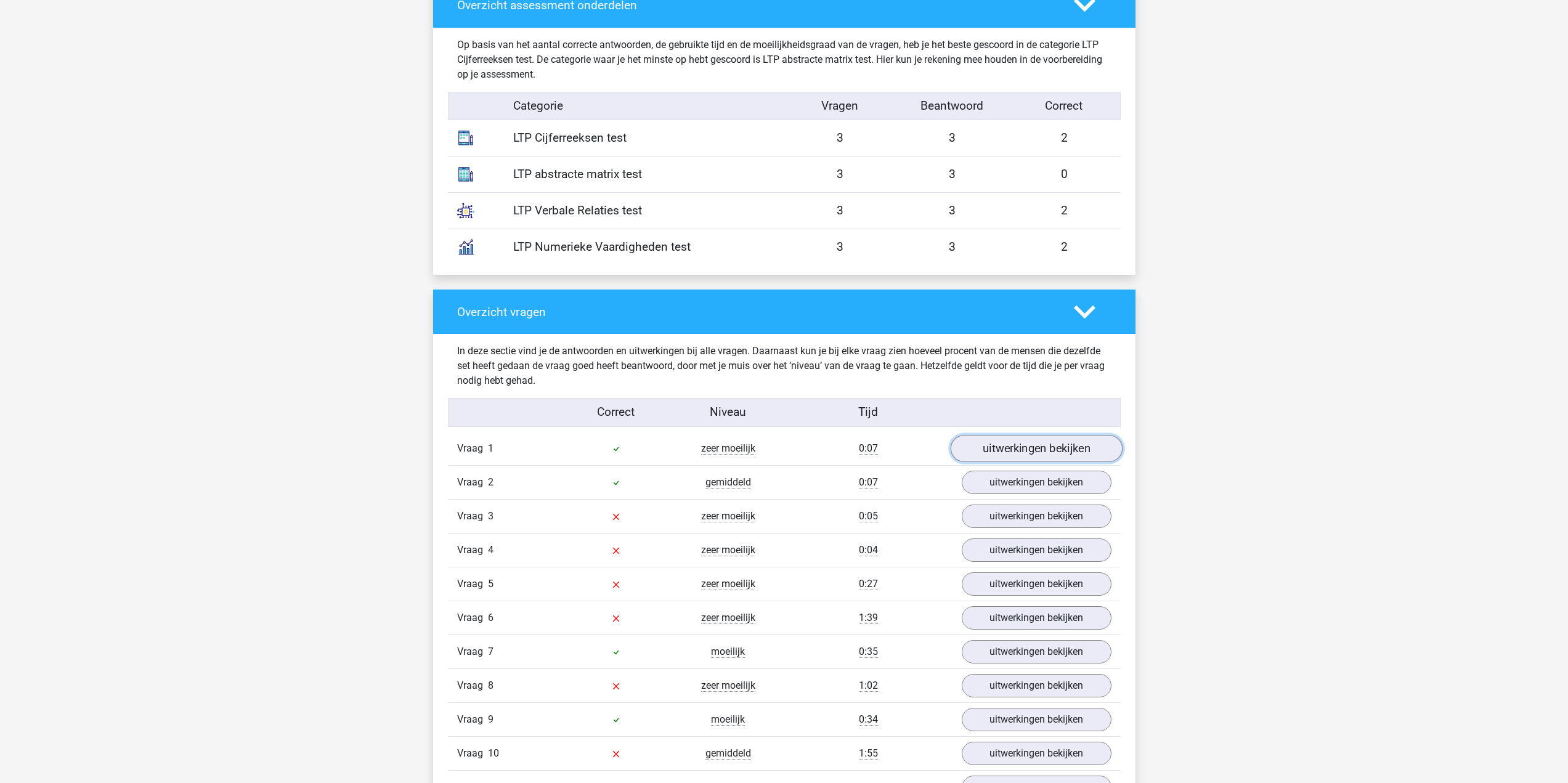
click at [1065, 451] on link "uitwerkingen bekijken" at bounding box center [1036, 448] width 172 height 27
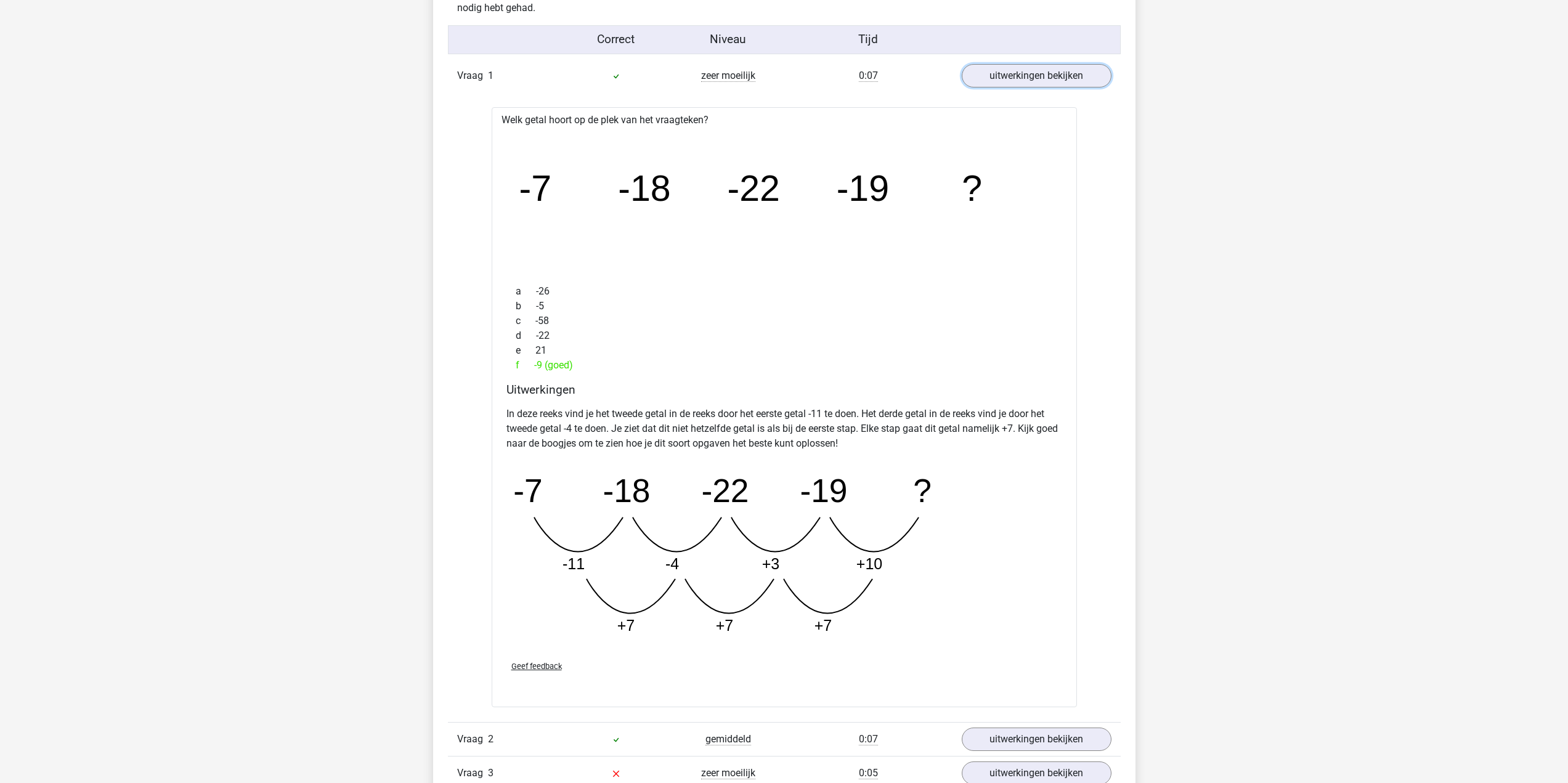
scroll to position [1541, 0]
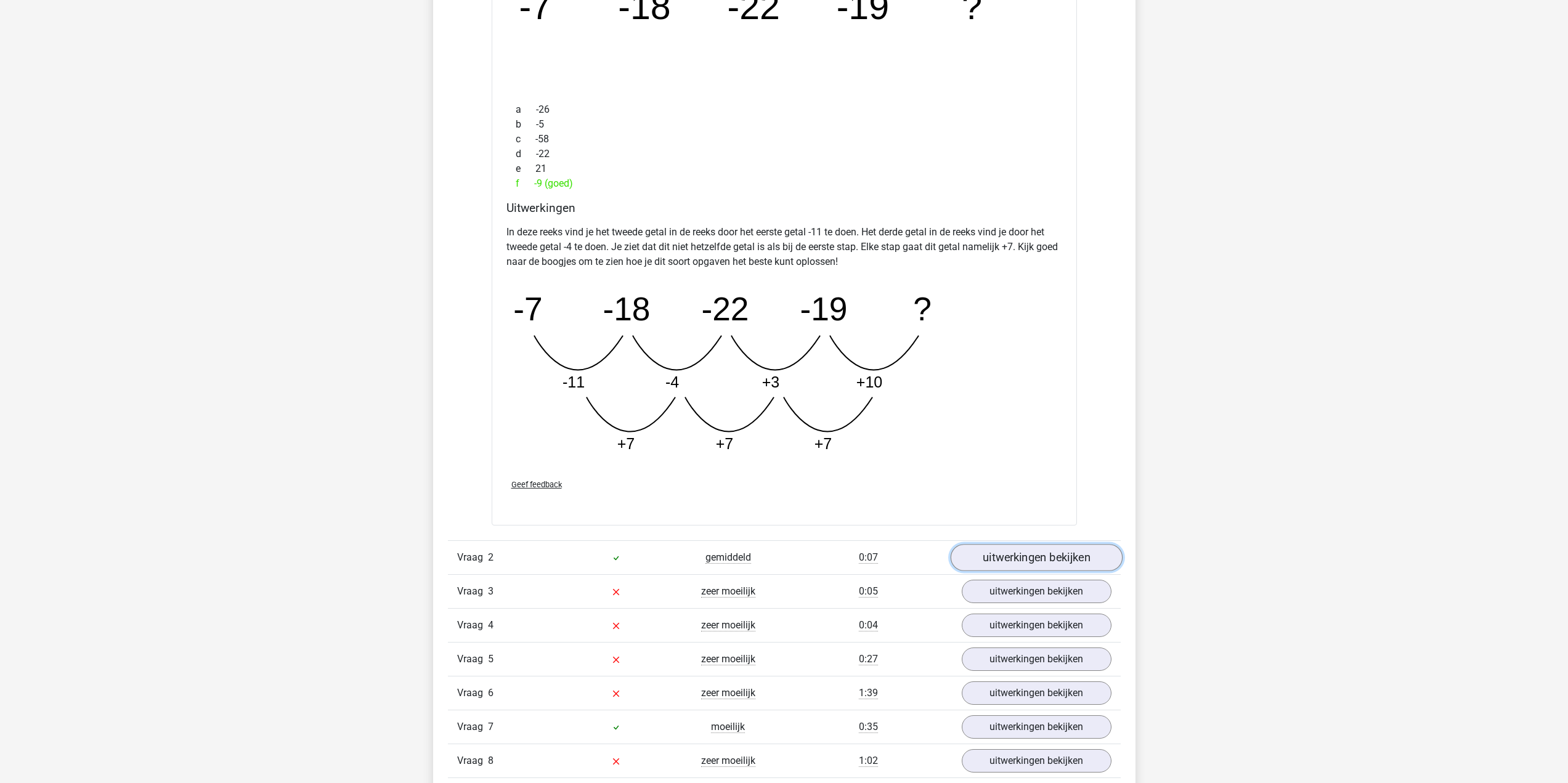
click at [991, 567] on link "uitwerkingen bekijken" at bounding box center [1036, 557] width 172 height 27
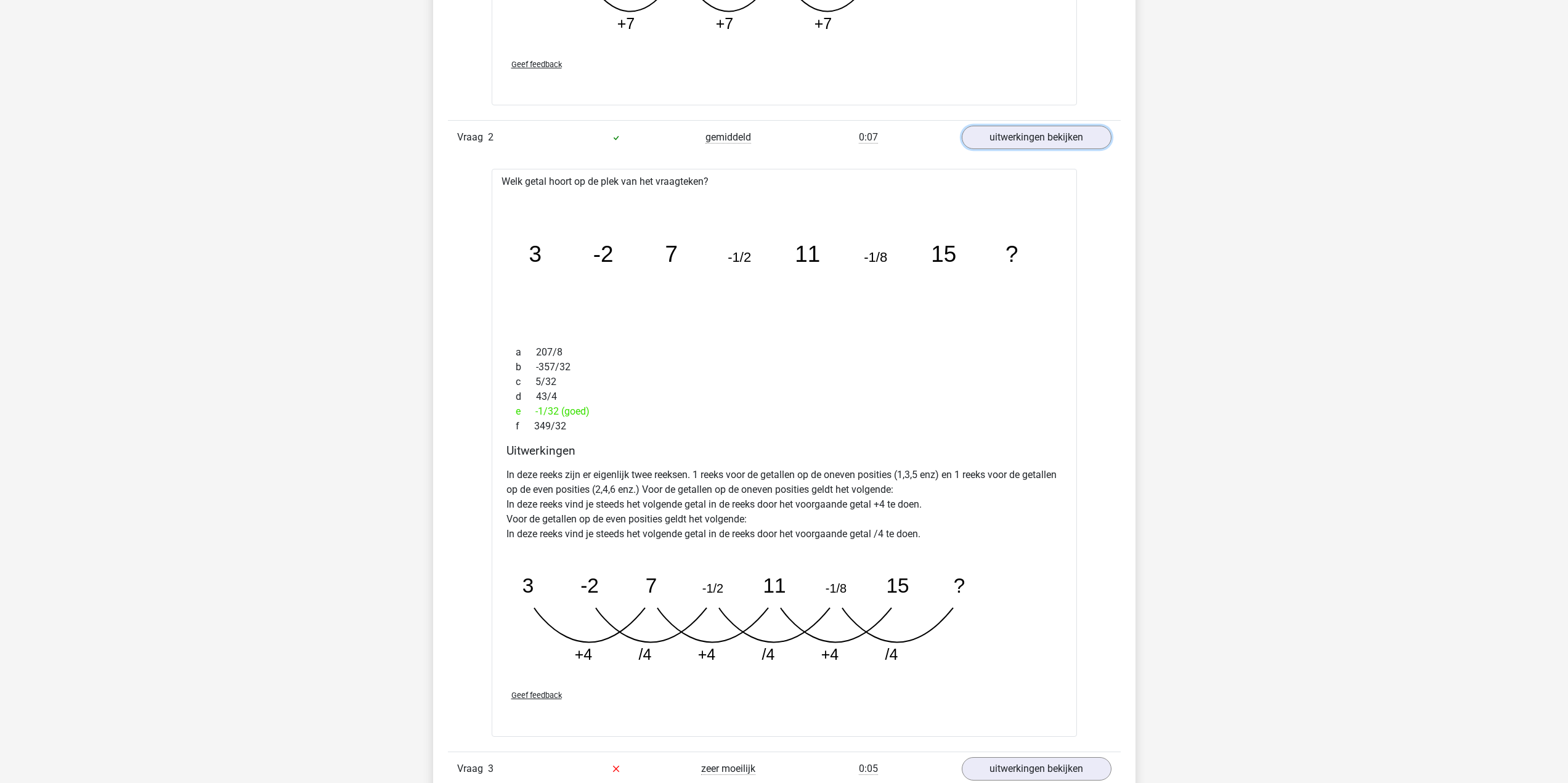
scroll to position [2094, 0]
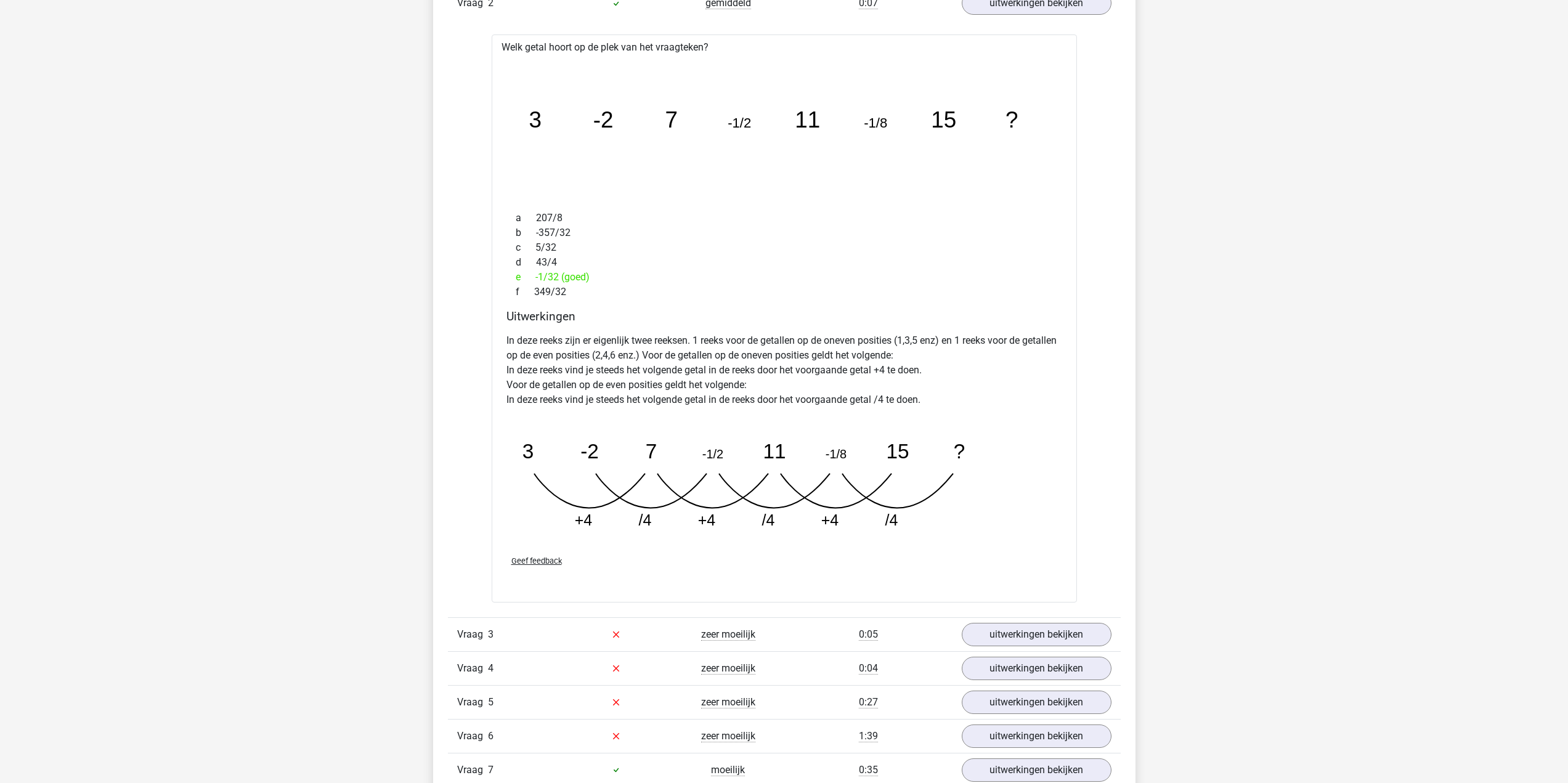
click at [960, 639] on div "uitwerkingen bekijken" at bounding box center [1036, 635] width 168 height 24
click at [973, 632] on link "uitwerkingen bekijken" at bounding box center [1036, 634] width 172 height 27
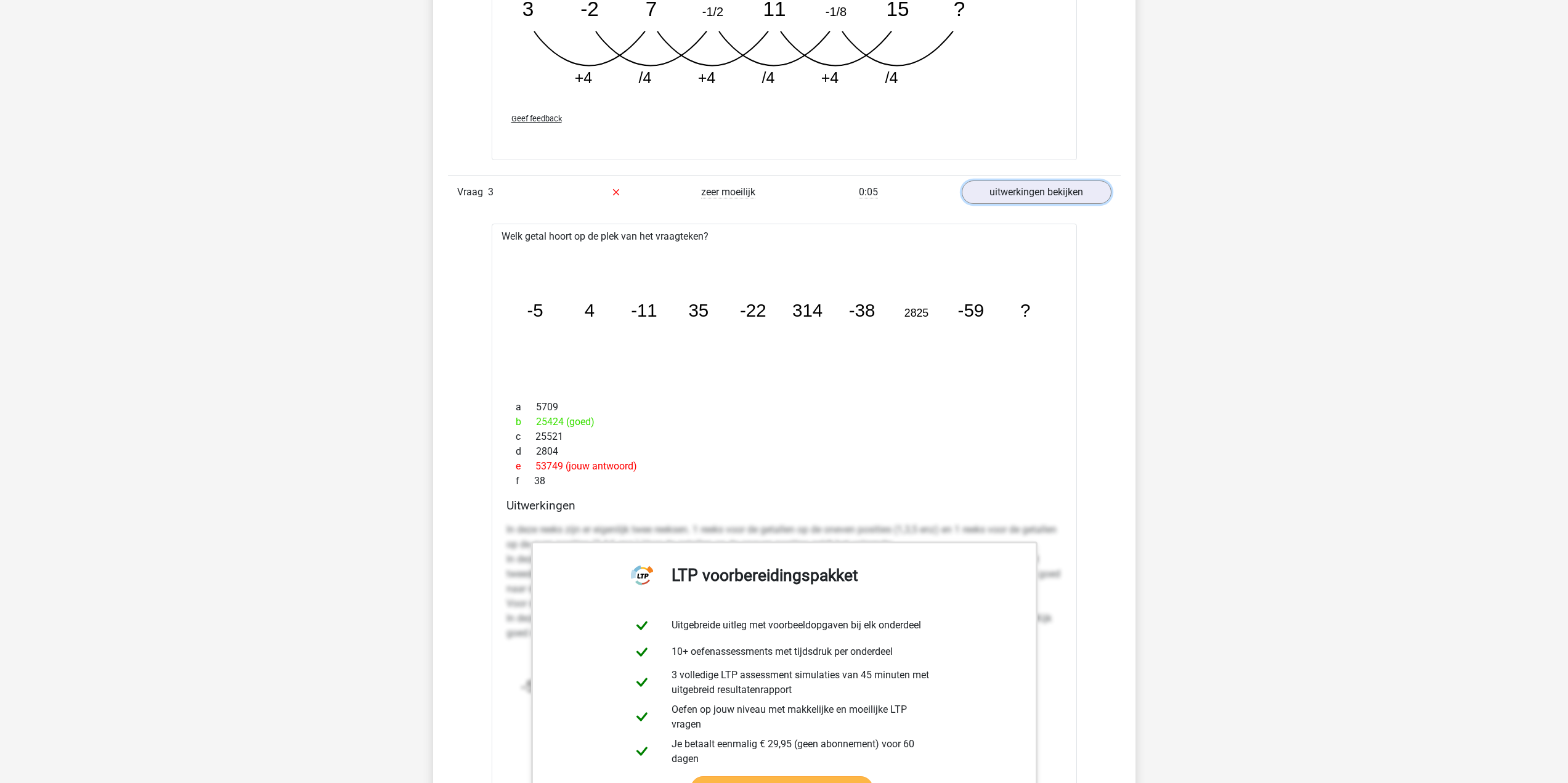
scroll to position [2649, 0]
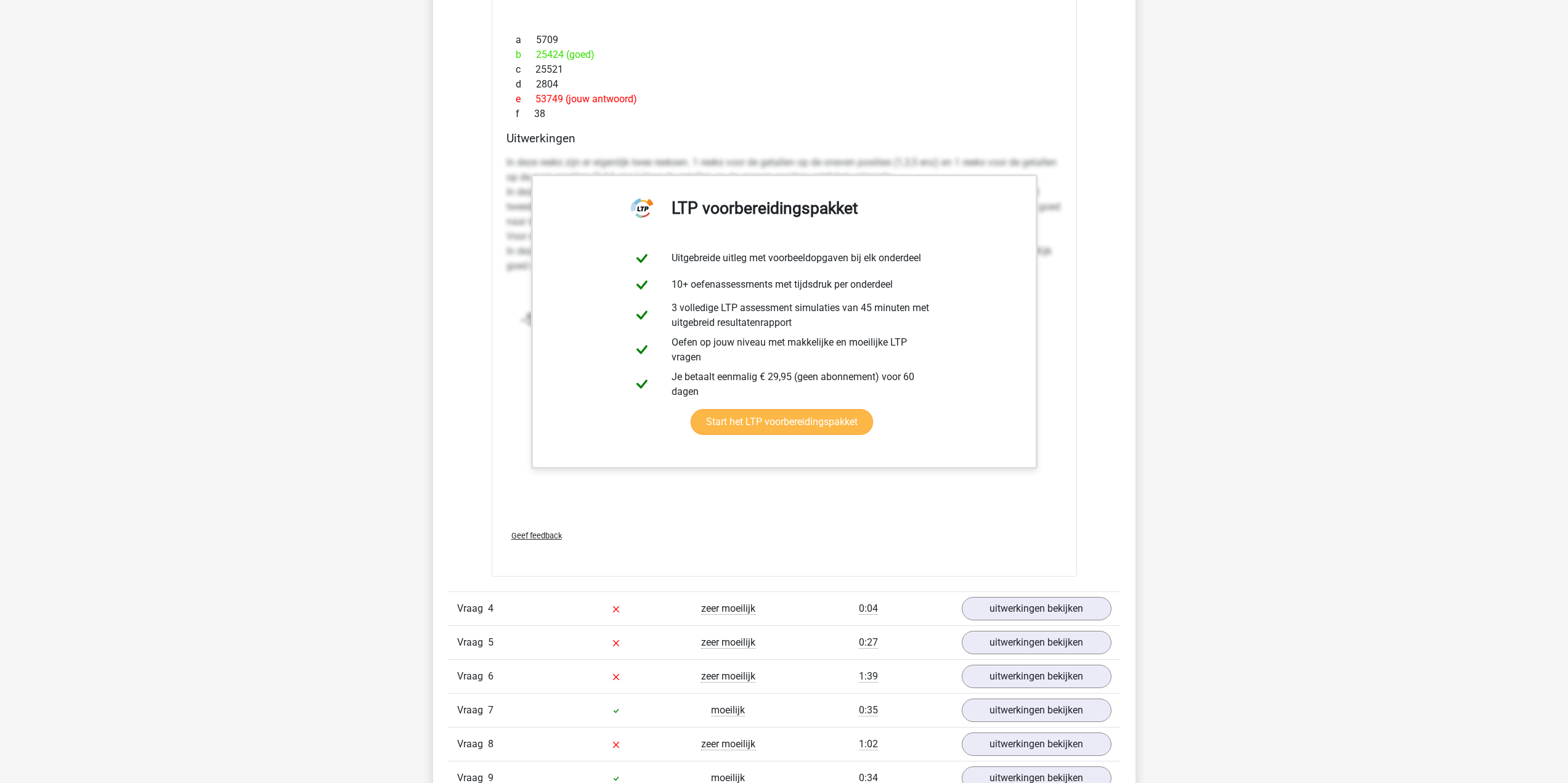
scroll to position [2834, 0]
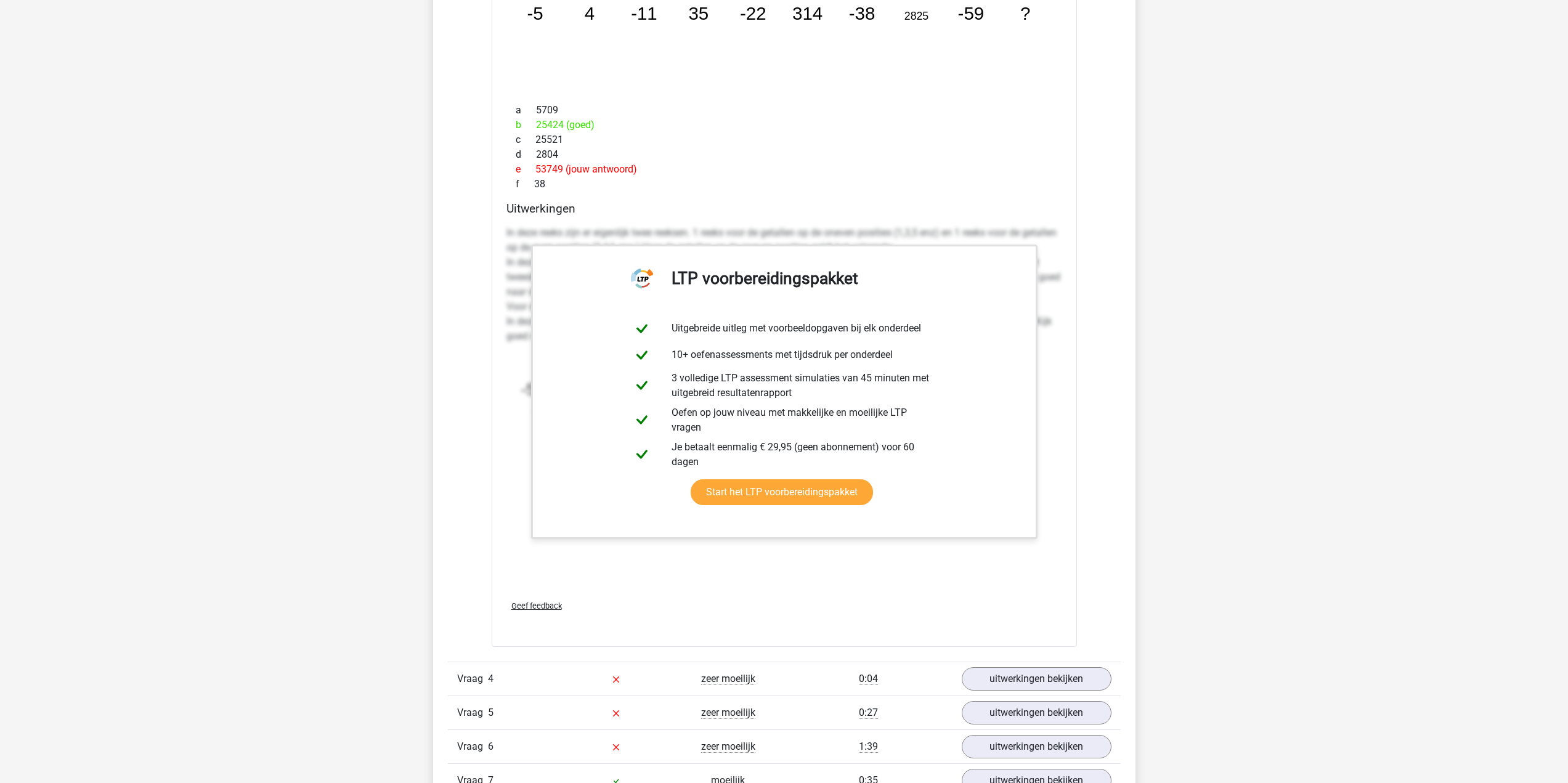
click at [842, 134] on div "c 25521" at bounding box center [784, 140] width 556 height 14
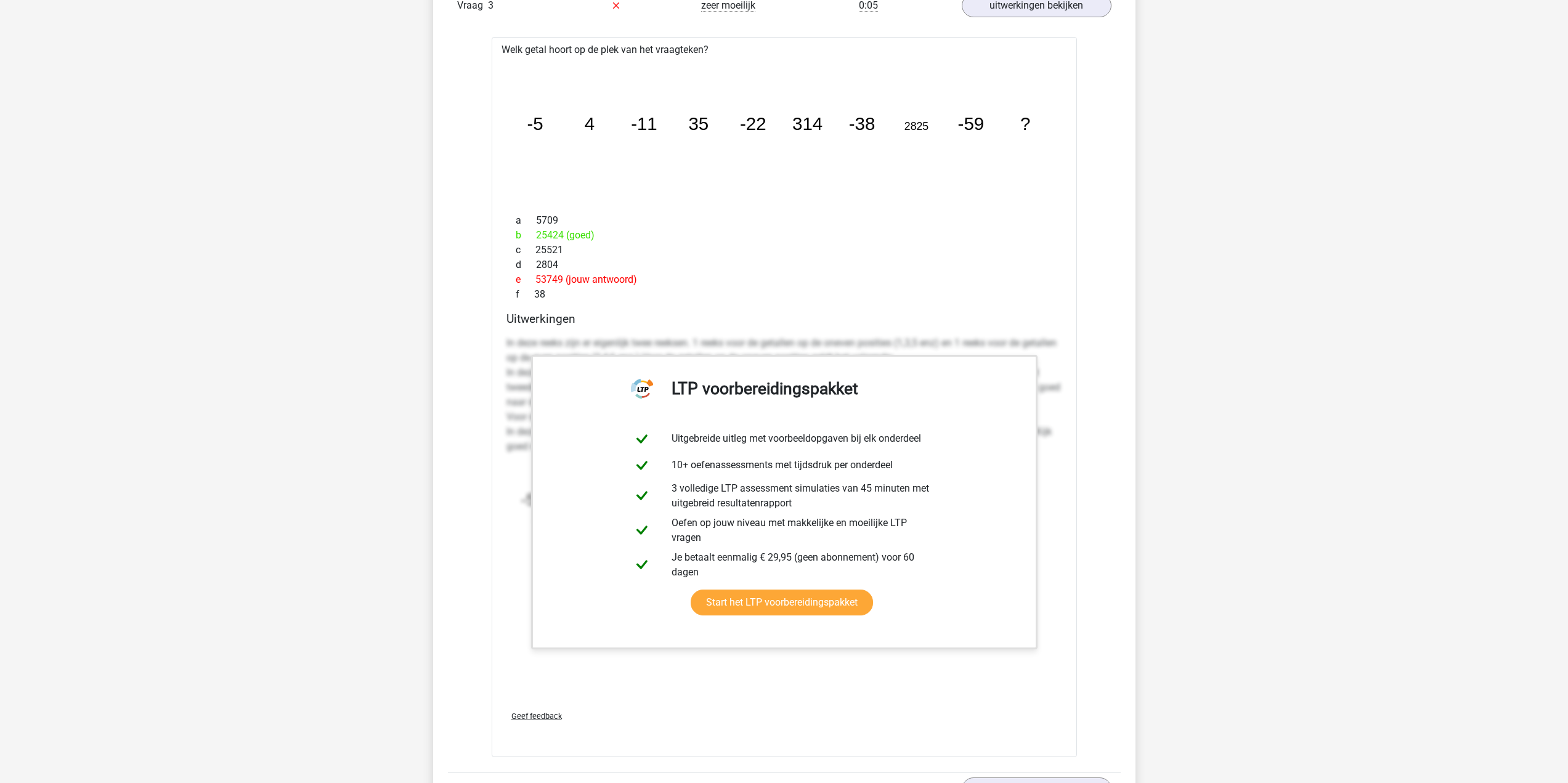
scroll to position [2526, 0]
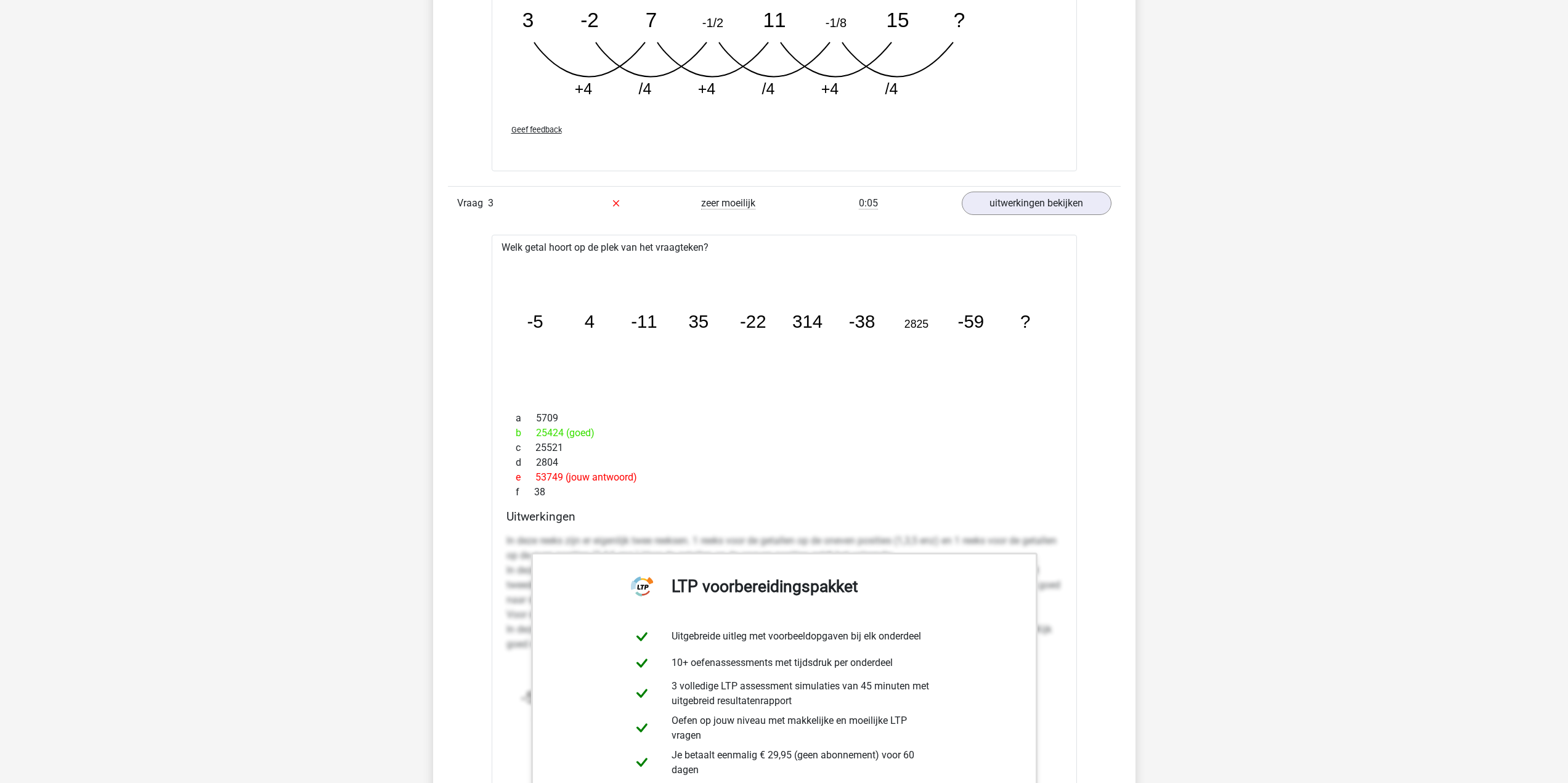
click at [976, 220] on div "Vraag 1 zeer moeilijk 0:07 uitwerkingen bekijken Welk getal hoort op de plek va…" at bounding box center [785, 83] width 655 height 2383
click at [1014, 213] on link "uitwerkingen bekijken" at bounding box center [1036, 203] width 172 height 27
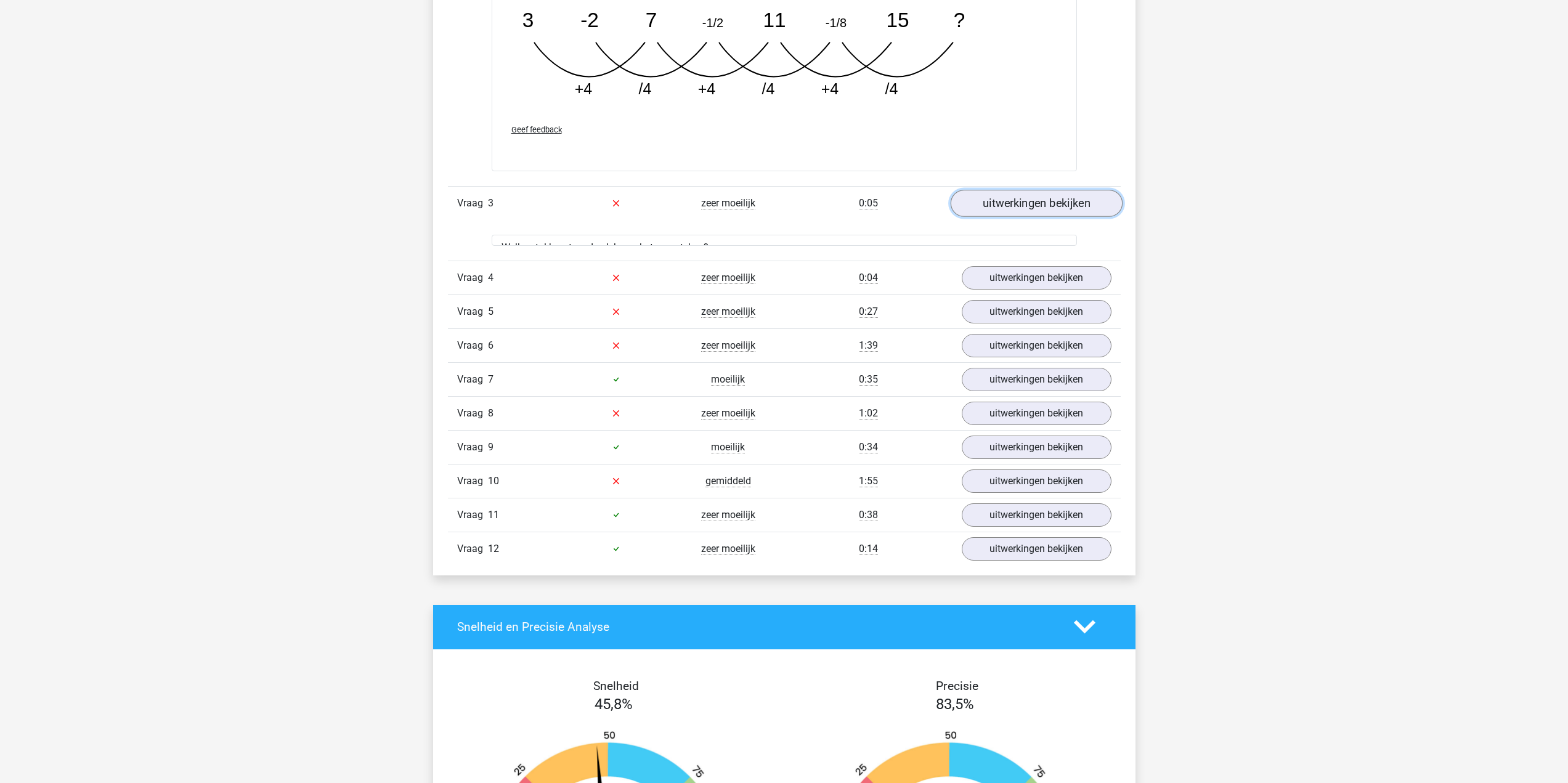
click at [1014, 213] on link "uitwerkingen bekijken" at bounding box center [1036, 203] width 172 height 27
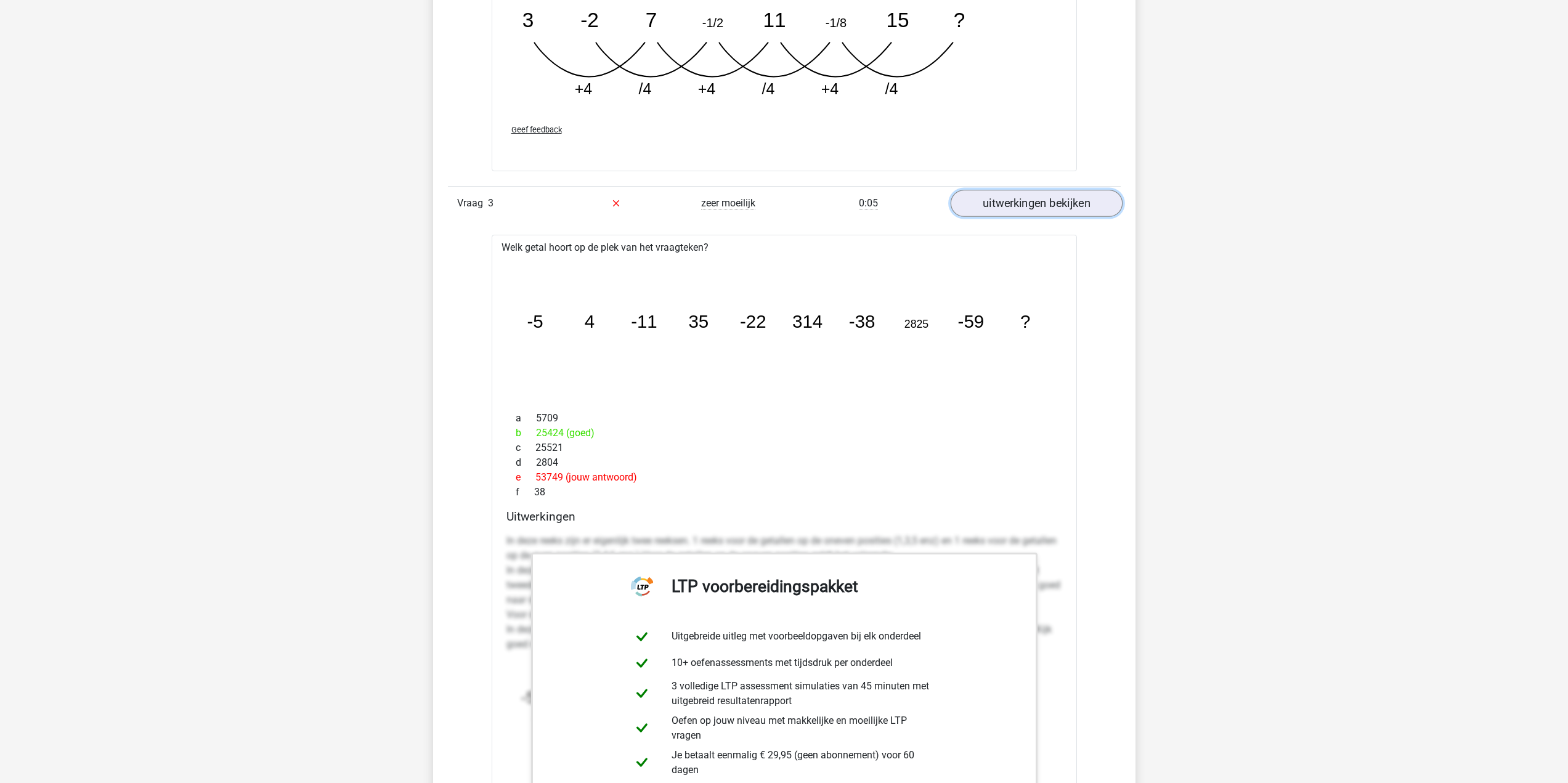
click at [1014, 213] on link "uitwerkingen bekijken" at bounding box center [1036, 203] width 172 height 27
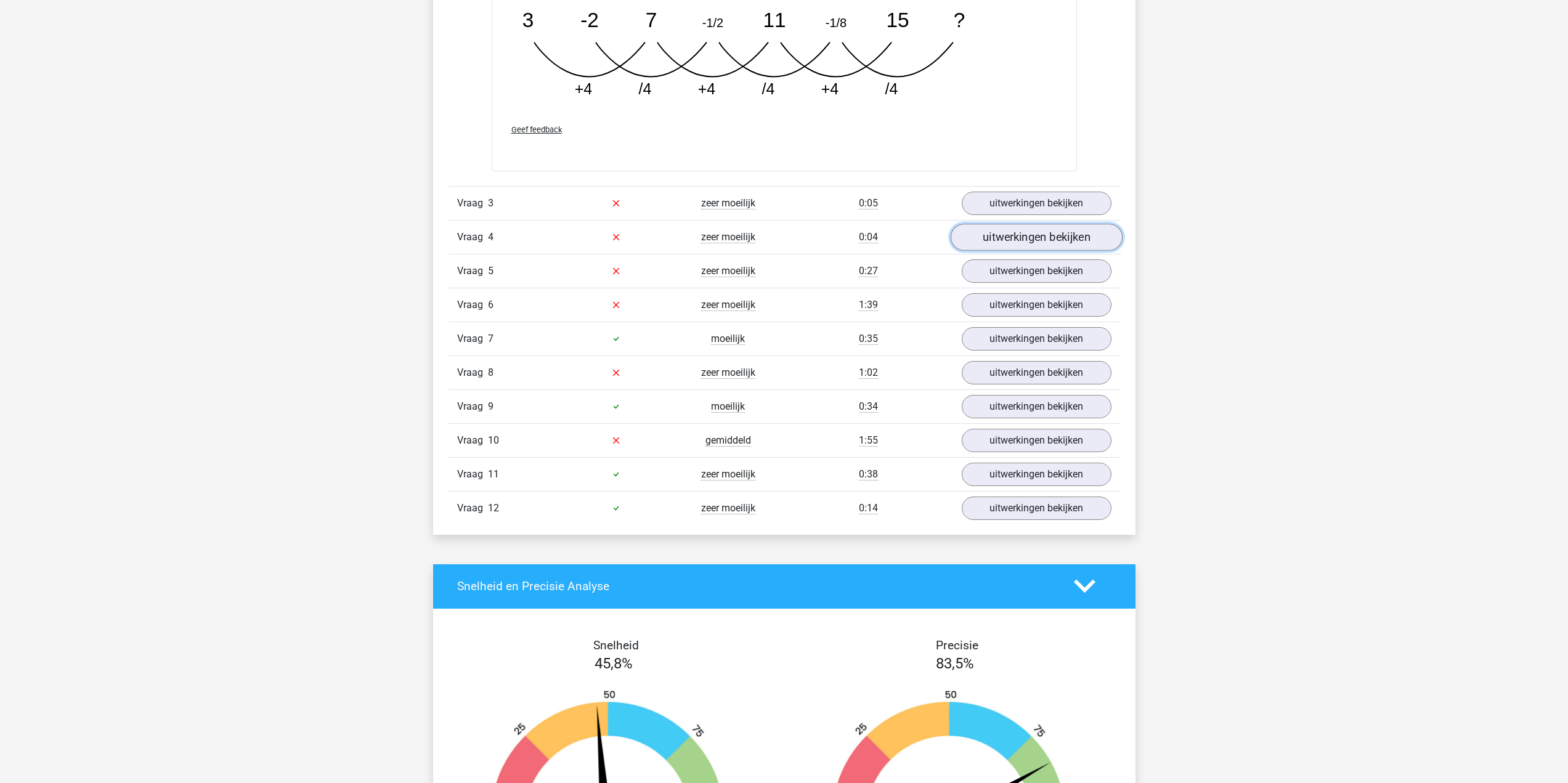
click at [1032, 238] on link "uitwerkingen bekijken" at bounding box center [1036, 237] width 172 height 27
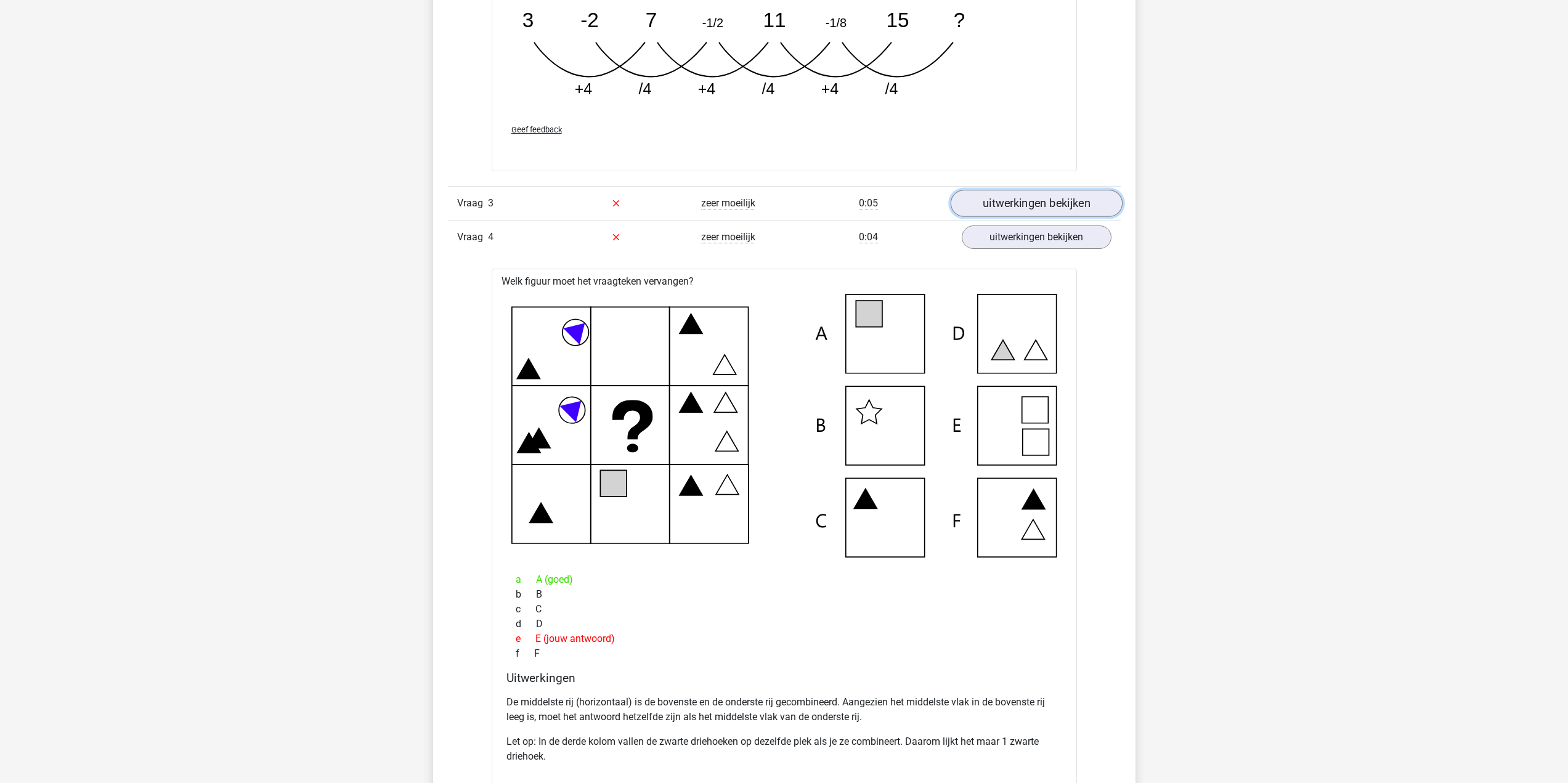
click at [1034, 195] on link "uitwerkingen bekijken" at bounding box center [1036, 203] width 172 height 27
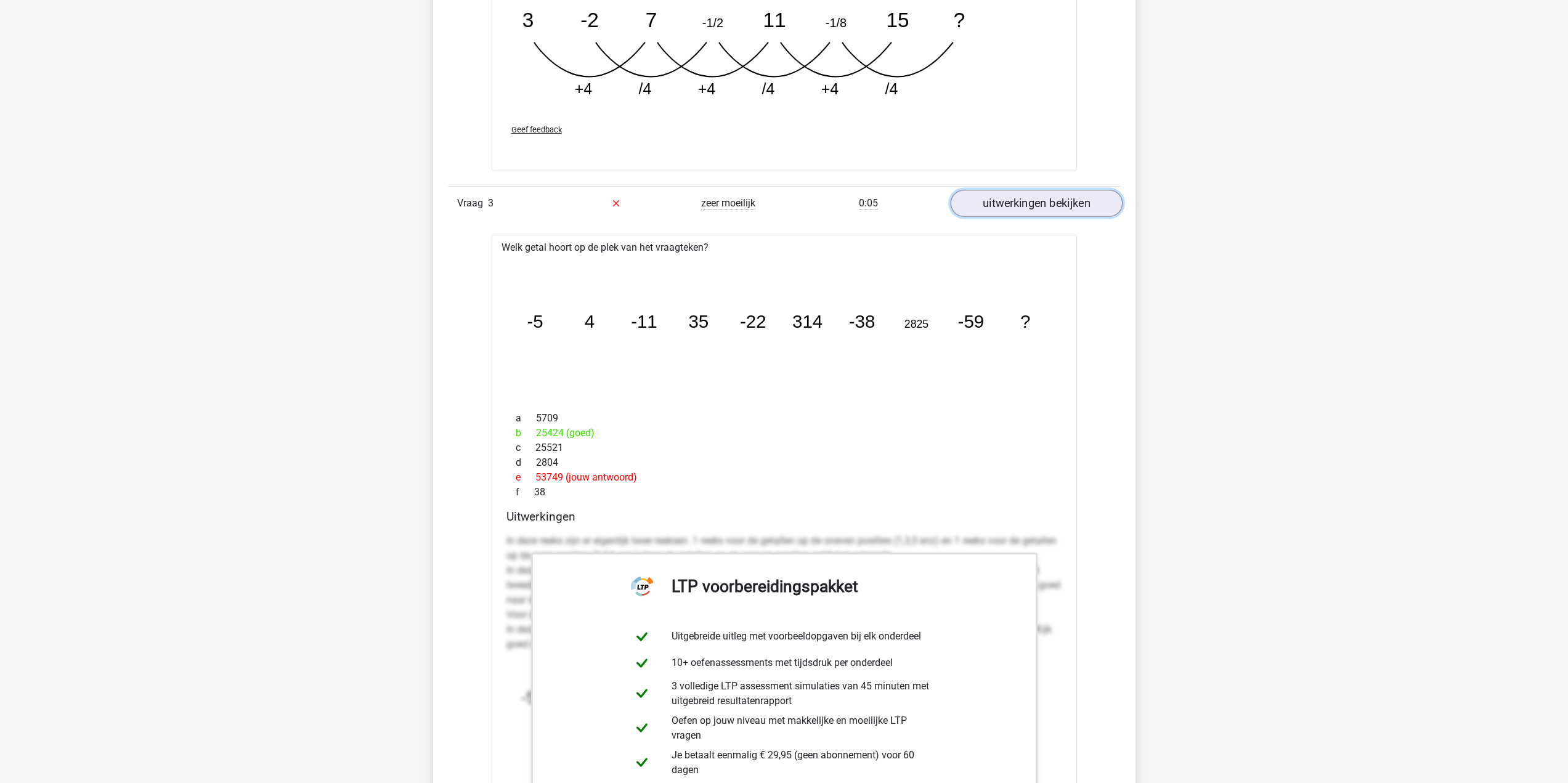
click at [1034, 195] on link "uitwerkingen bekijken" at bounding box center [1036, 203] width 172 height 27
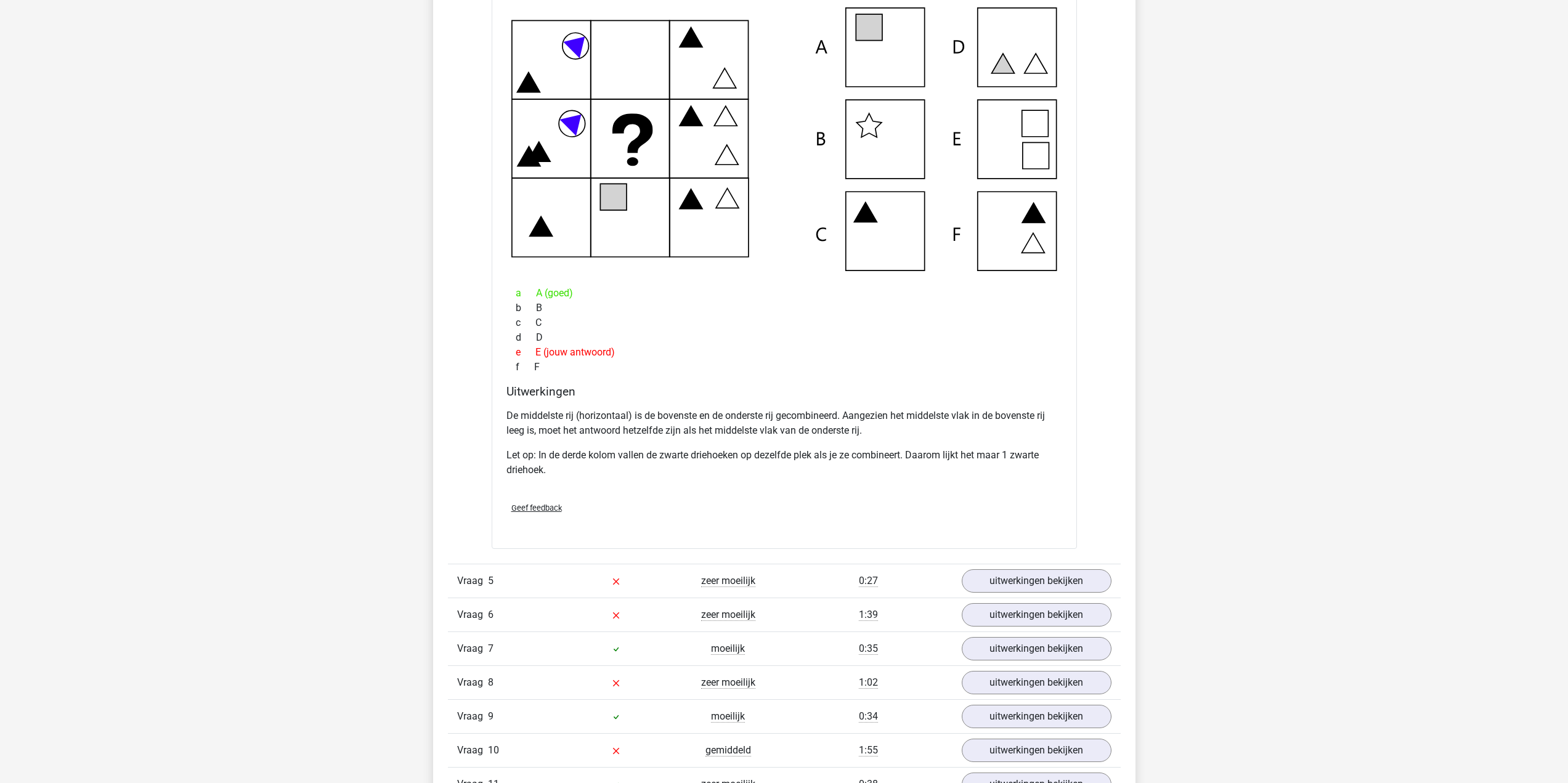
scroll to position [2834, 0]
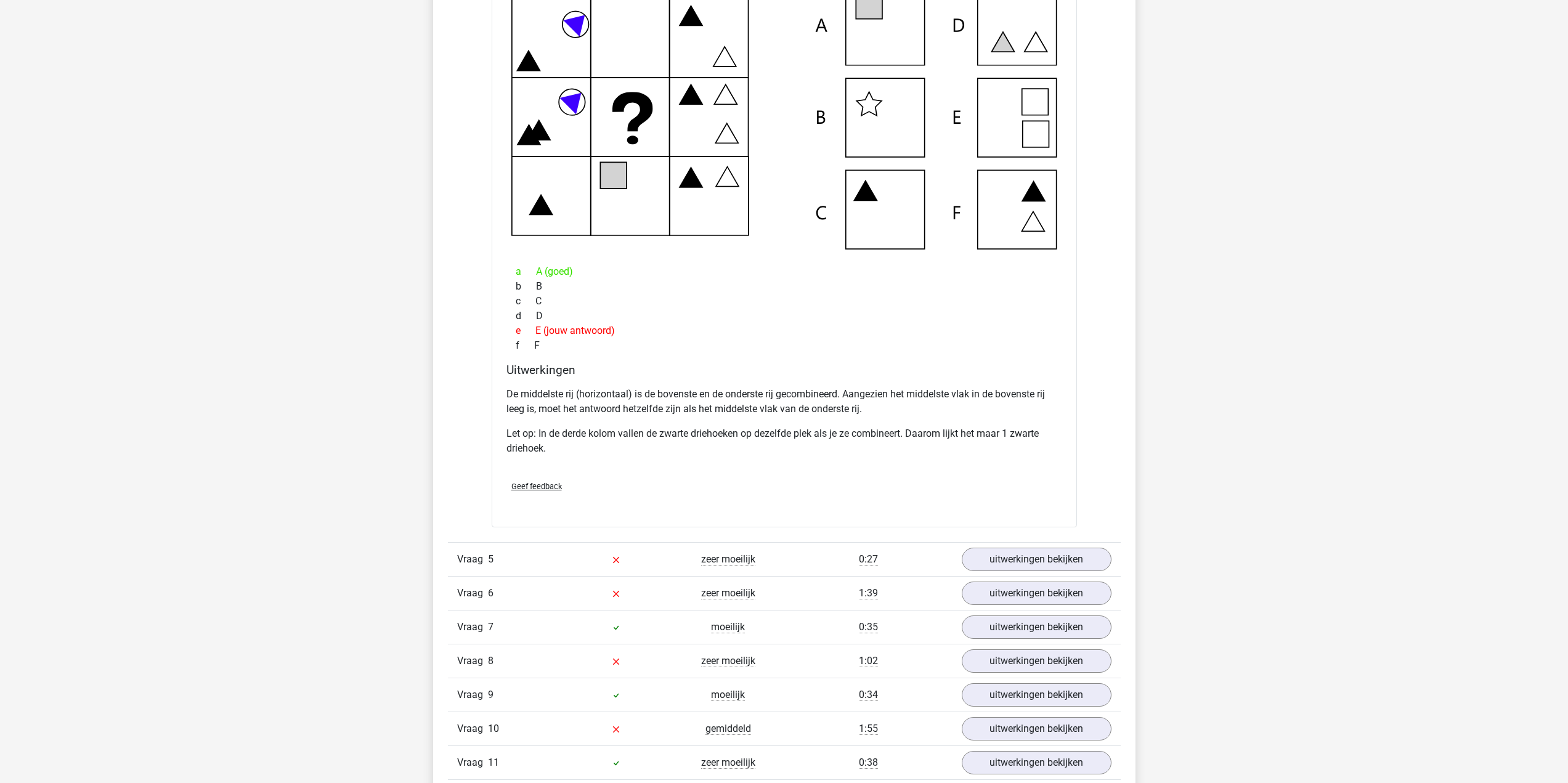
click at [1115, 565] on div "uitwerkingen bekijken" at bounding box center [1036, 560] width 168 height 24
click at [1101, 561] on link "uitwerkingen bekijken" at bounding box center [1036, 560] width 172 height 27
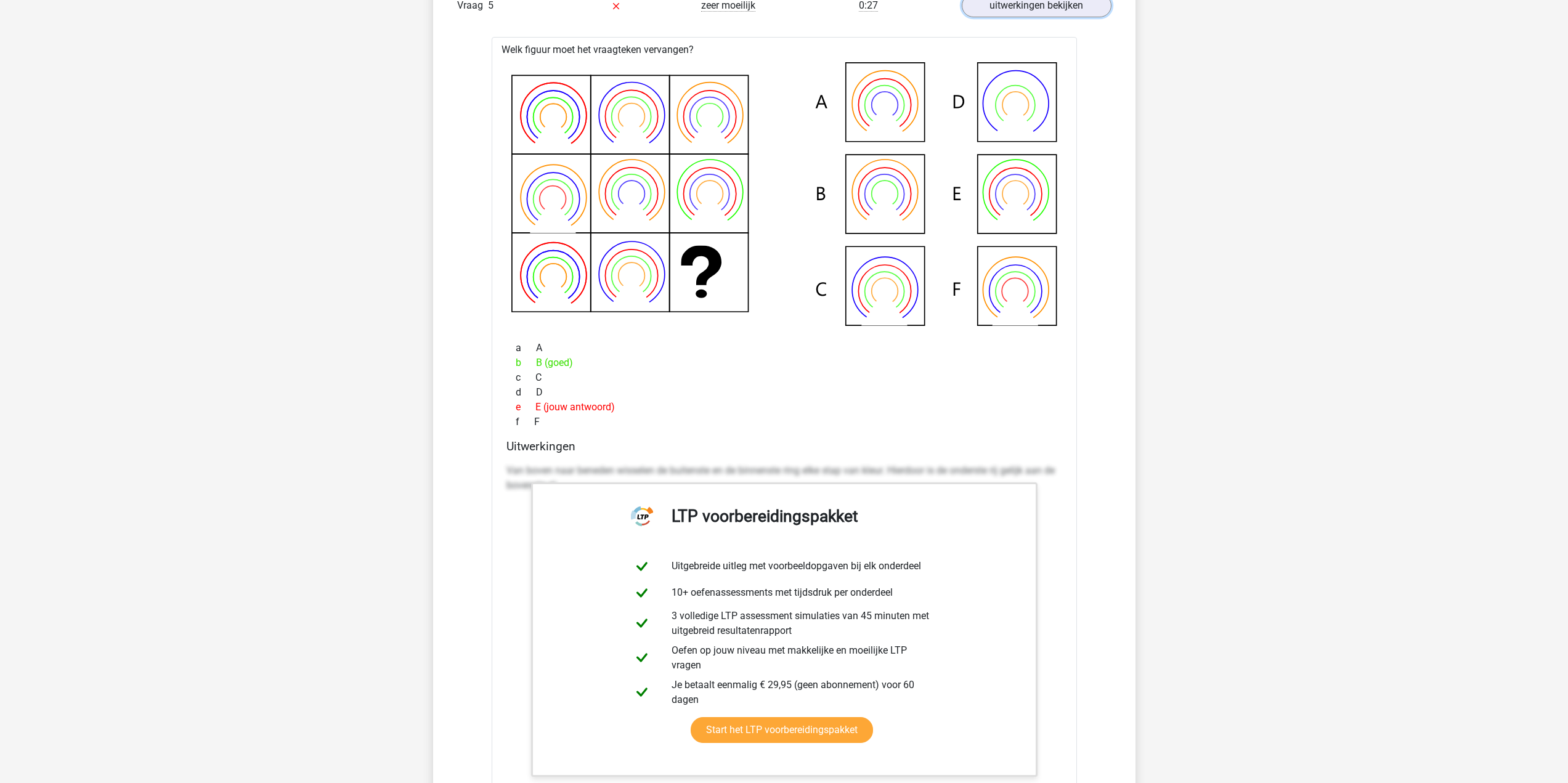
scroll to position [3389, 0]
drag, startPoint x: 1067, startPoint y: 593, endPoint x: 1025, endPoint y: 589, distance: 42.2
click at [1066, 593] on div "Welk figuur moet het vraagteken vervangen?" at bounding box center [784, 460] width 585 height 848
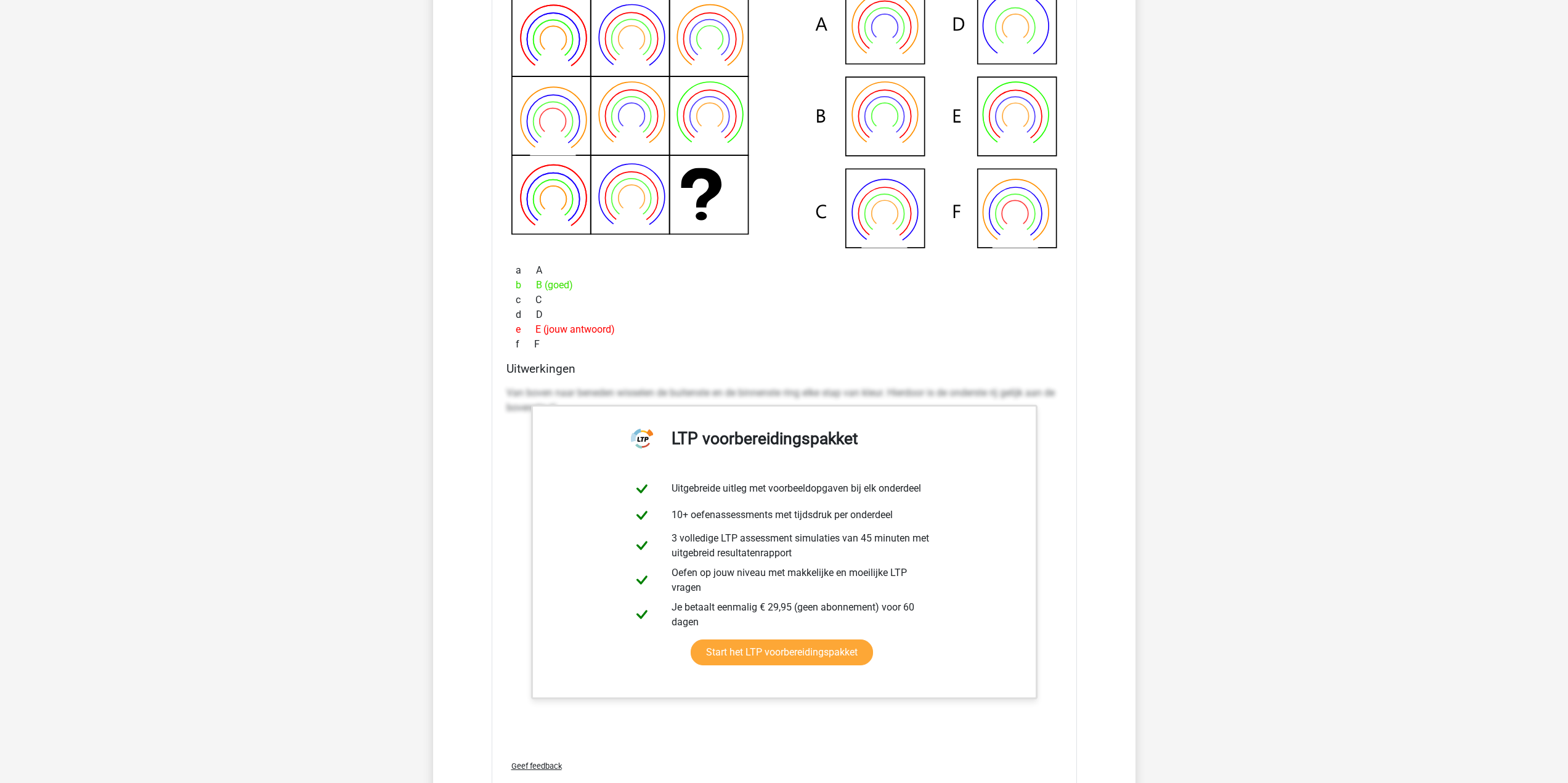
scroll to position [3635, 0]
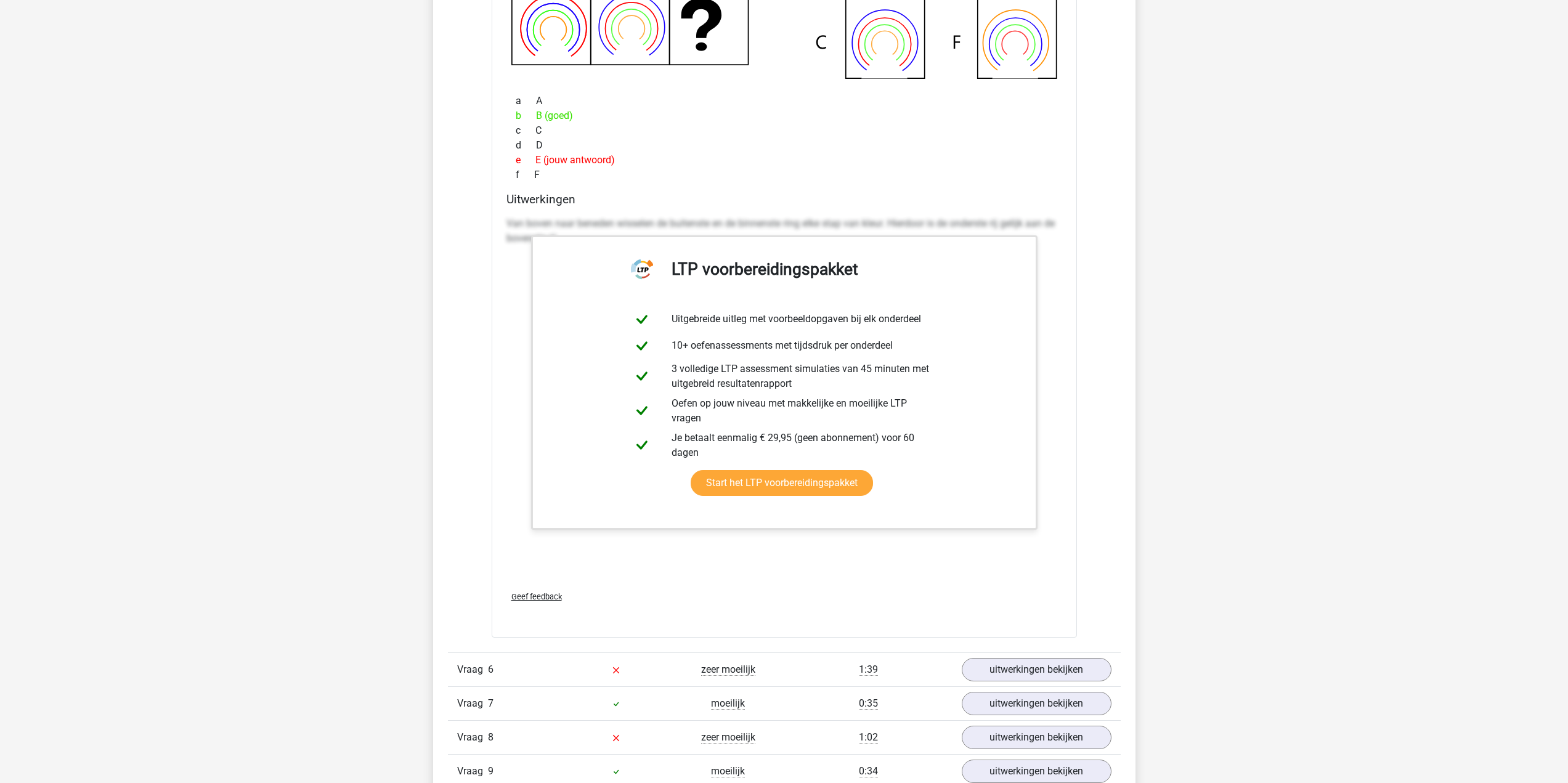
click at [778, 655] on div "Vraag 6 zeer moeilijk 1:39 uitwerkingen bekijken" at bounding box center [785, 670] width 673 height 34
click at [775, 666] on div "zeer moeilijk" at bounding box center [728, 669] width 112 height 14
click at [1057, 670] on link "uitwerkingen bekijken" at bounding box center [1036, 670] width 172 height 27
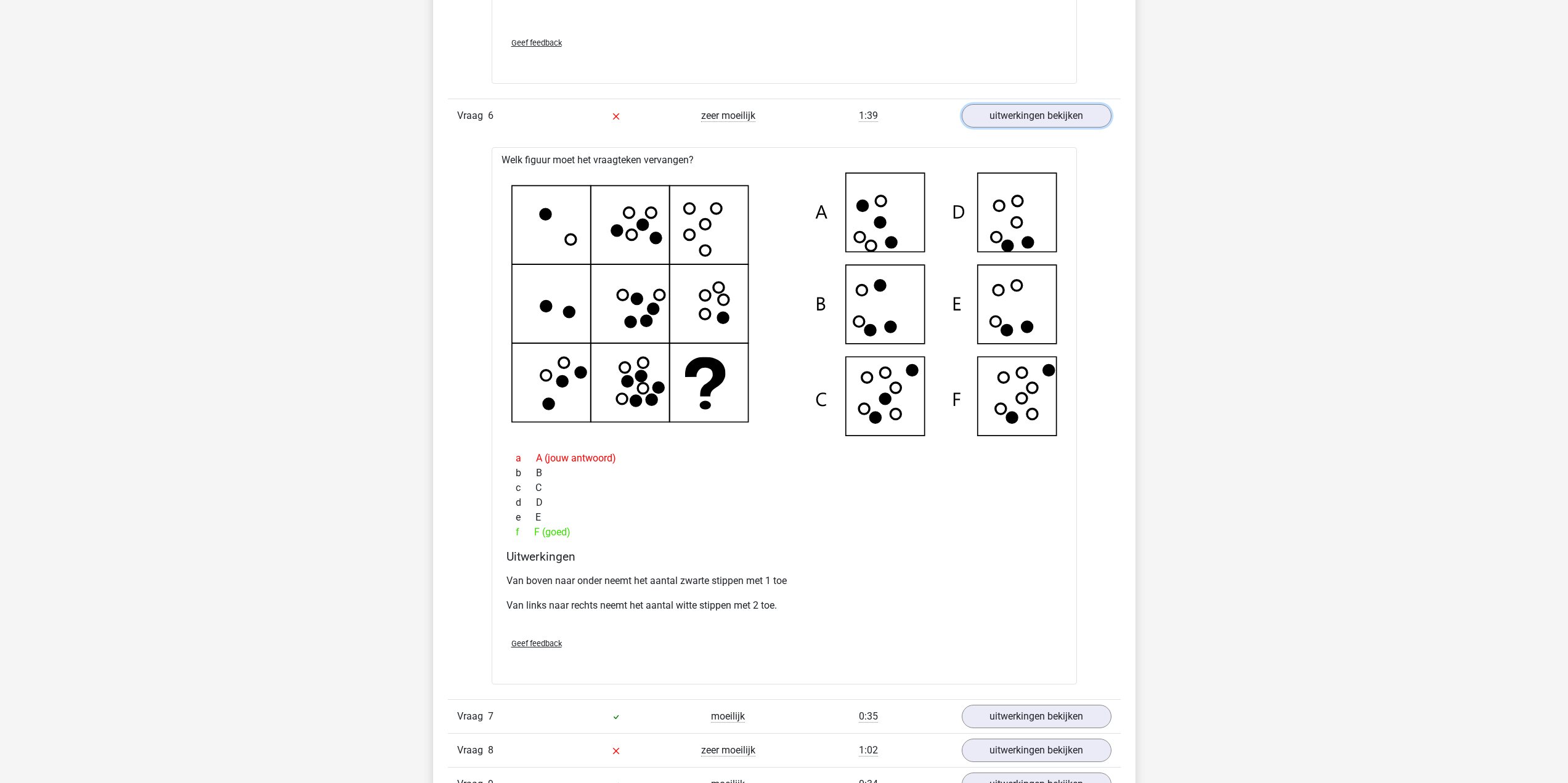
scroll to position [4190, 0]
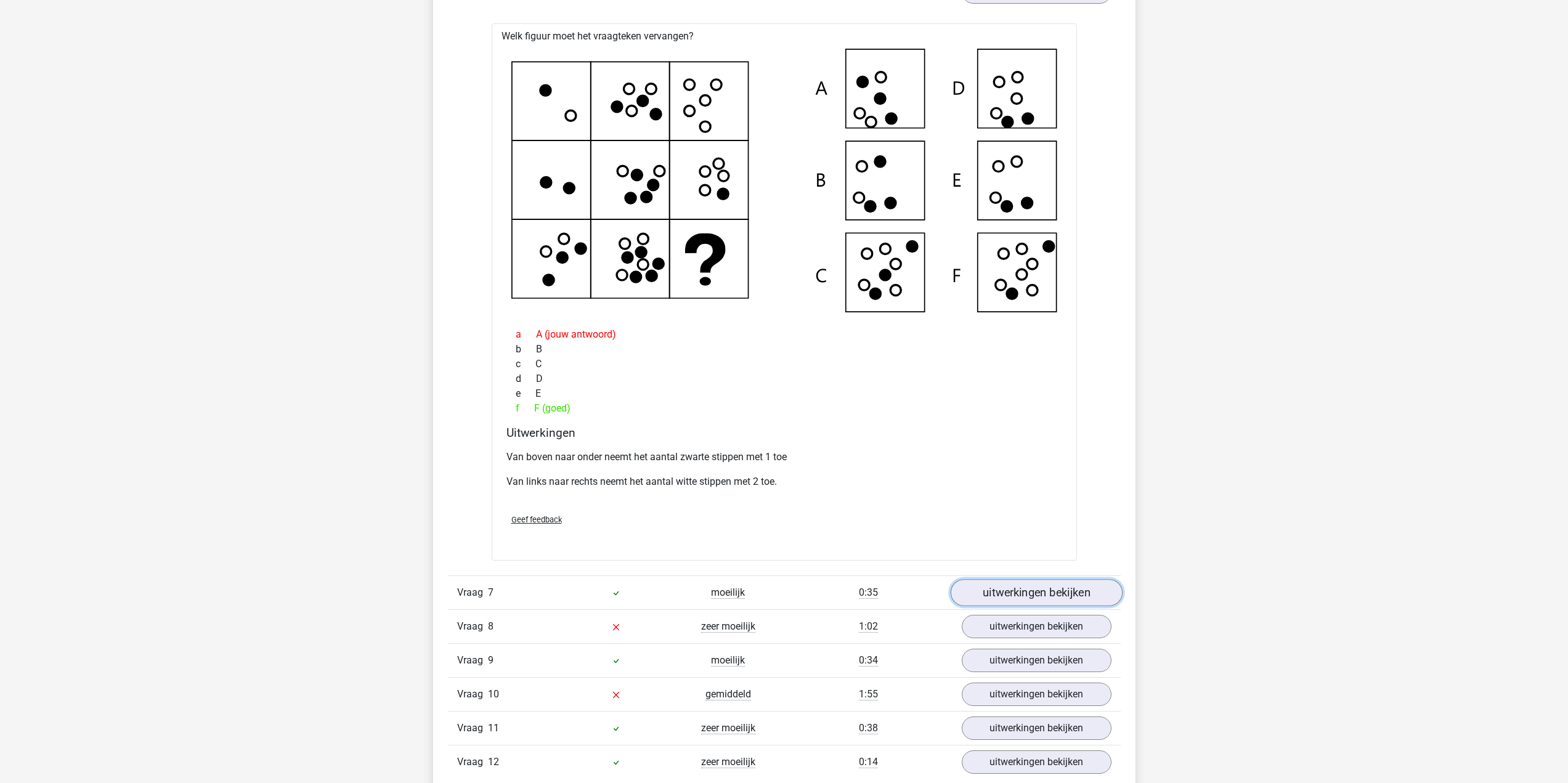
click at [995, 590] on link "uitwerkingen bekijken" at bounding box center [1036, 594] width 172 height 27
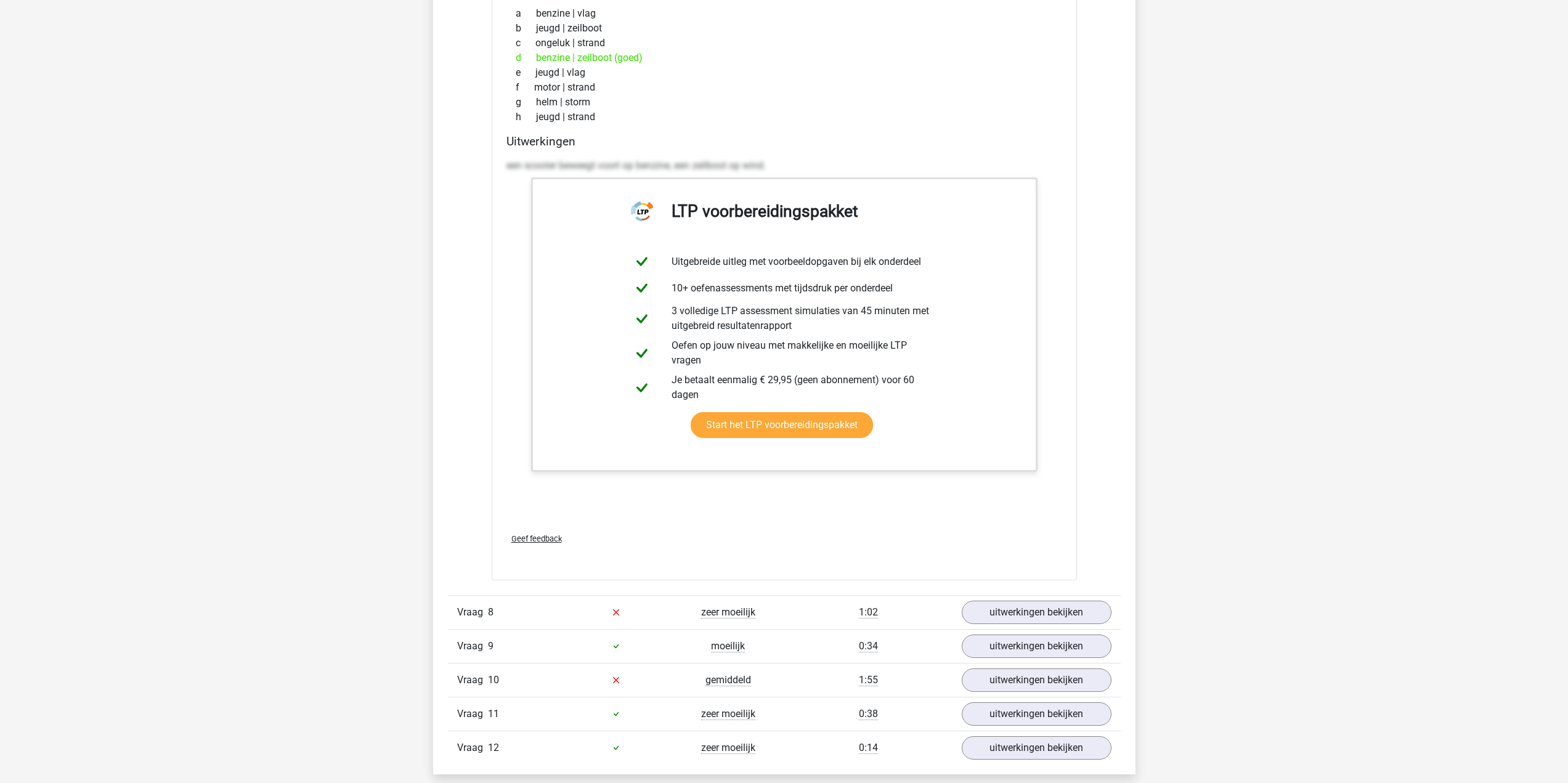
scroll to position [4991, 0]
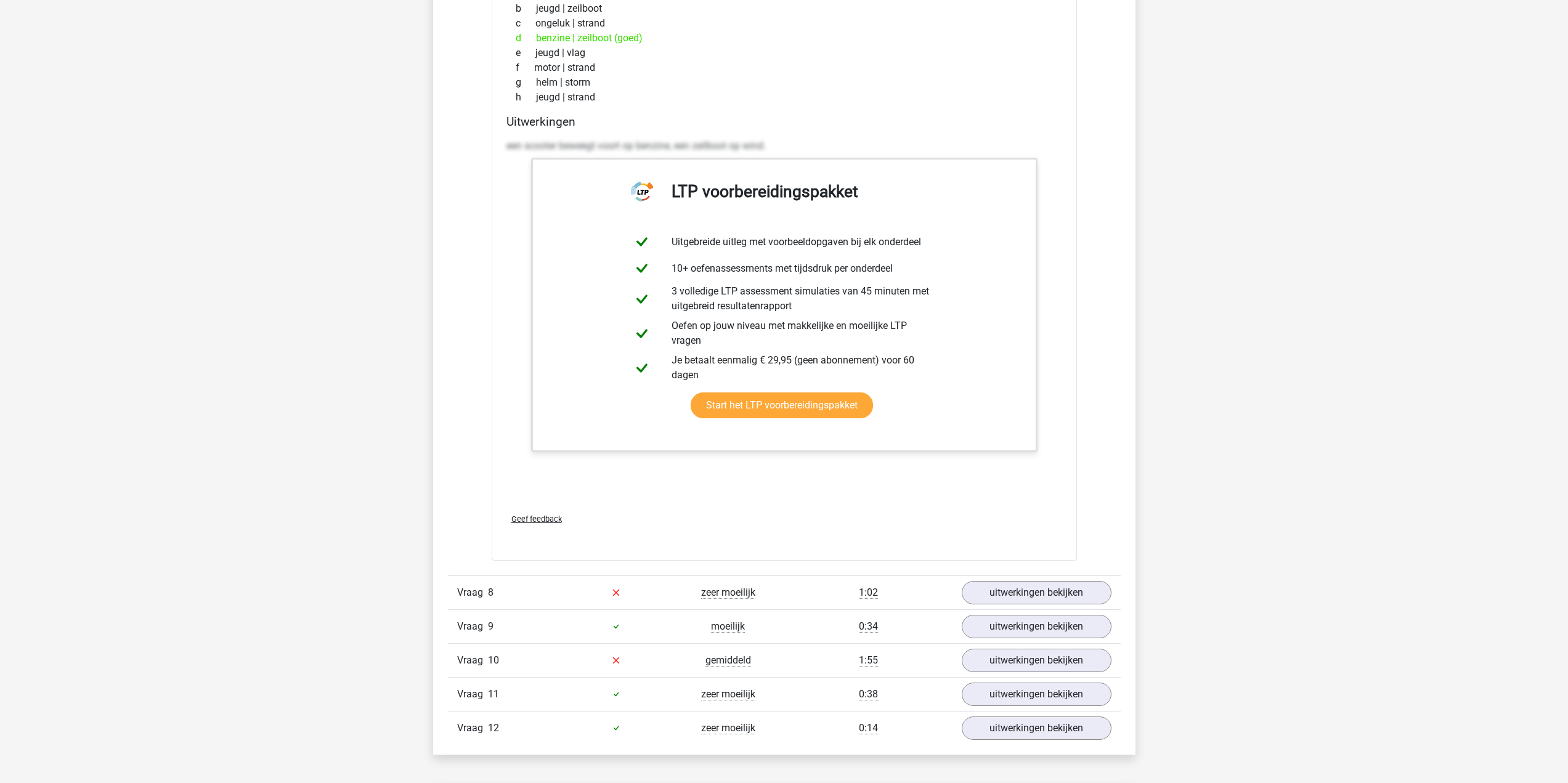
click at [1089, 643] on div "Vraag 10 gemiddeld 1:55 uitwerkingen bekijken" at bounding box center [785, 660] width 673 height 34
click at [1087, 602] on link "uitwerkingen bekijken" at bounding box center [1036, 593] width 172 height 27
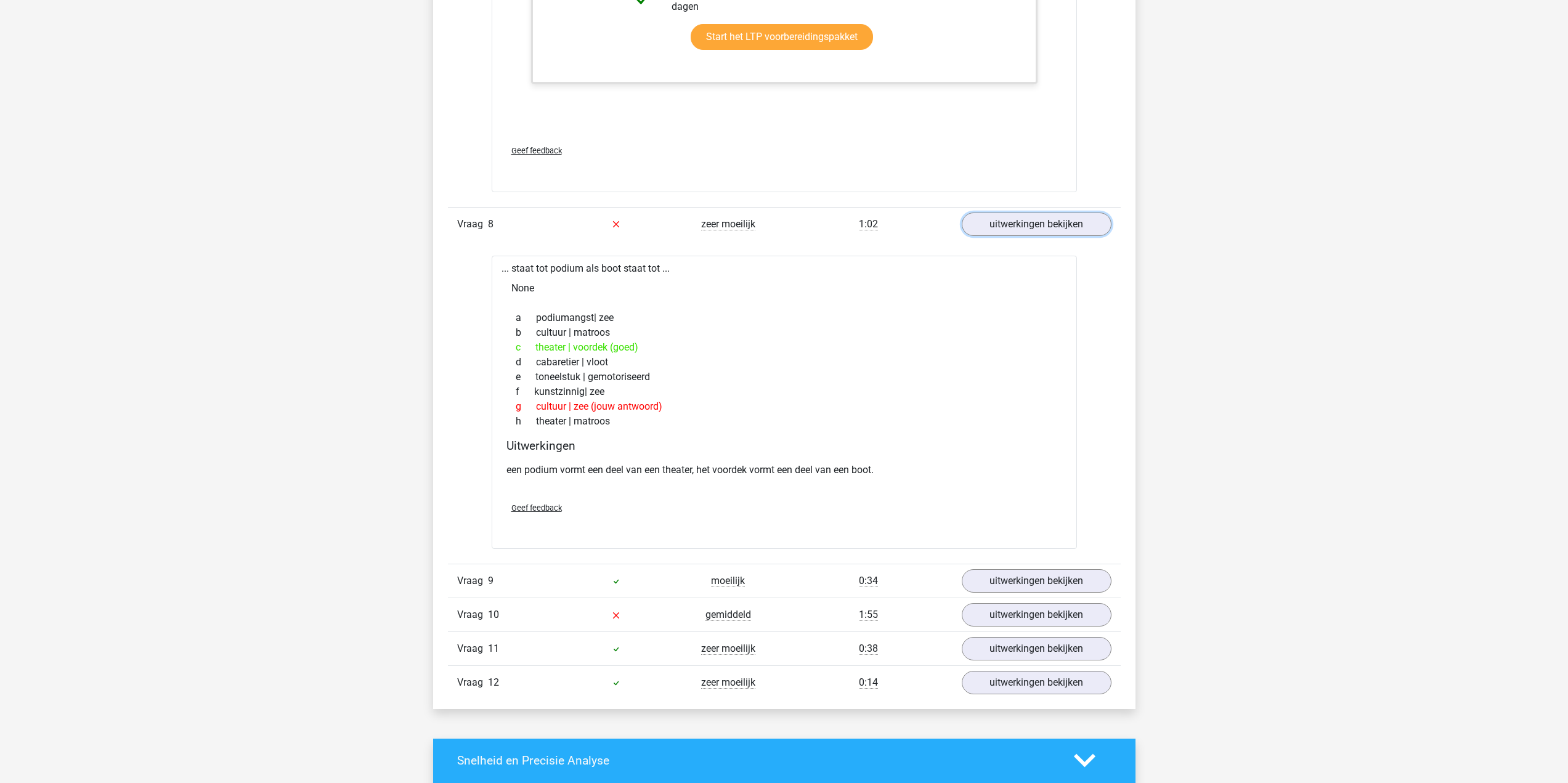
scroll to position [5360, 0]
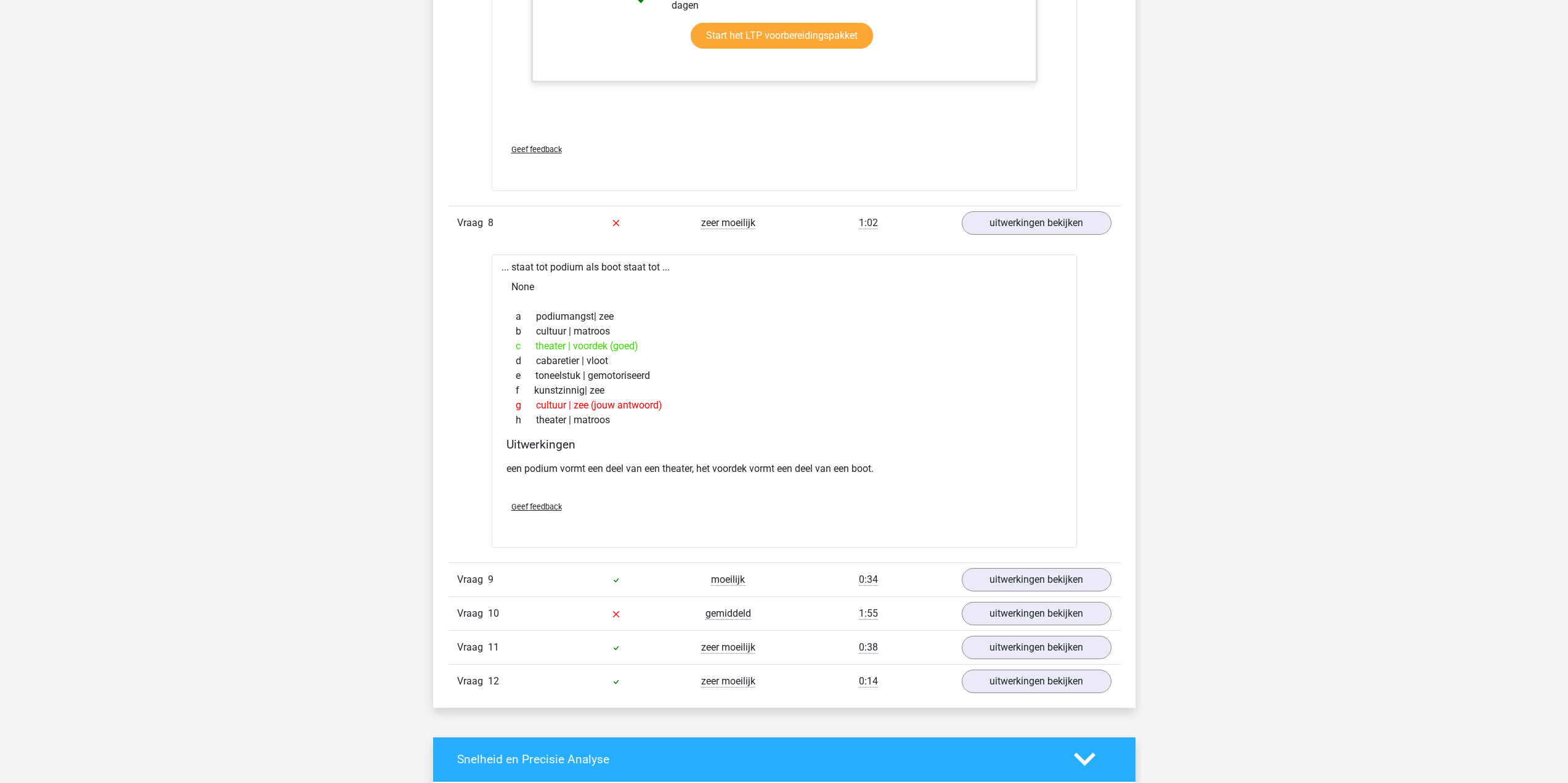
click at [918, 572] on div "0:34" at bounding box center [869, 579] width 168 height 14
click at [1007, 572] on link "uitwerkingen bekijken" at bounding box center [1036, 580] width 172 height 27
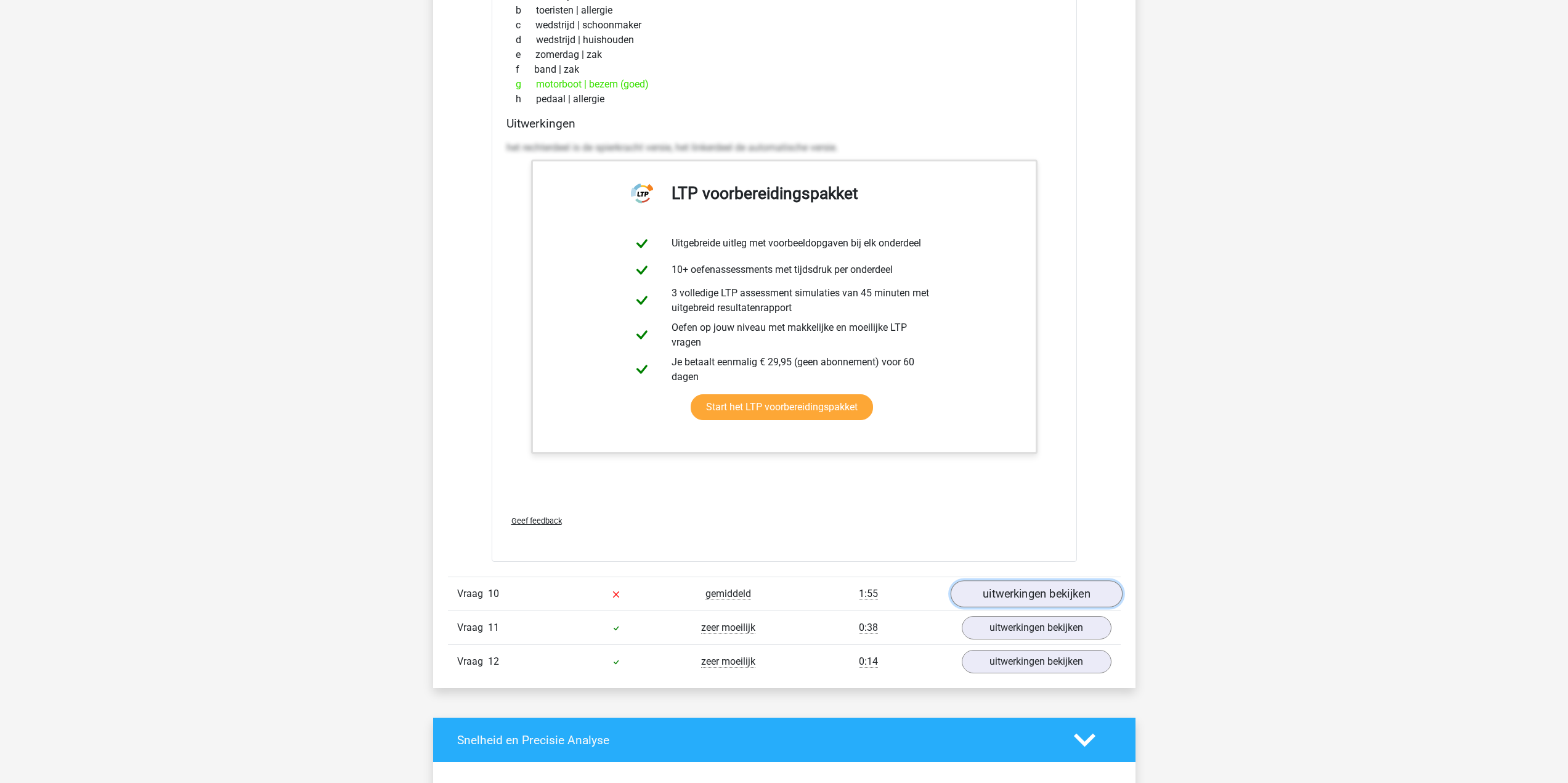
click at [1050, 586] on link "uitwerkingen bekijken" at bounding box center [1036, 594] width 172 height 27
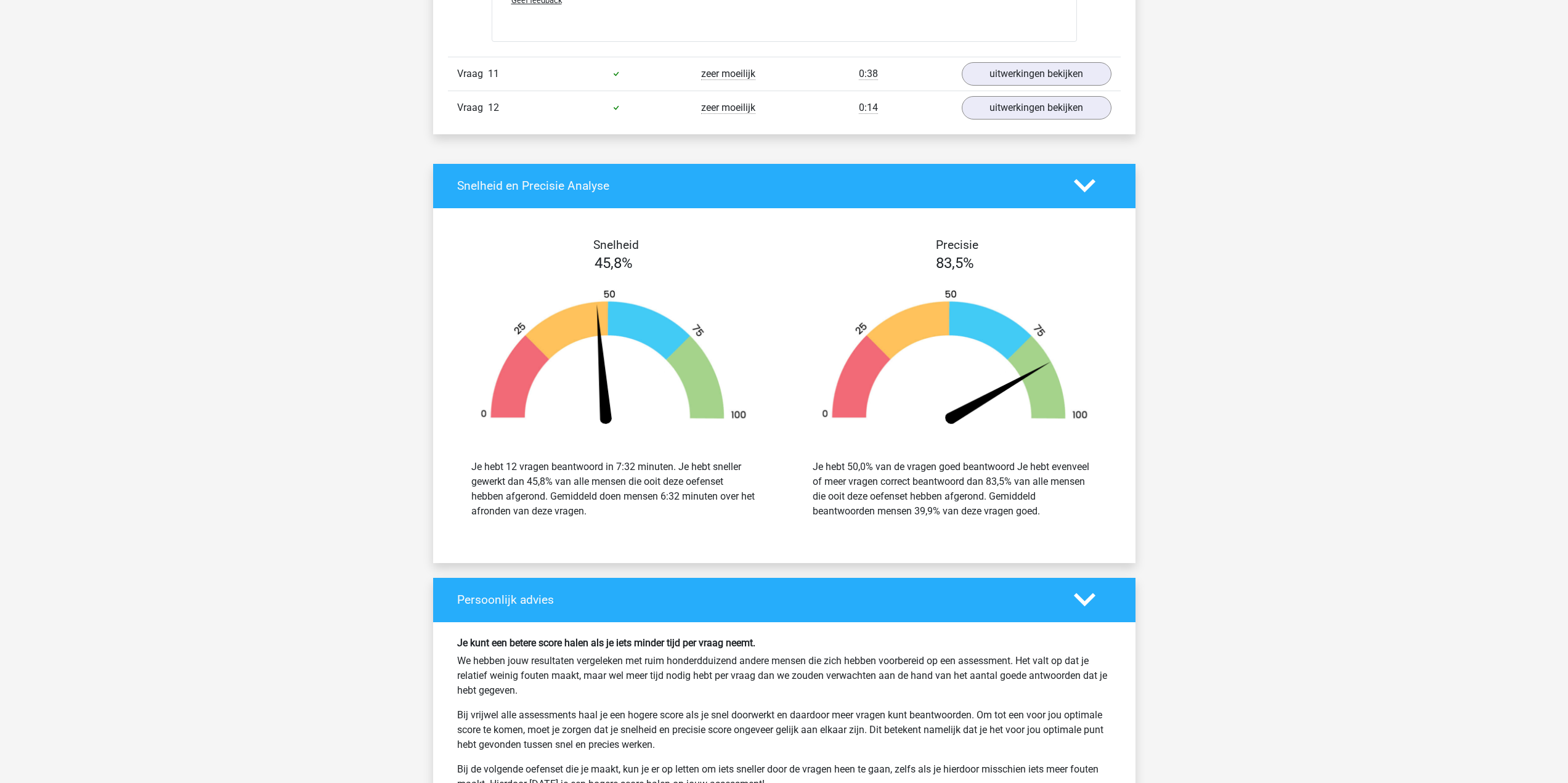
scroll to position [7701, 0]
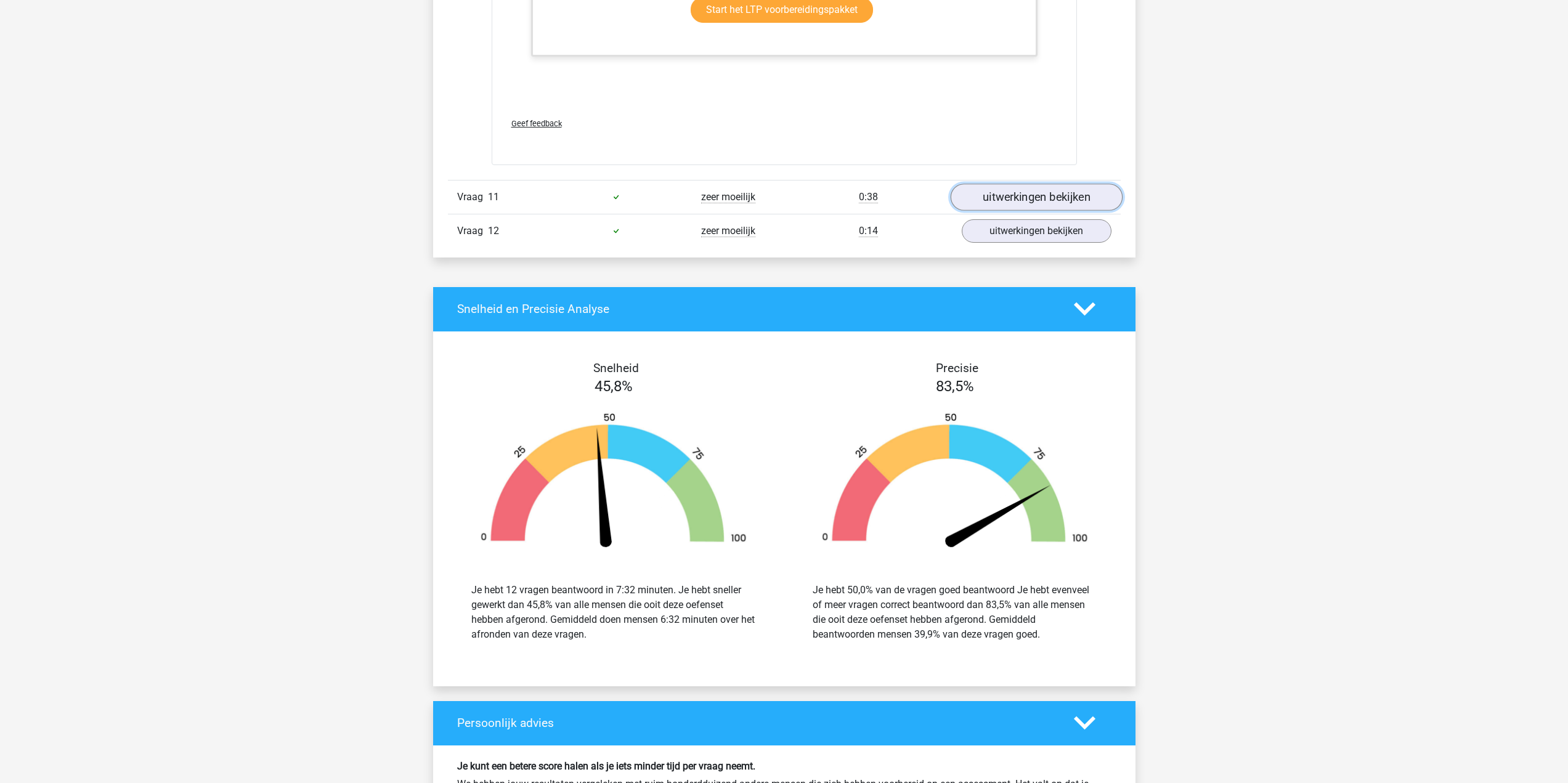
click at [1067, 196] on link "uitwerkingen bekijken" at bounding box center [1036, 197] width 172 height 27
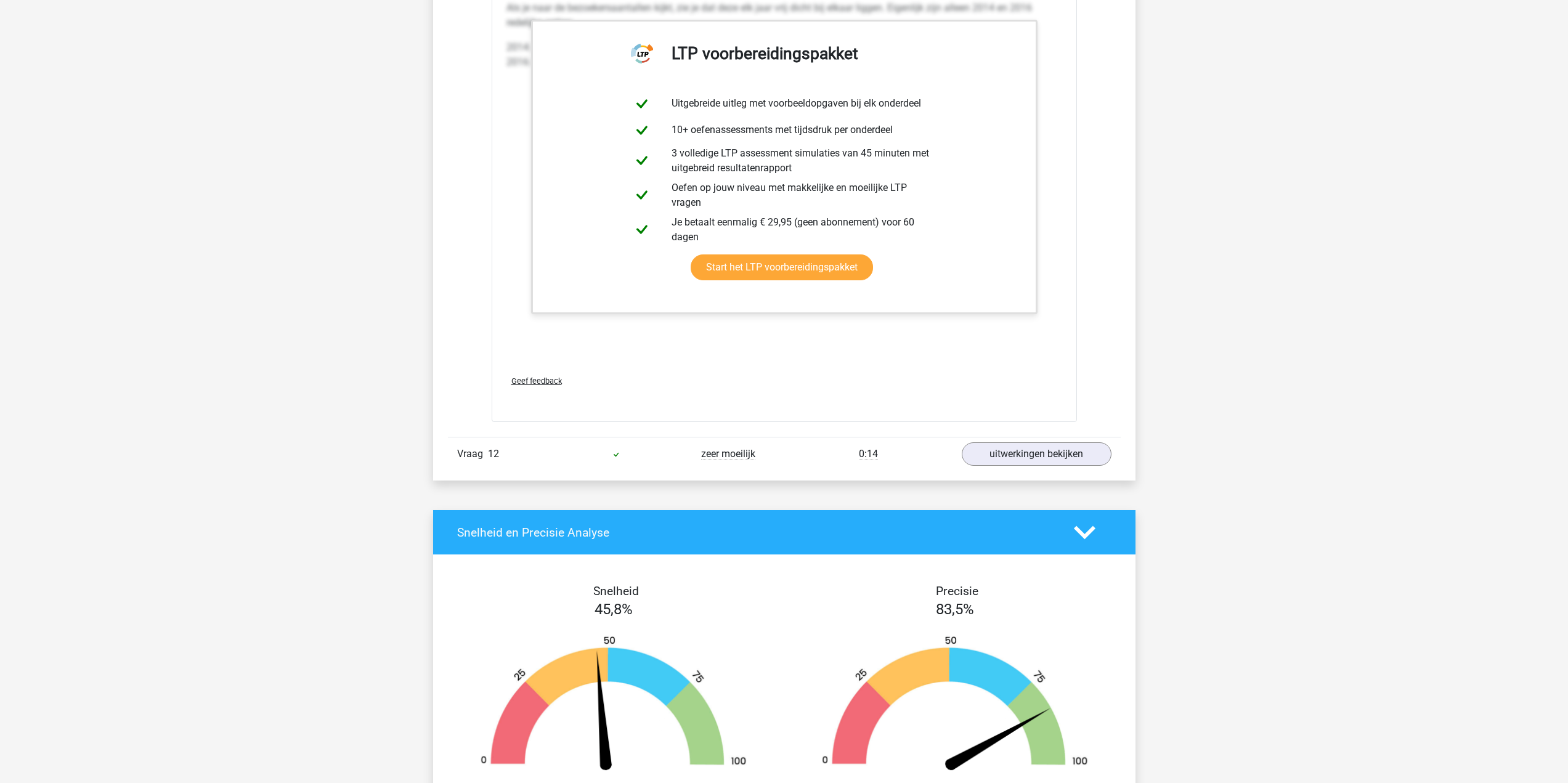
scroll to position [8872, 0]
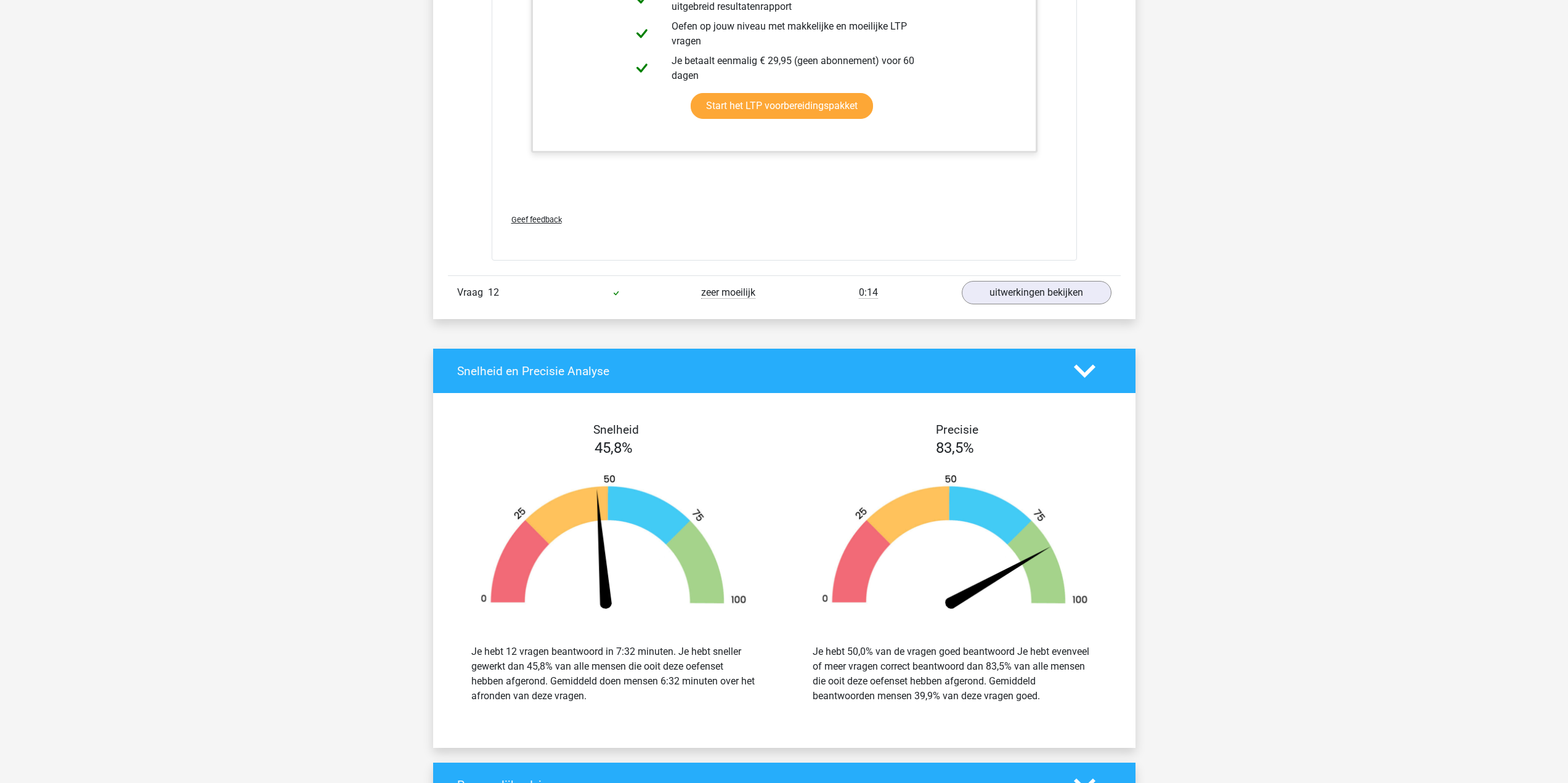
click at [1037, 296] on link "uitwerkingen bekijken" at bounding box center [1036, 293] width 172 height 27
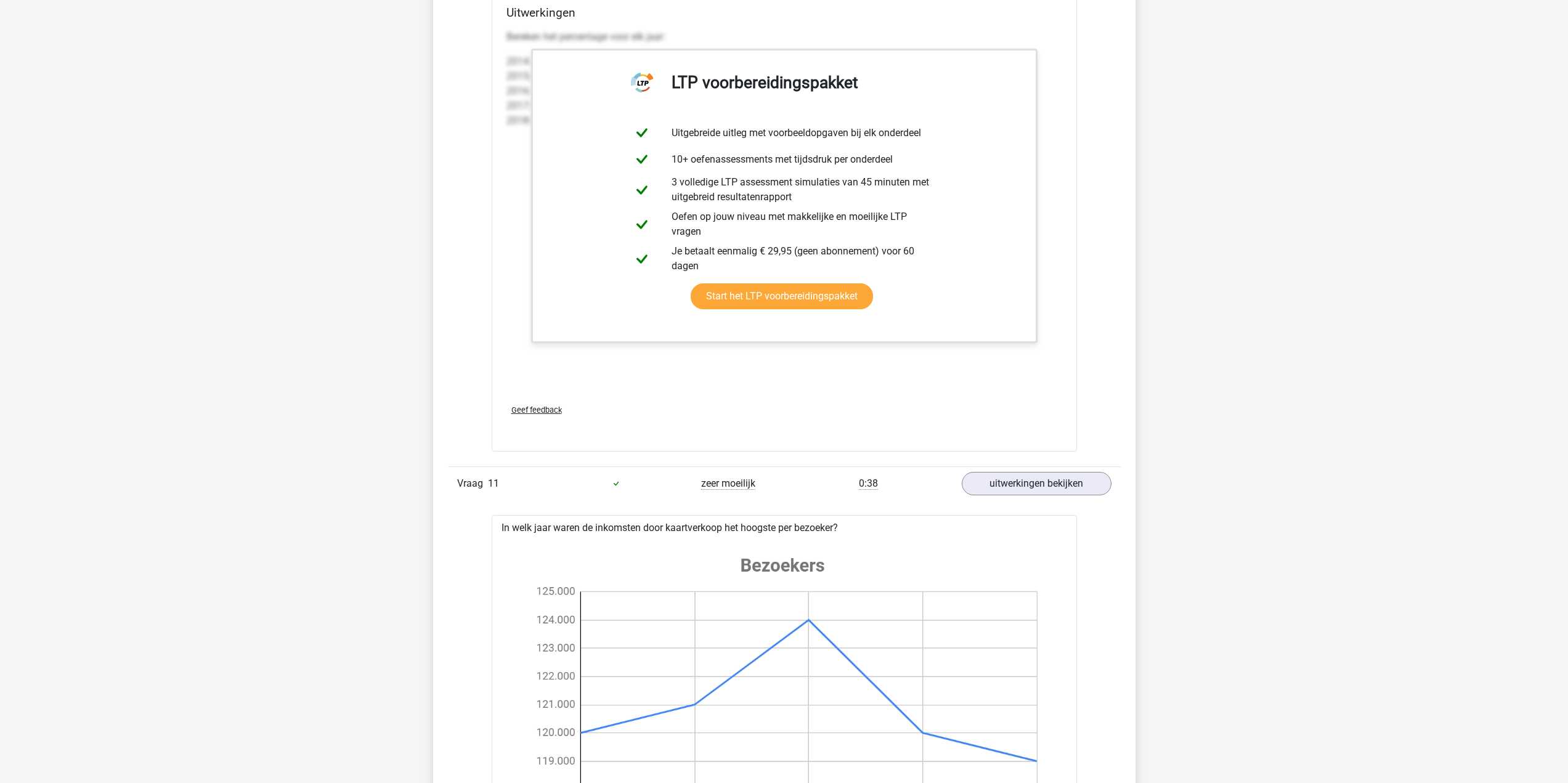
scroll to position [7147, 0]
